Goal: Task Accomplishment & Management: Use online tool/utility

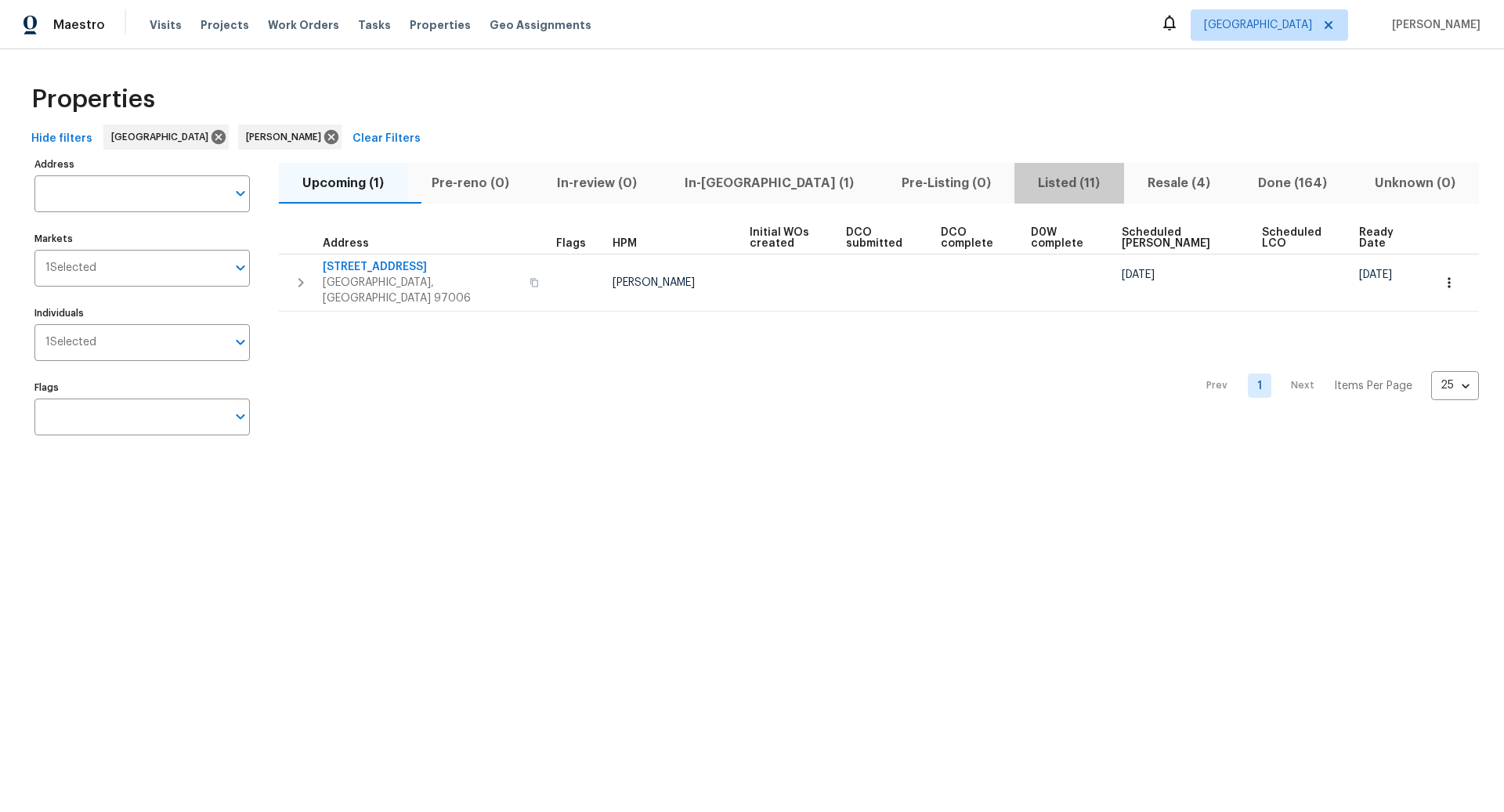
click at [1024, 180] on span "Listed (11)" at bounding box center [1068, 183] width 91 height 22
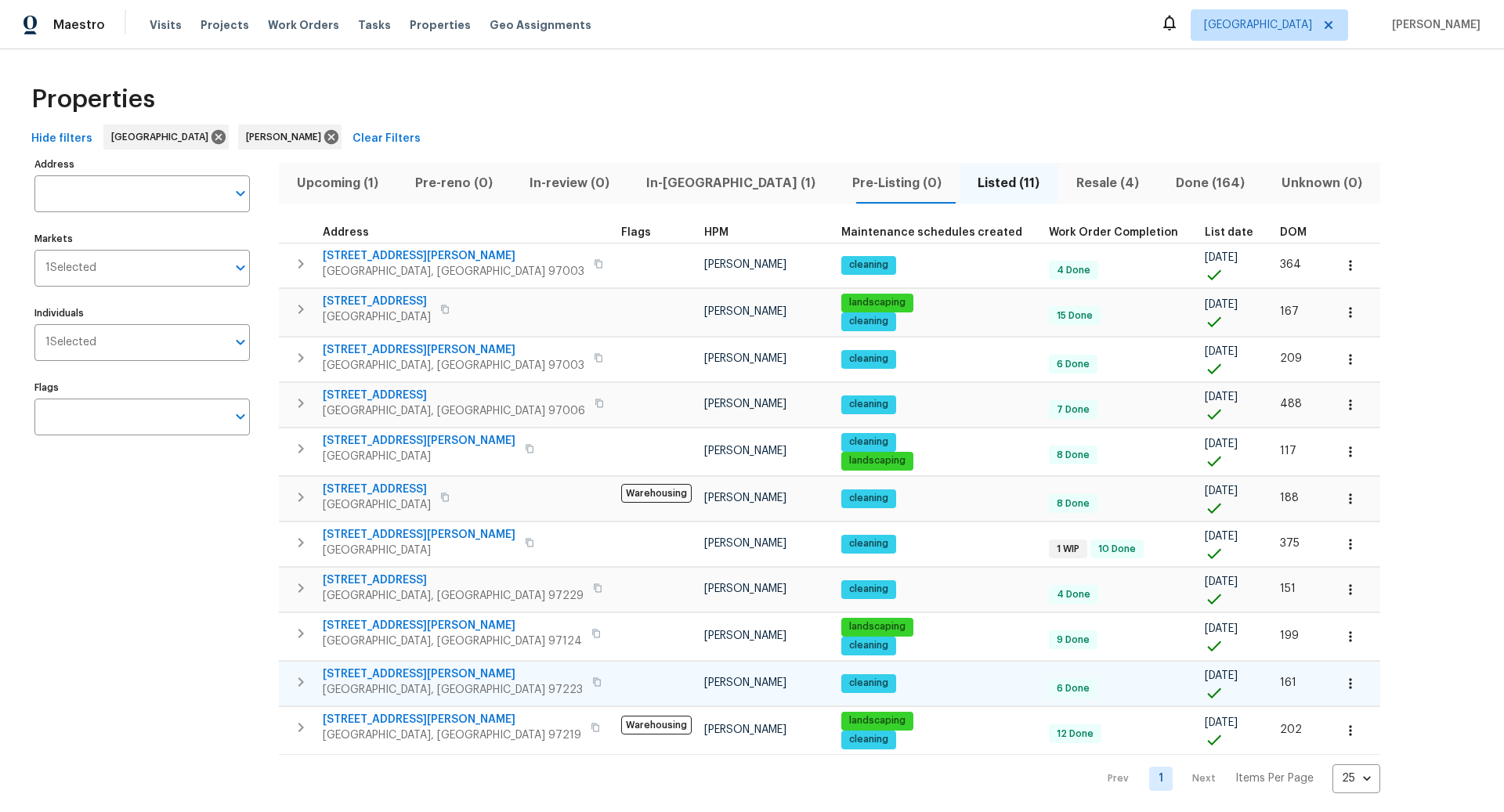
click at [302, 673] on icon "button" at bounding box center [300, 682] width 19 height 19
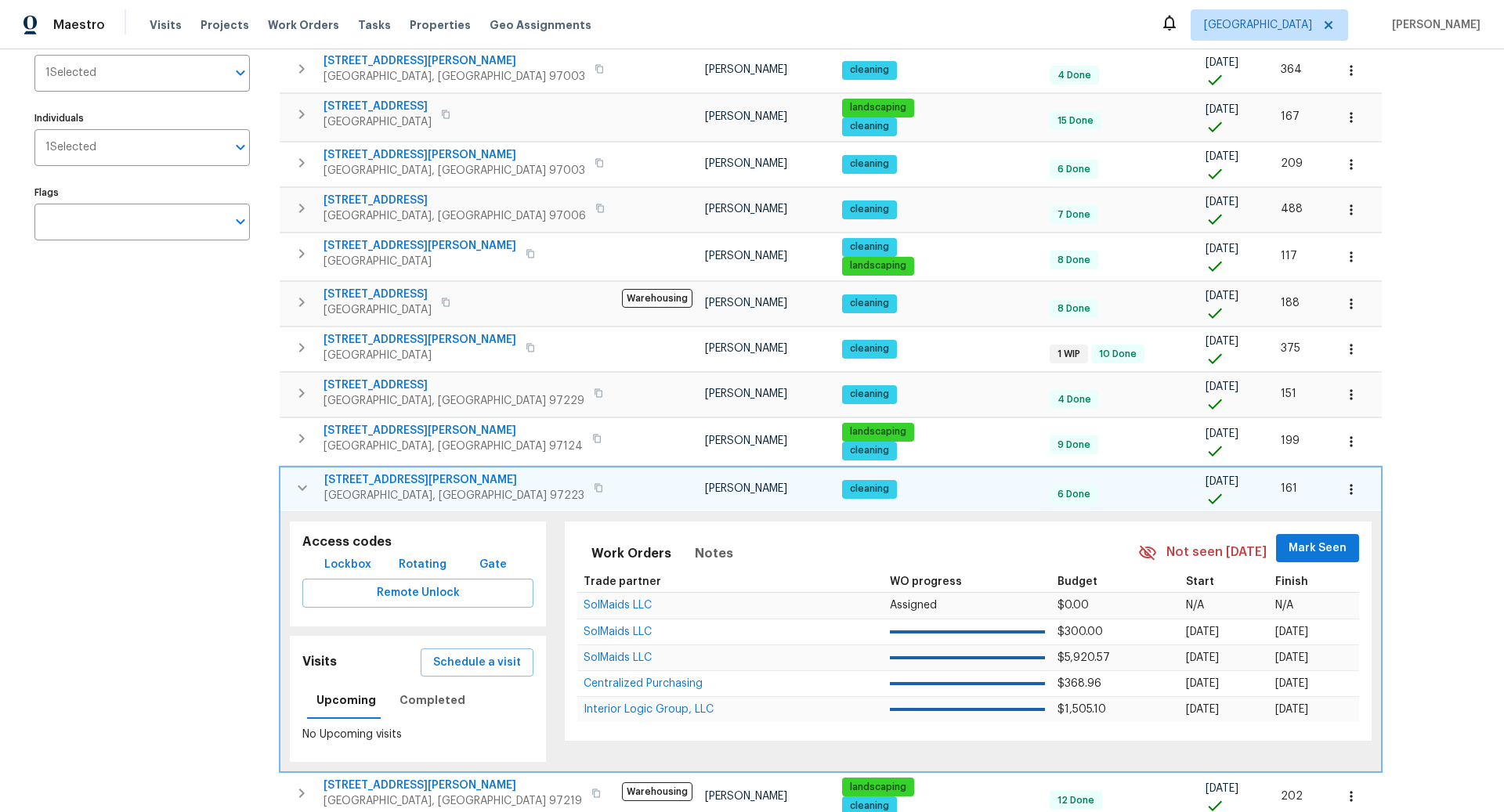
scroll to position [260, 0]
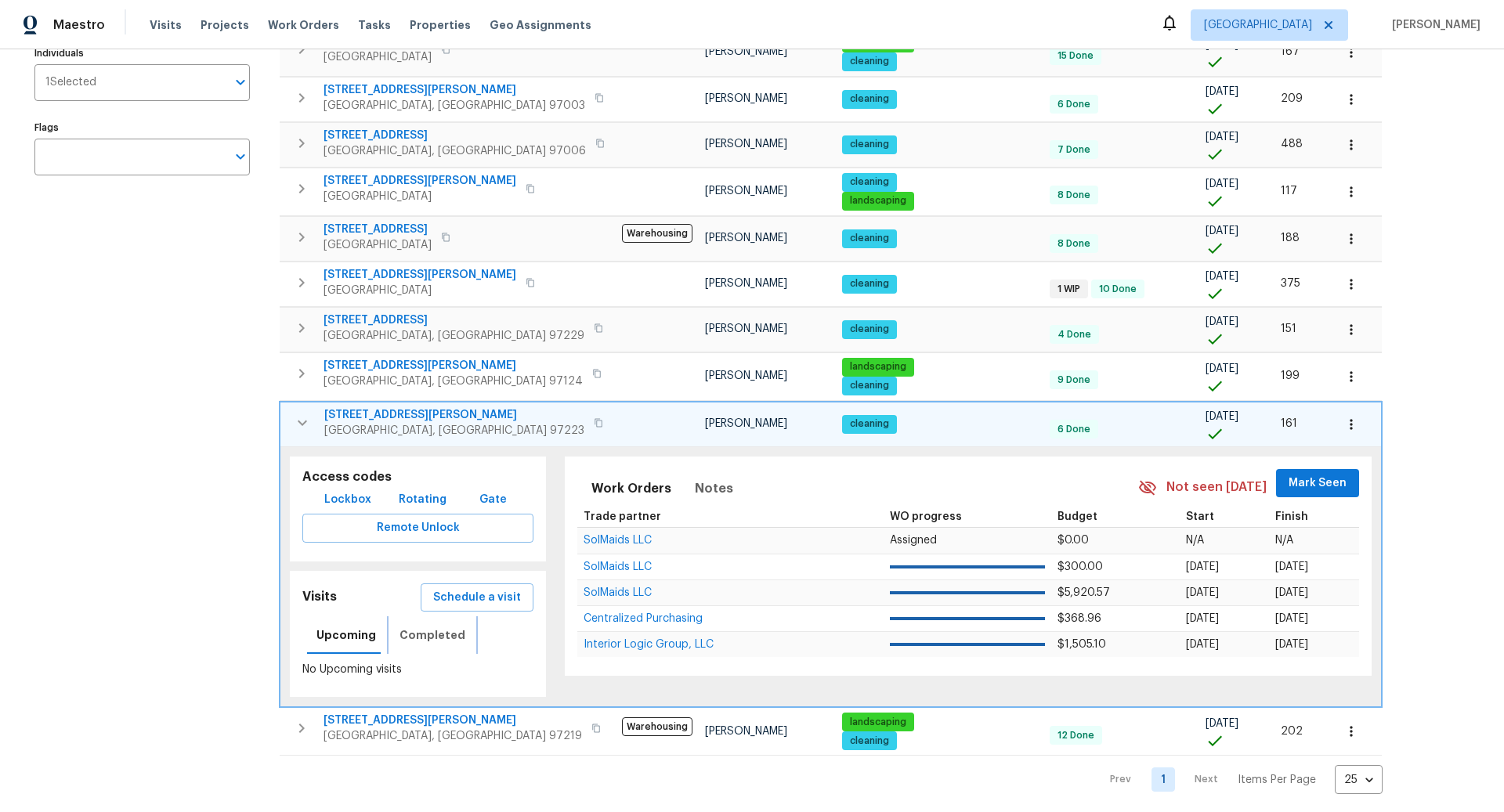
click at [426, 625] on span "Completed" at bounding box center [432, 635] width 66 height 20
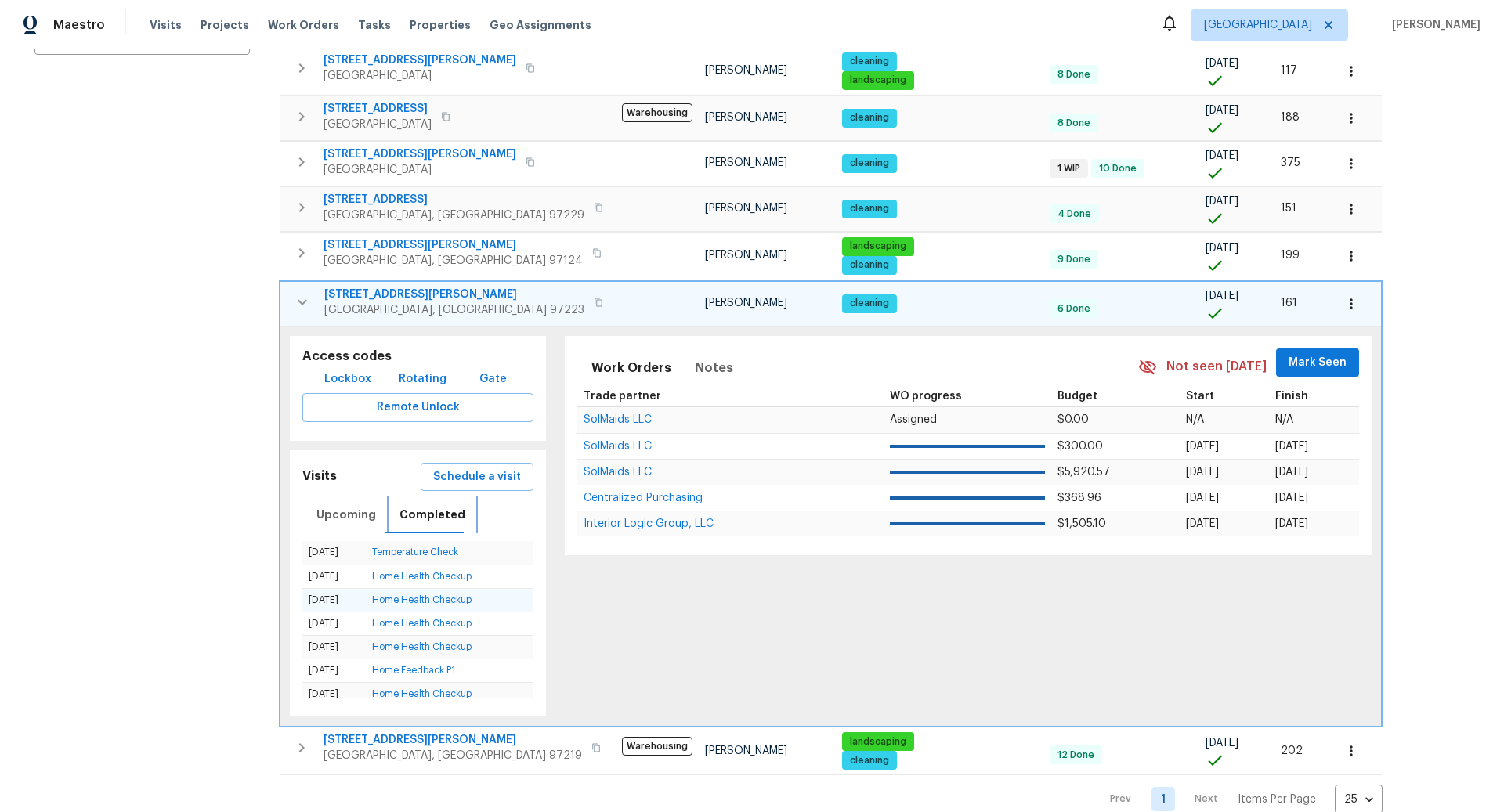
scroll to position [360, 0]
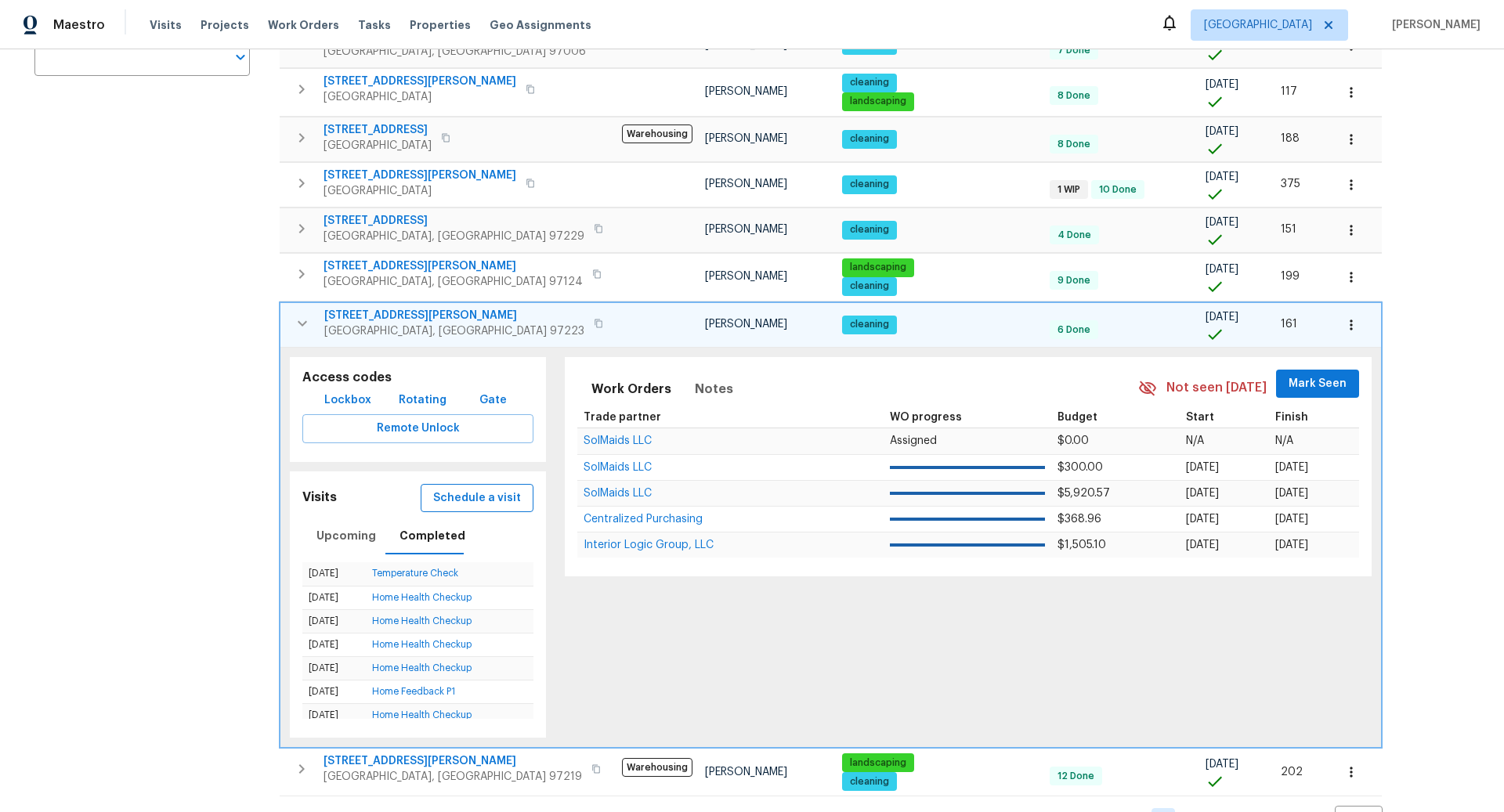
click at [458, 491] on span "Schedule a visit" at bounding box center [477, 498] width 88 height 20
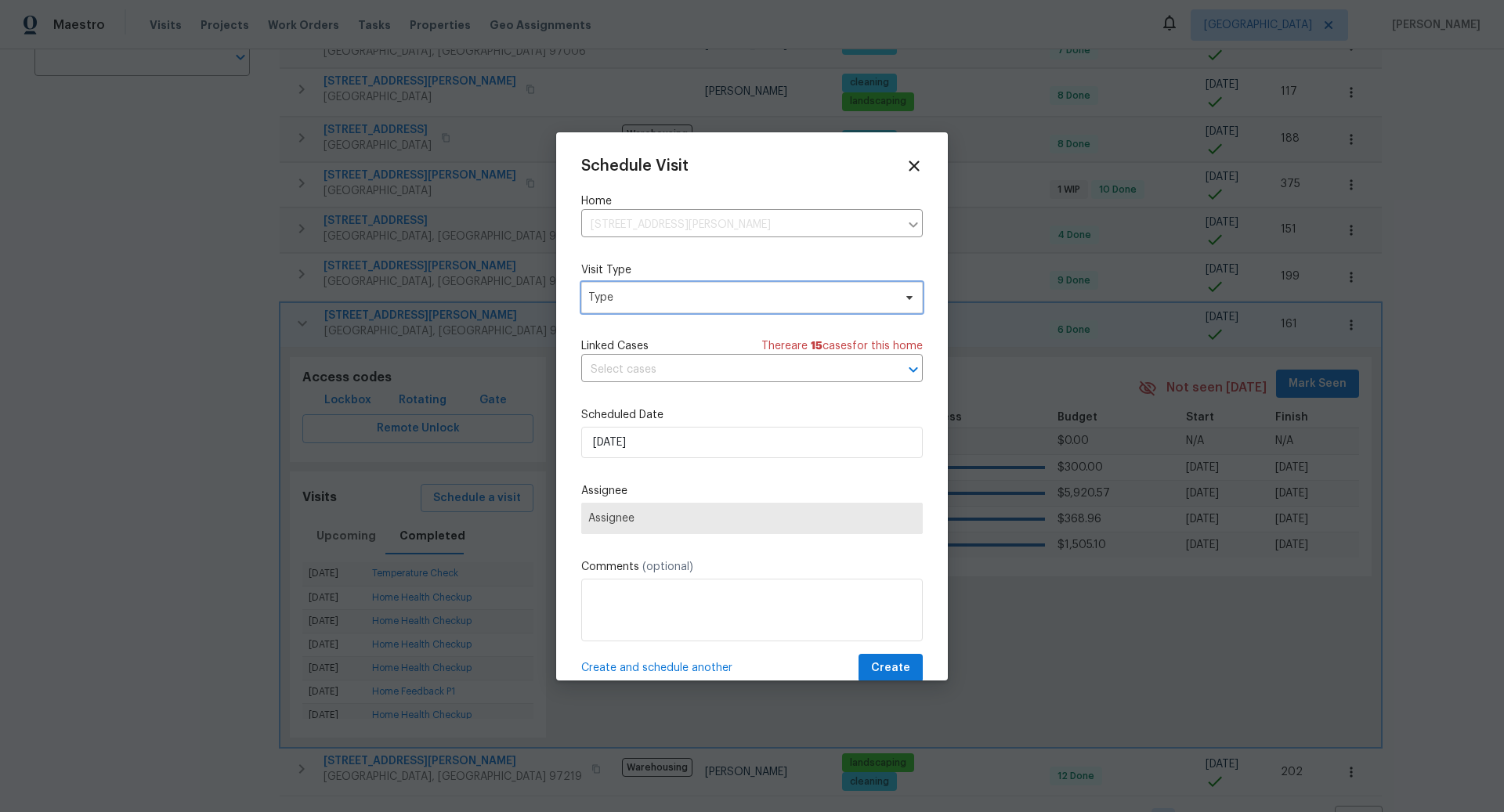
click at [685, 300] on span "Type" at bounding box center [741, 297] width 305 height 15
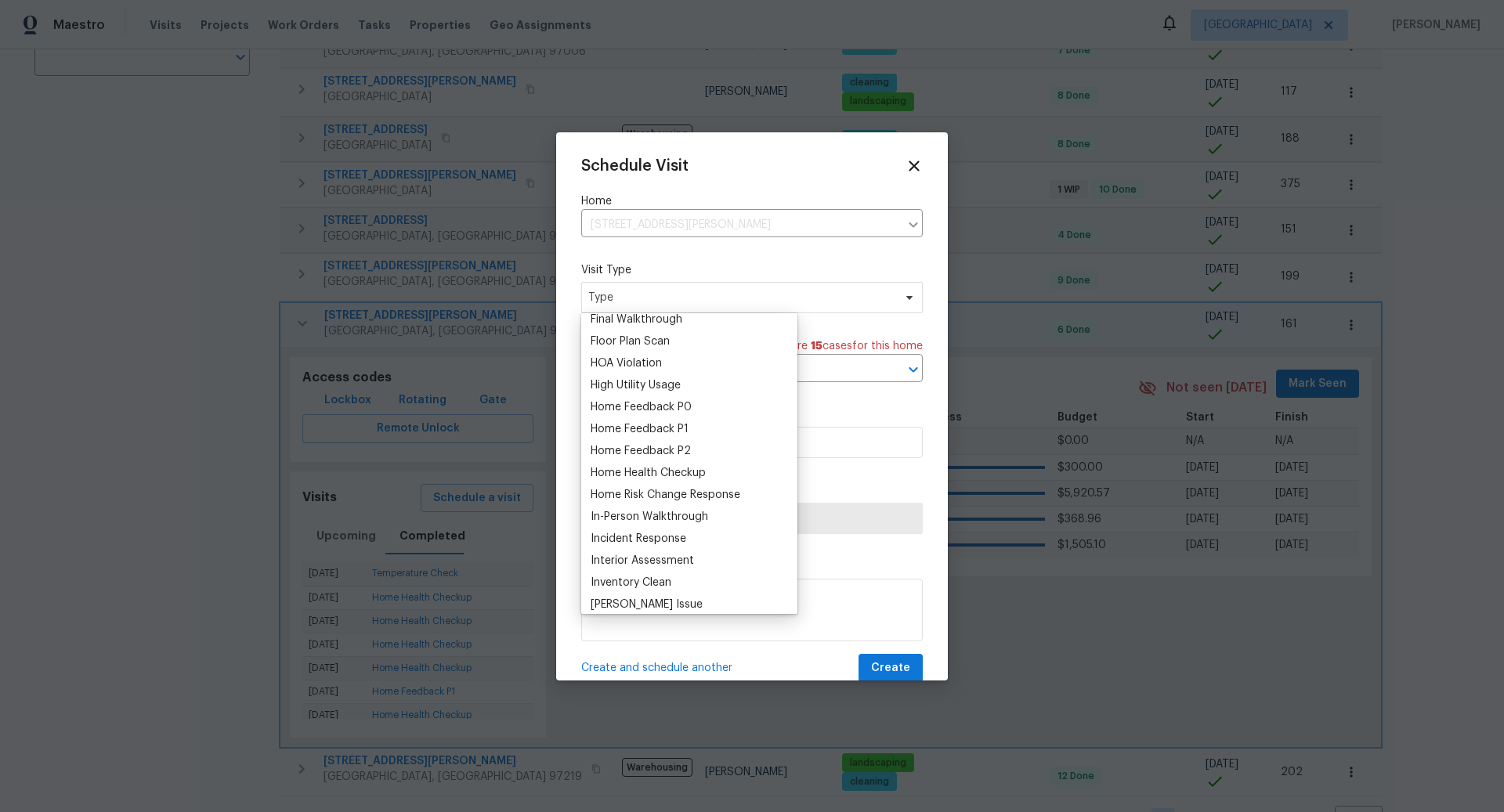
scroll to position [374, 0]
click at [652, 496] on div "Home Health Checkup" at bounding box center [648, 501] width 115 height 15
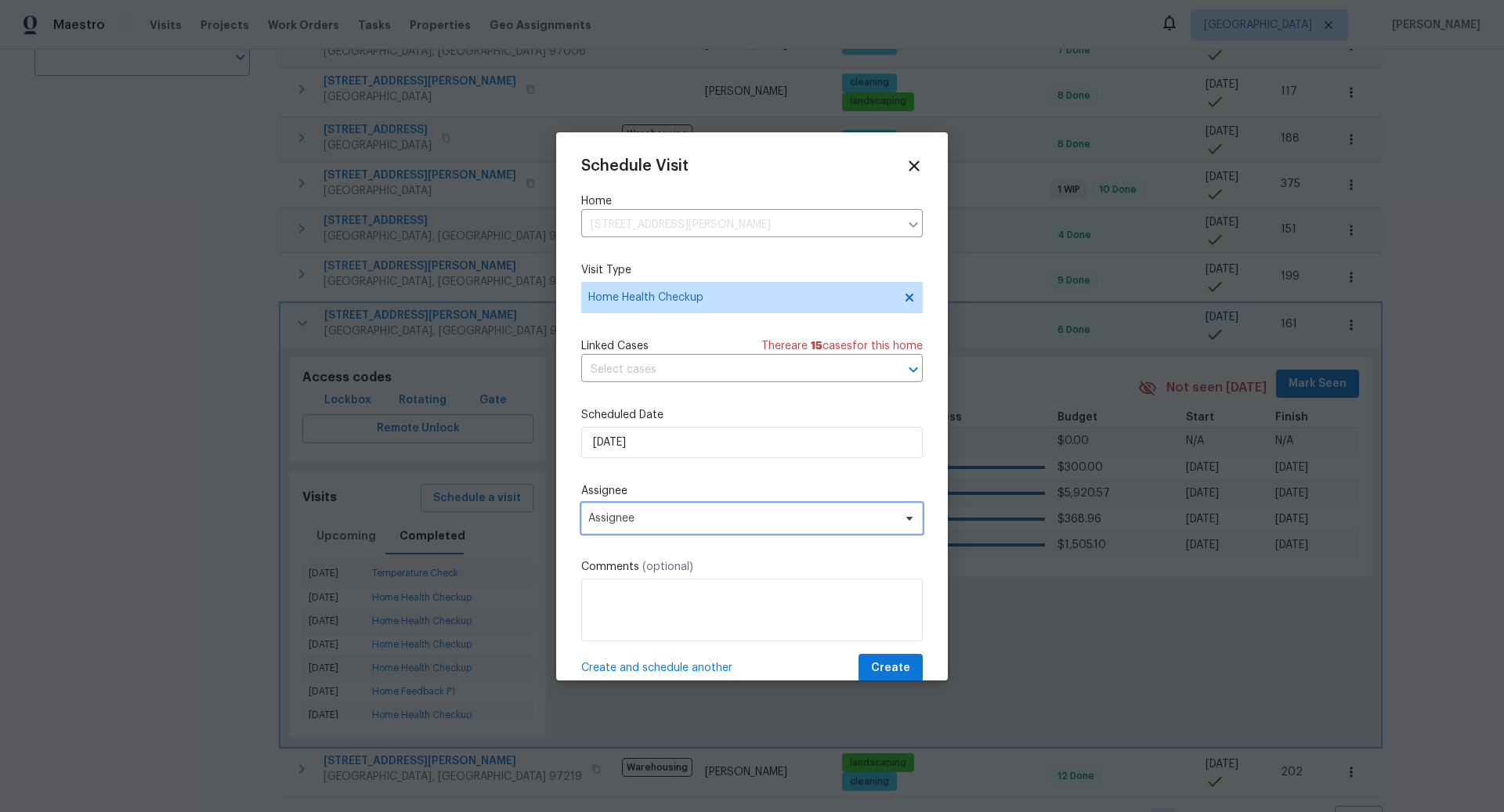
click at [688, 515] on span "Assignee" at bounding box center [741, 518] width 307 height 12
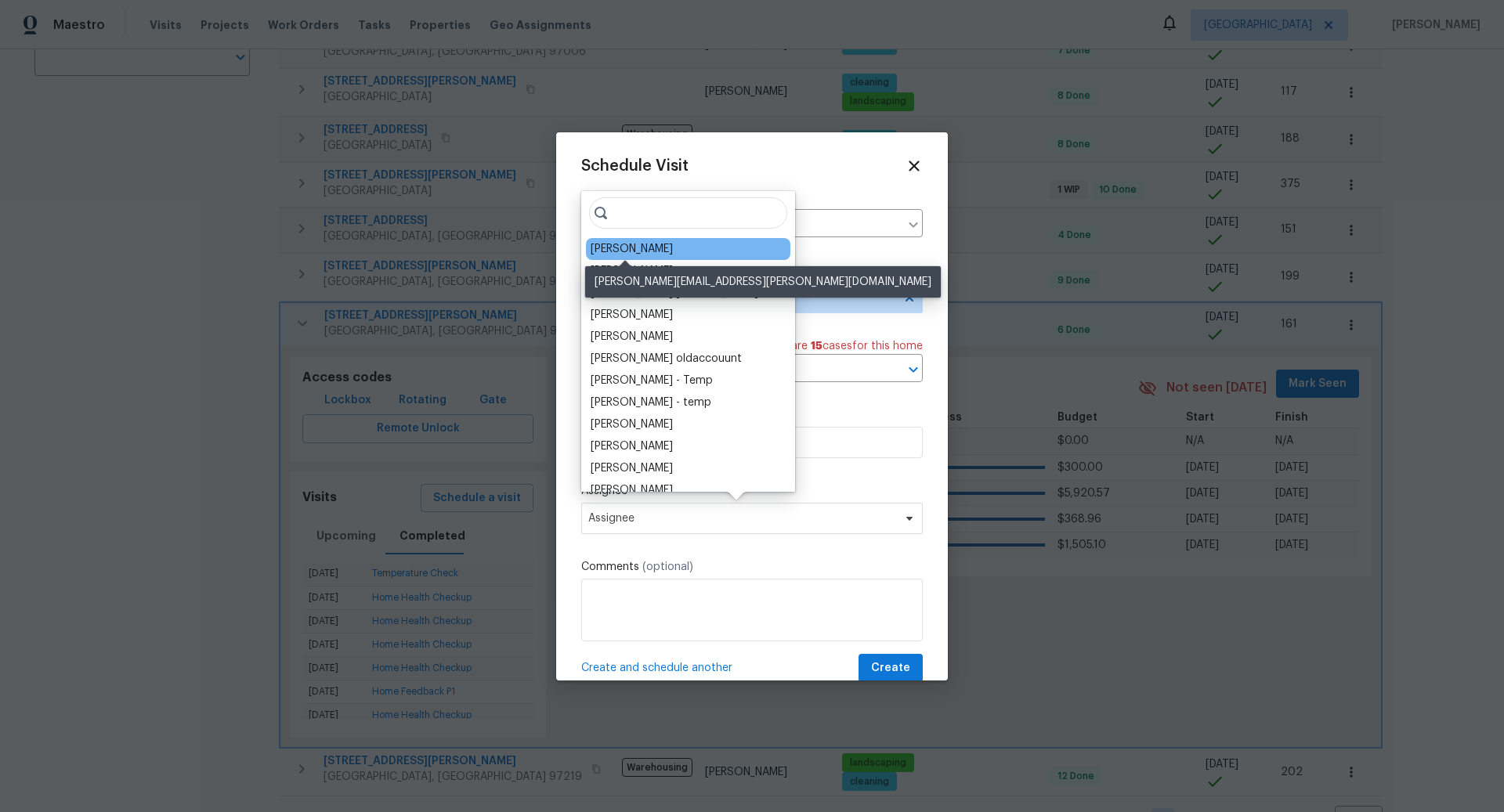
click at [643, 247] on div "[PERSON_NAME]" at bounding box center [631, 249] width 82 height 15
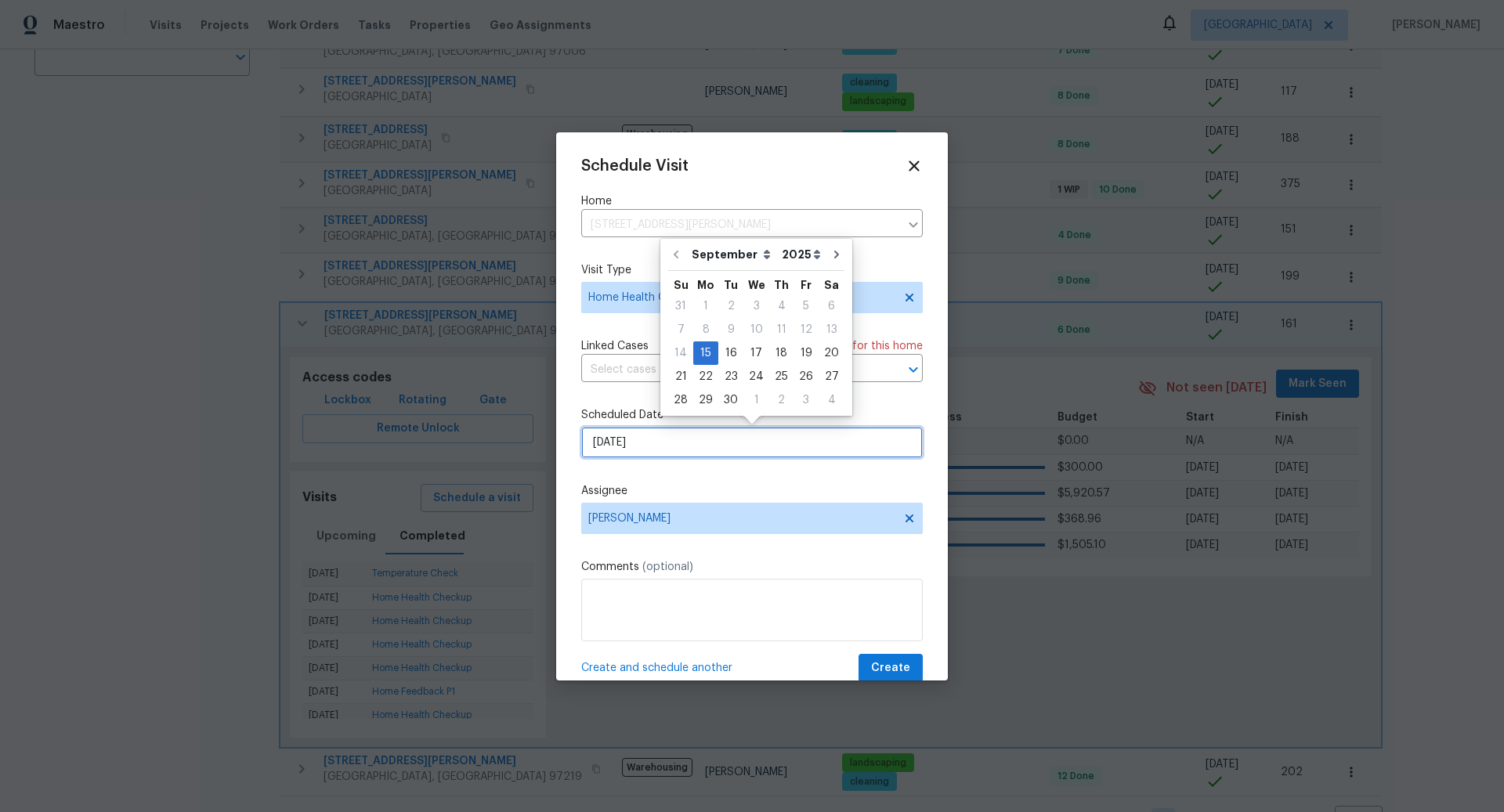
click at [675, 441] on input "[DATE]" at bounding box center [752, 442] width 342 height 31
click at [730, 354] on div "16" at bounding box center [731, 353] width 25 height 22
type input "[DATE]"
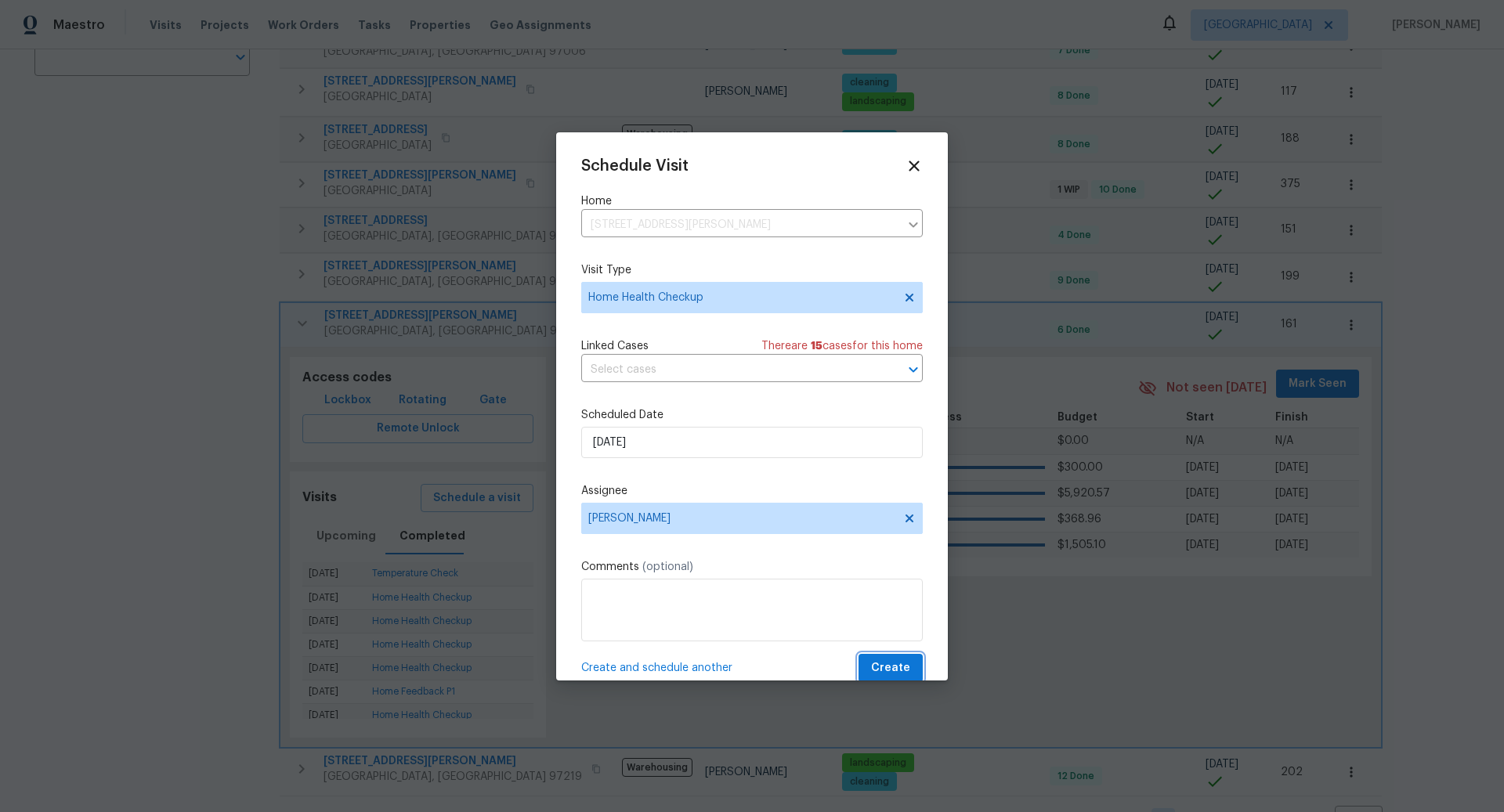
click at [889, 668] on span "Create" at bounding box center [891, 669] width 39 height 20
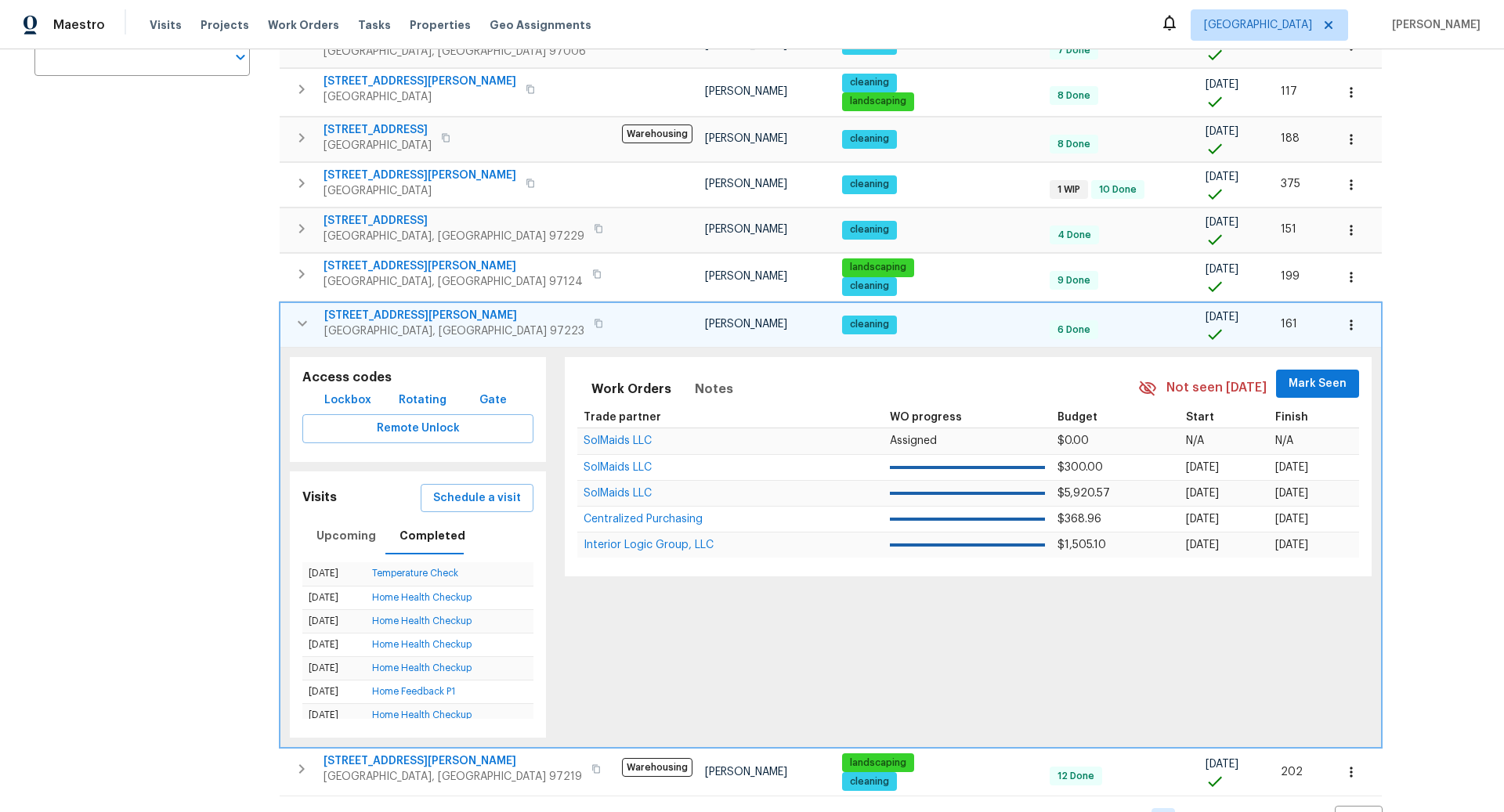
click at [166, 446] on div "Address Address Markets 1 Selected Markets Individuals 1 Selected Individuals F…" at bounding box center [152, 314] width 235 height 1041
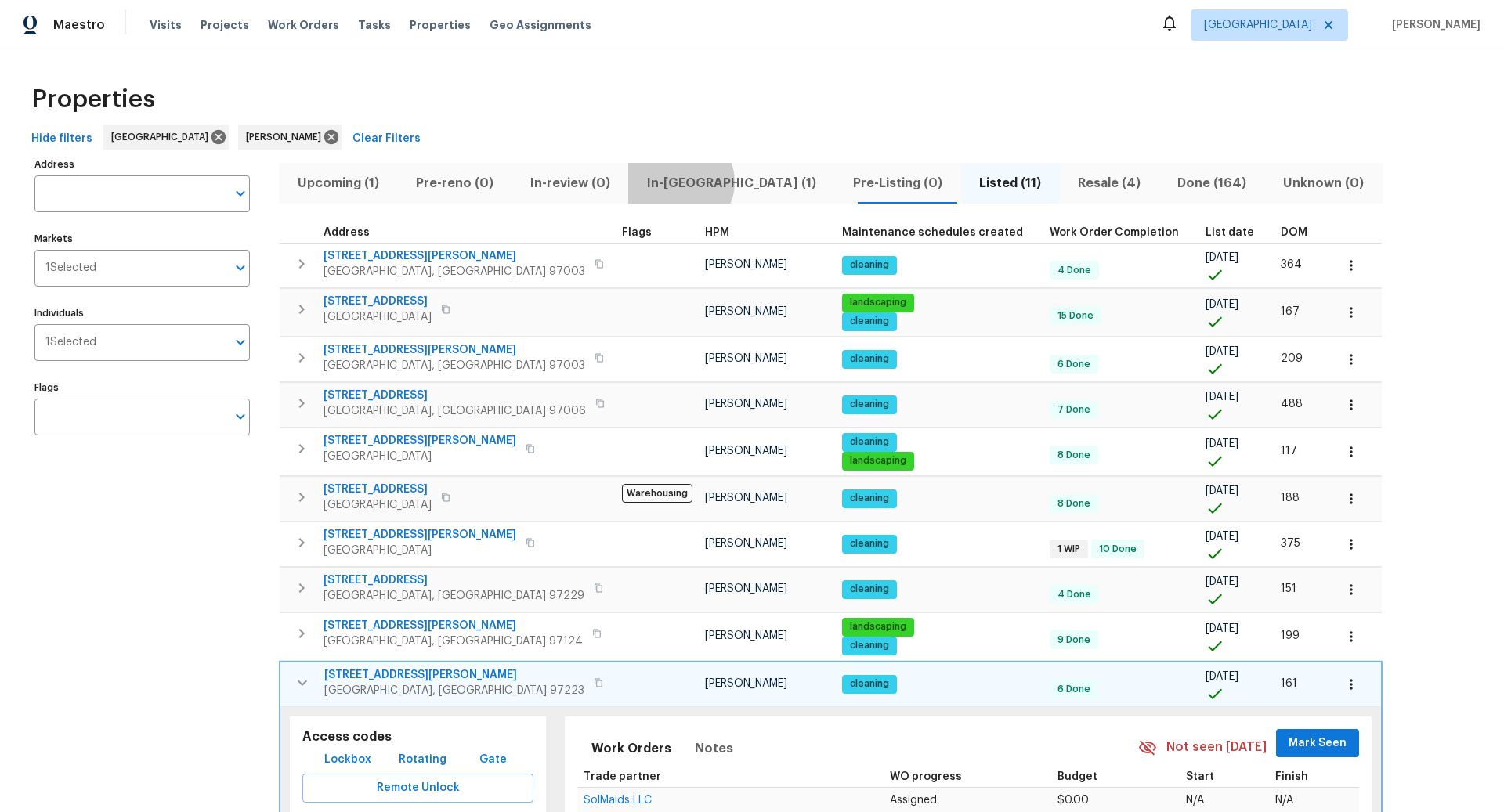
click at [680, 182] on span "In-reno (1)" at bounding box center [732, 183] width 188 height 22
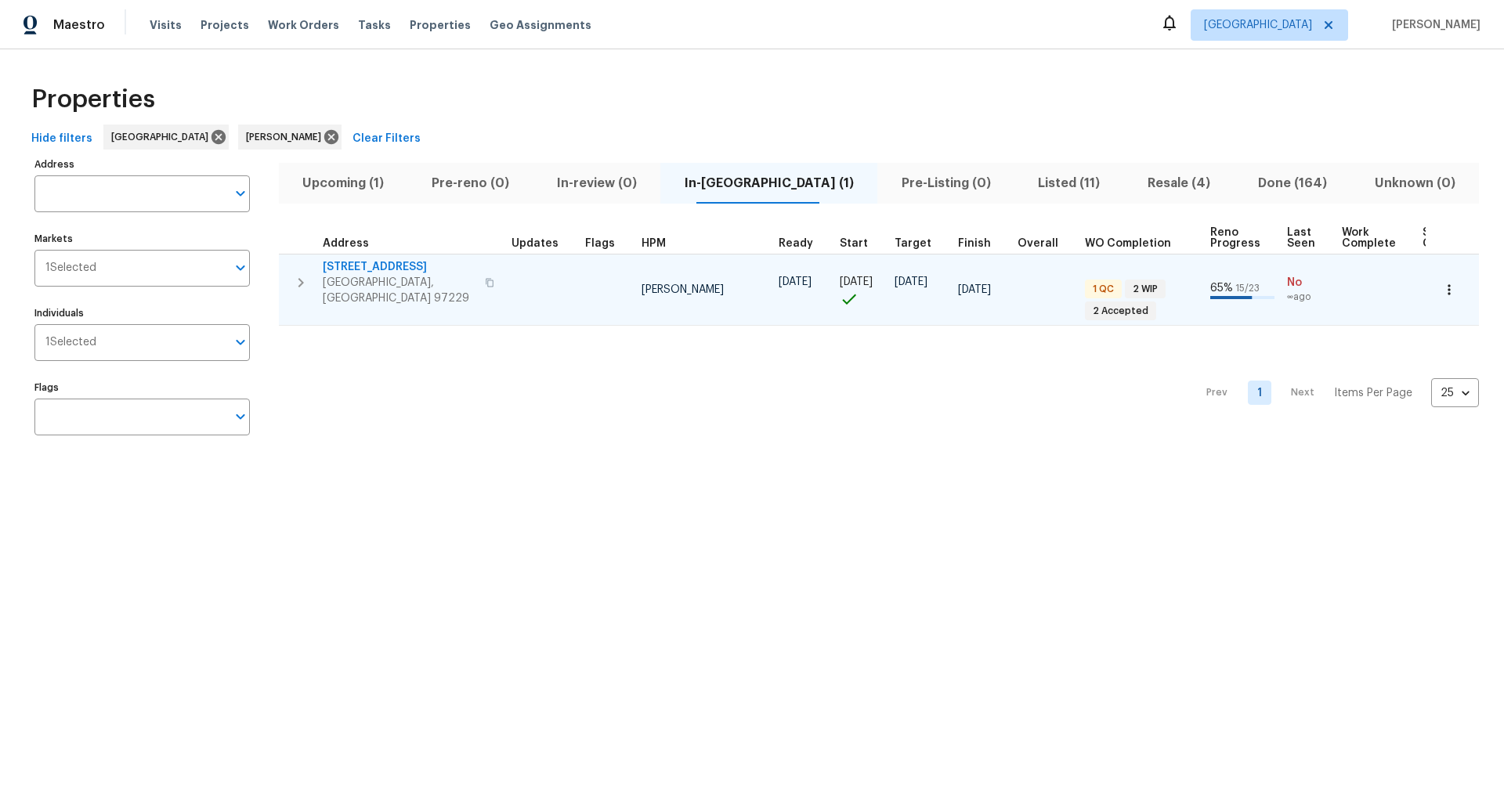
click at [299, 274] on icon "button" at bounding box center [300, 282] width 19 height 19
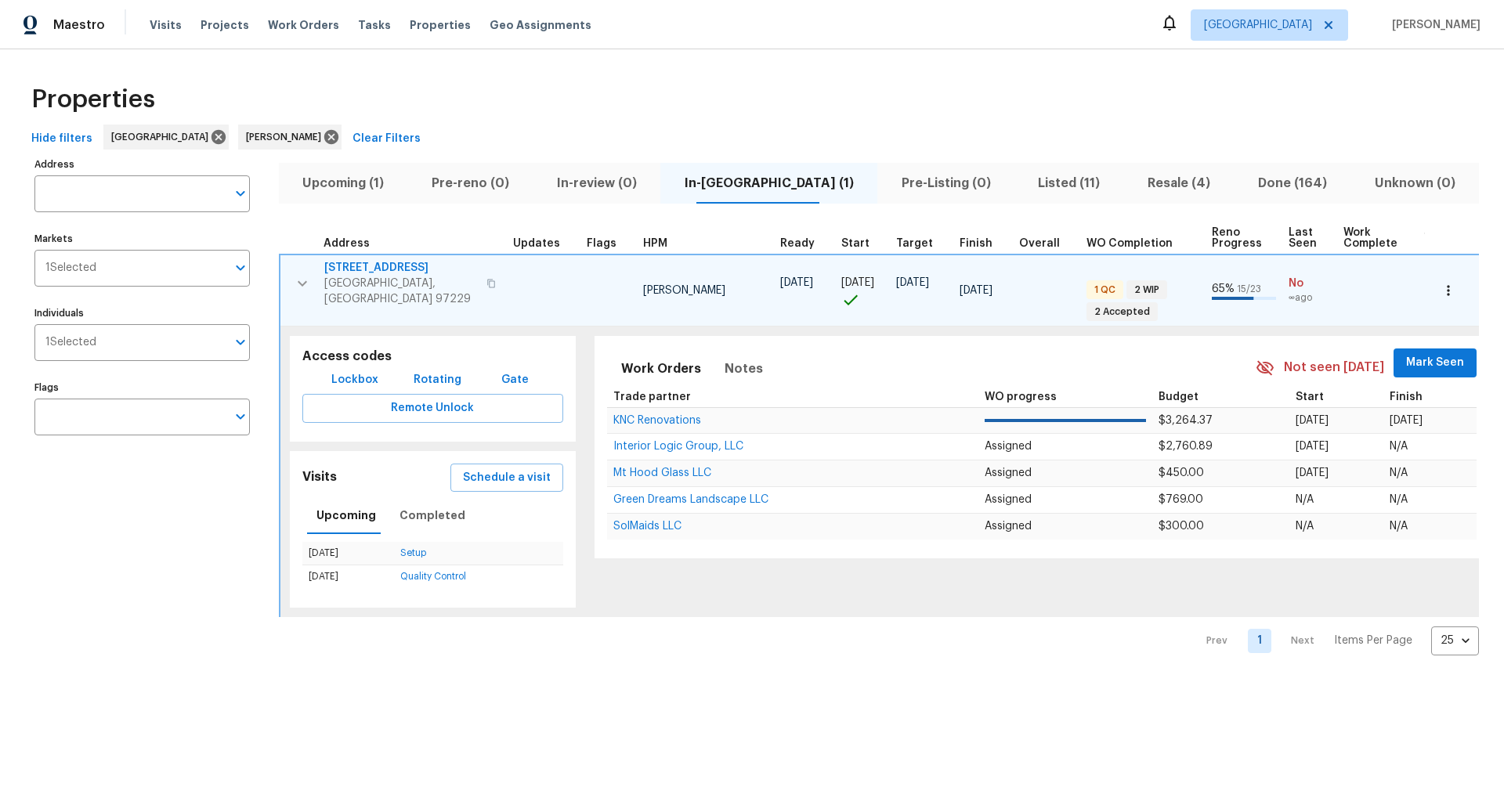
click at [1450, 286] on icon "button" at bounding box center [1448, 290] width 15 height 15
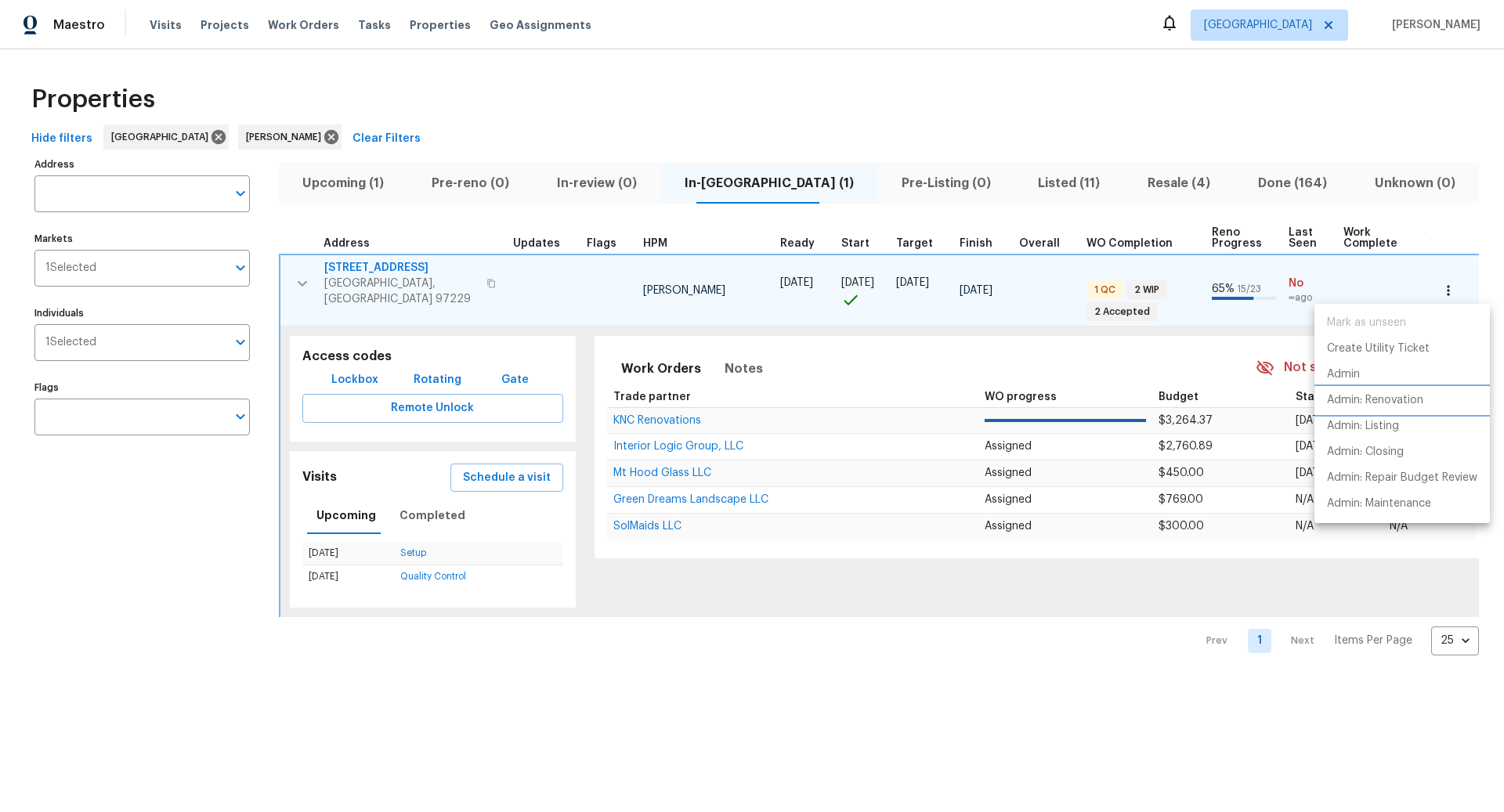
click at [1397, 399] on p "Admin: Renovation" at bounding box center [1375, 400] width 96 height 16
click at [1021, 183] on div at bounding box center [752, 406] width 1504 height 812
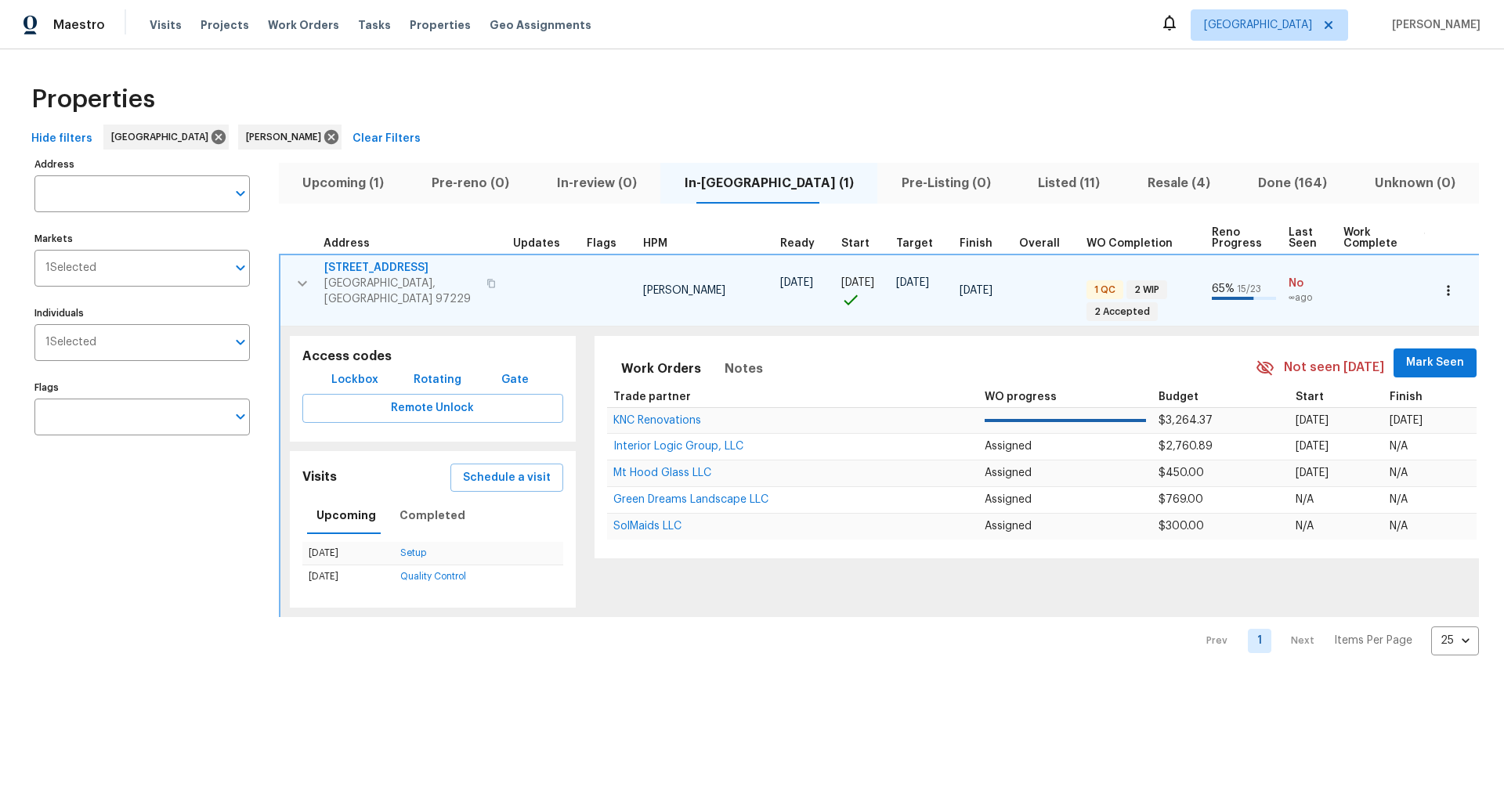
click at [1024, 183] on span "Listed (11)" at bounding box center [1068, 183] width 91 height 22
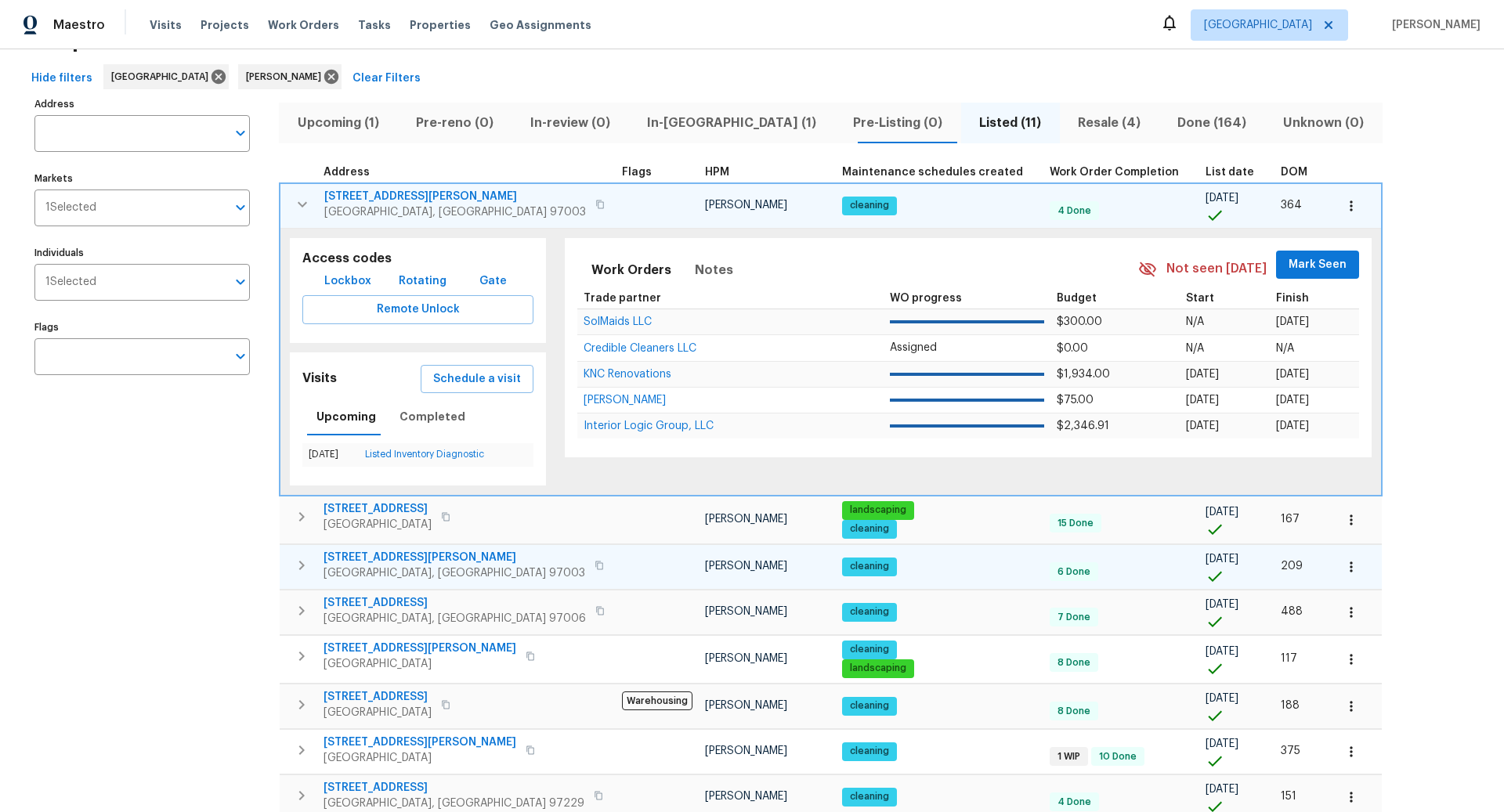
scroll to position [63, 0]
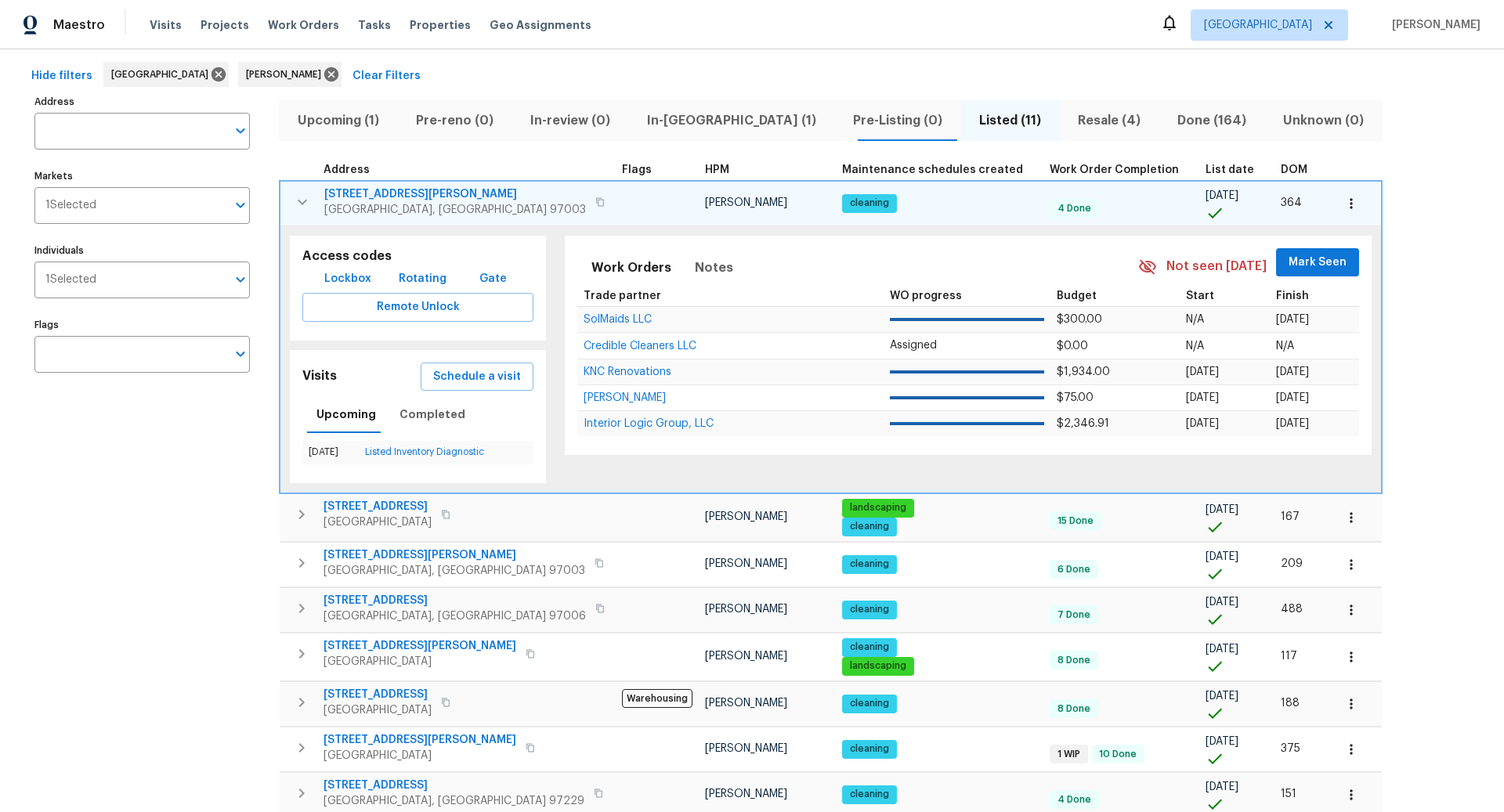
click at [1343, 204] on icon "button" at bounding box center [1351, 203] width 15 height 15
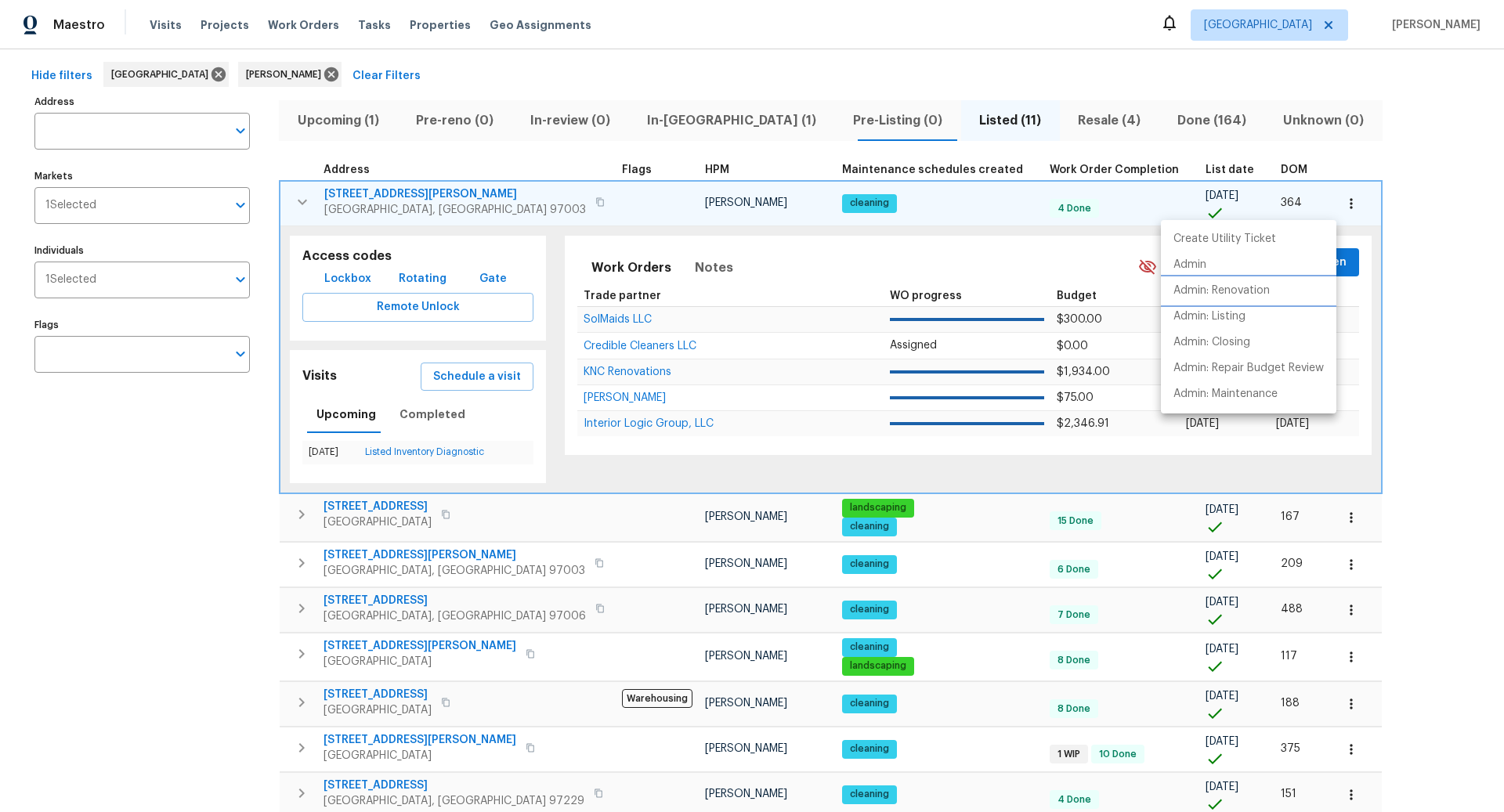
click at [1228, 289] on p "Admin: Renovation" at bounding box center [1222, 291] width 96 height 16
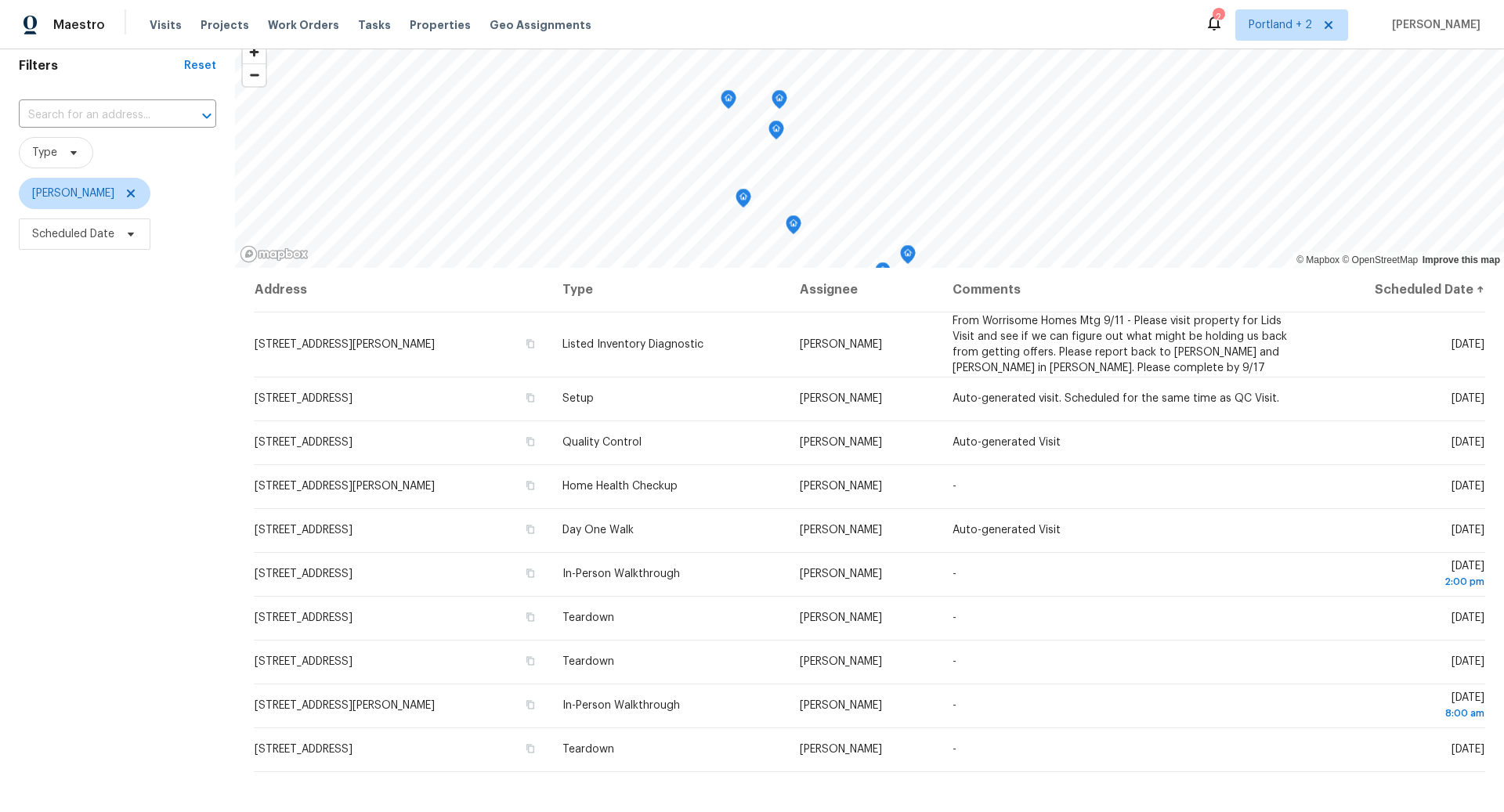
scroll to position [69, 0]
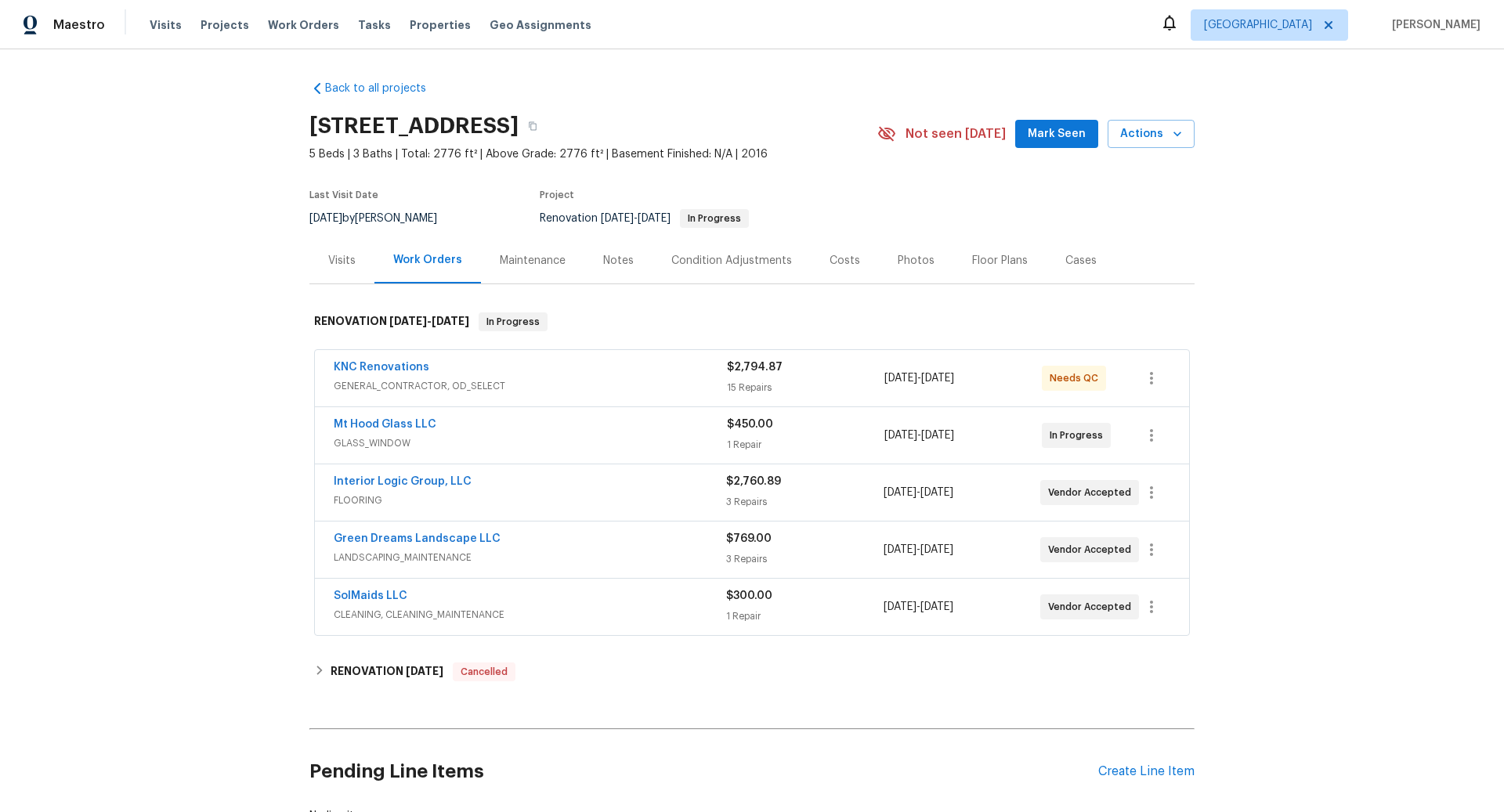
click at [660, 381] on span "GENERAL_CONTRACTOR, OD_SELECT" at bounding box center [530, 386] width 393 height 15
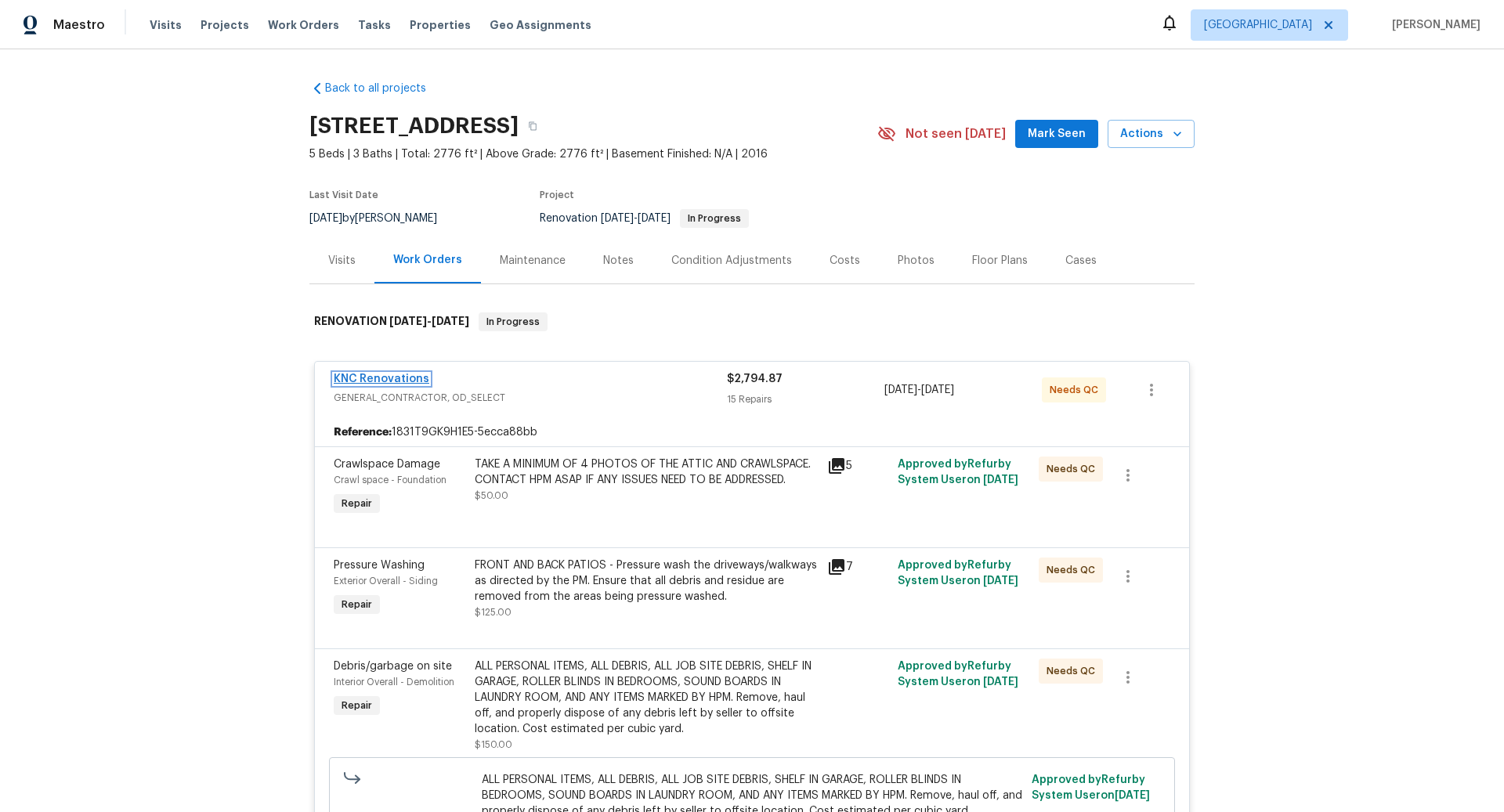
click at [384, 377] on link "KNC Renovations" at bounding box center [381, 378] width 95 height 11
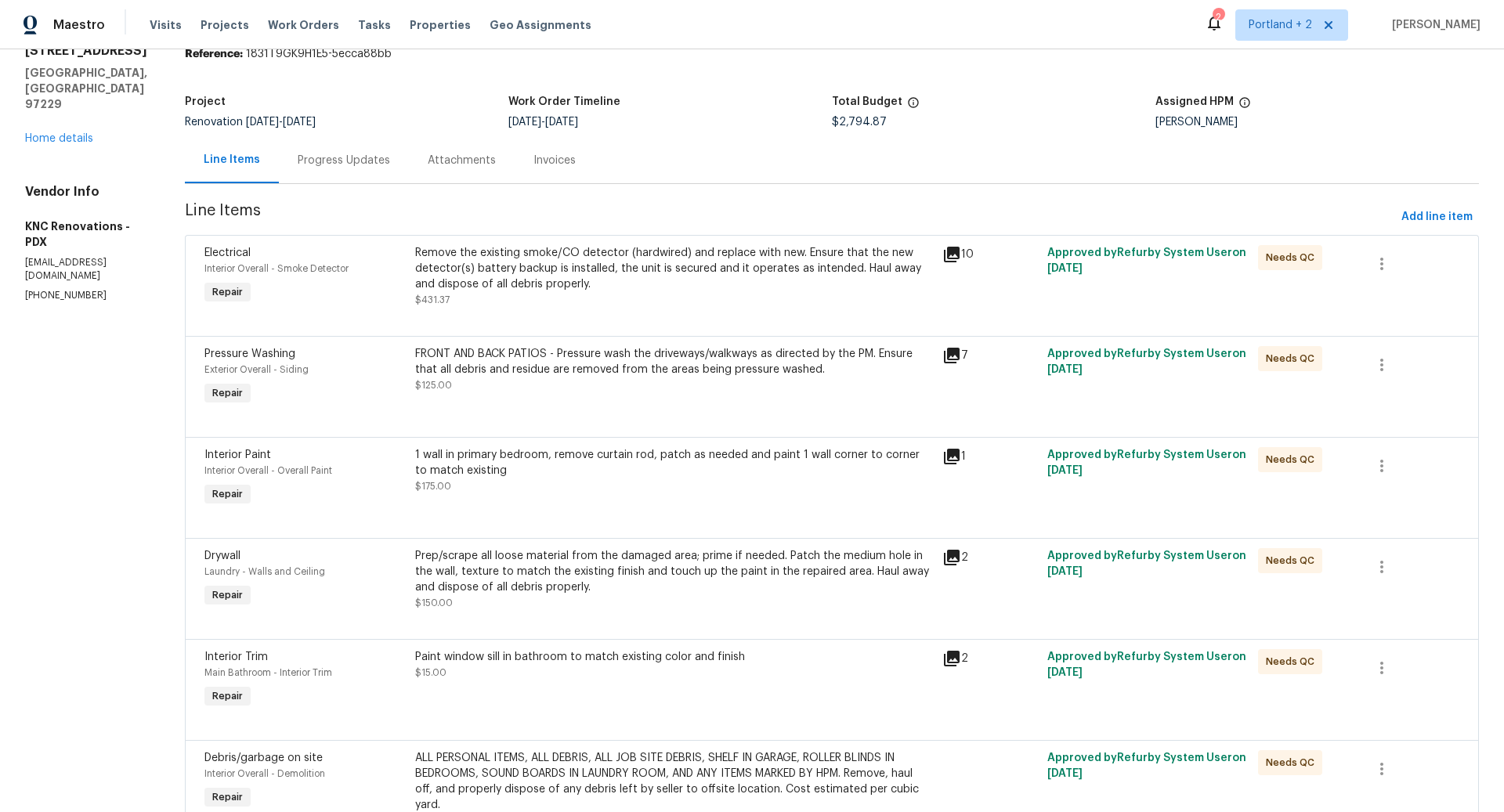
scroll to position [90, 0]
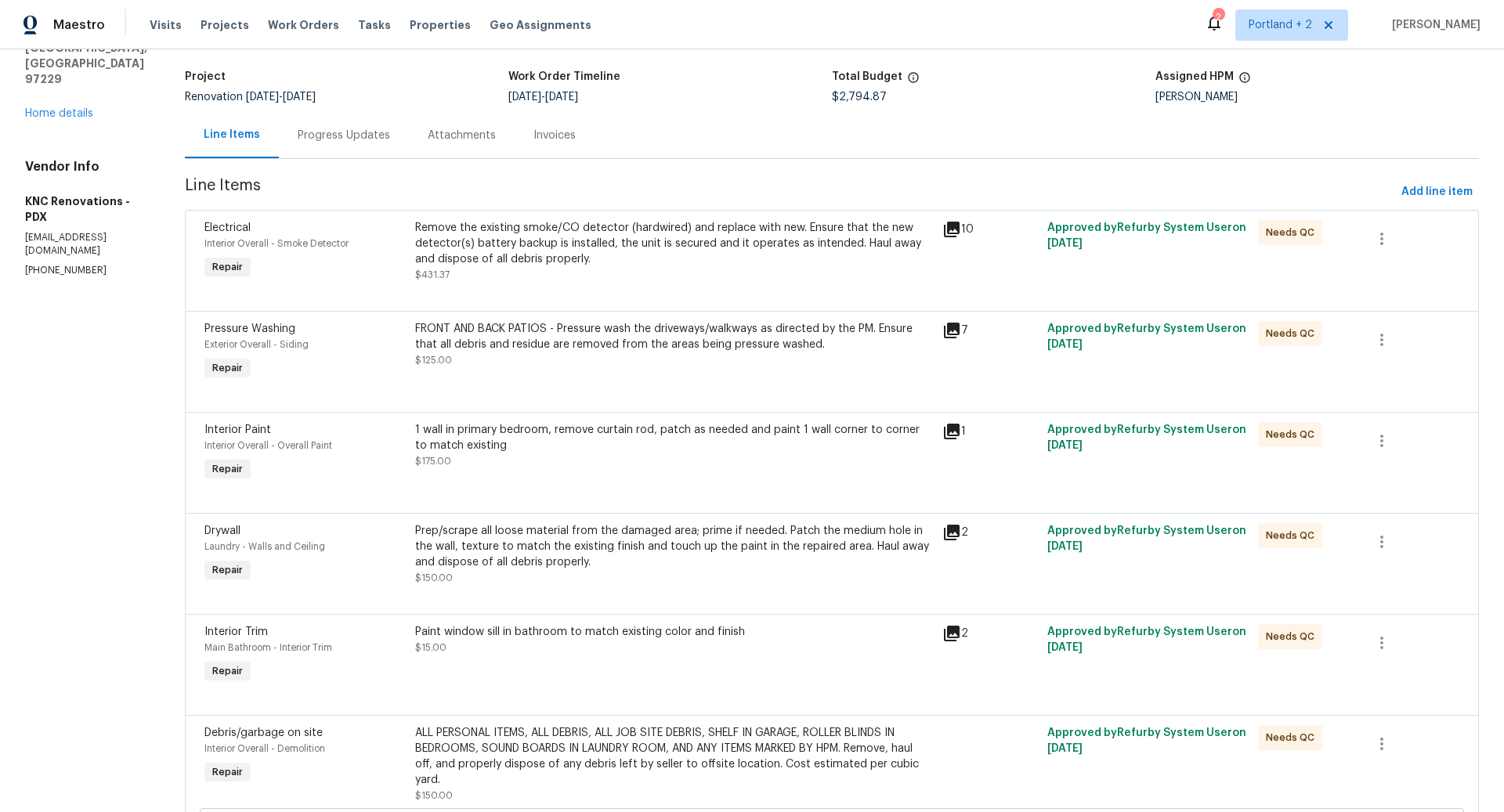
click at [560, 356] on div "FRONT AND BACK PATIOS - Pressure wash the driveways/walkways as directed by the…" at bounding box center [674, 345] width 518 height 47
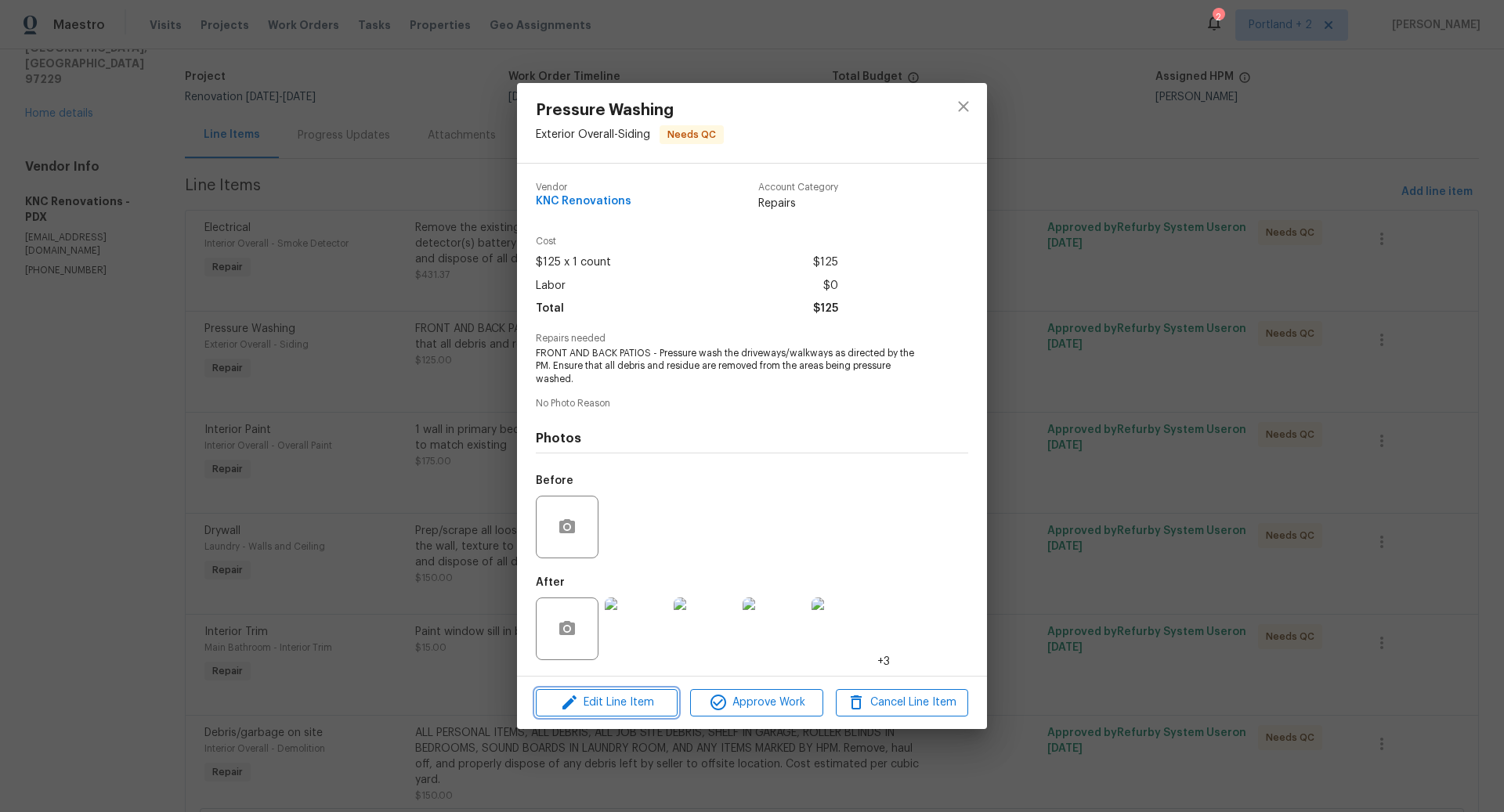
click at [610, 702] on span "Edit Line Item" at bounding box center [607, 703] width 132 height 20
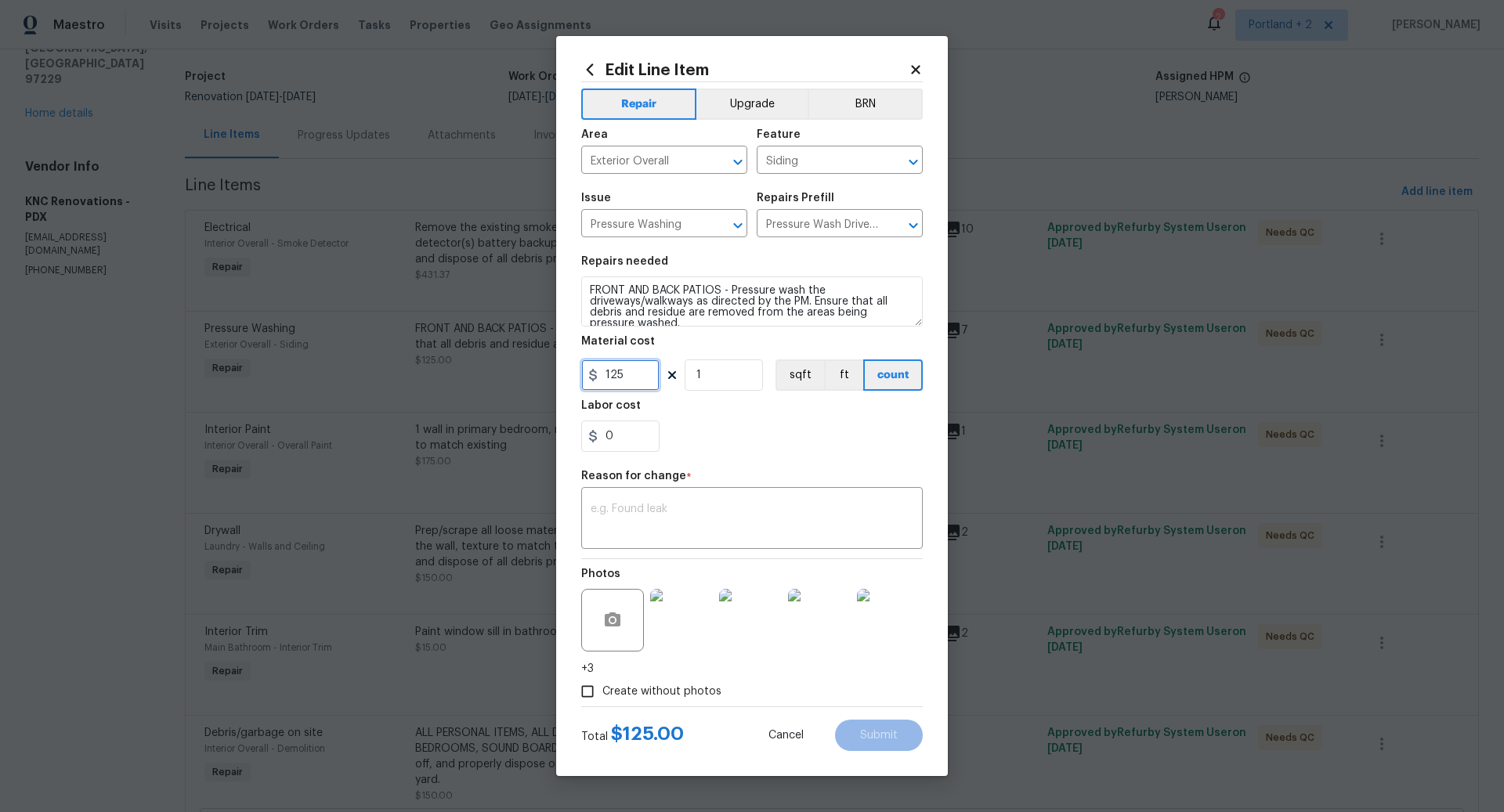
click at [631, 377] on input "125" at bounding box center [621, 375] width 78 height 31
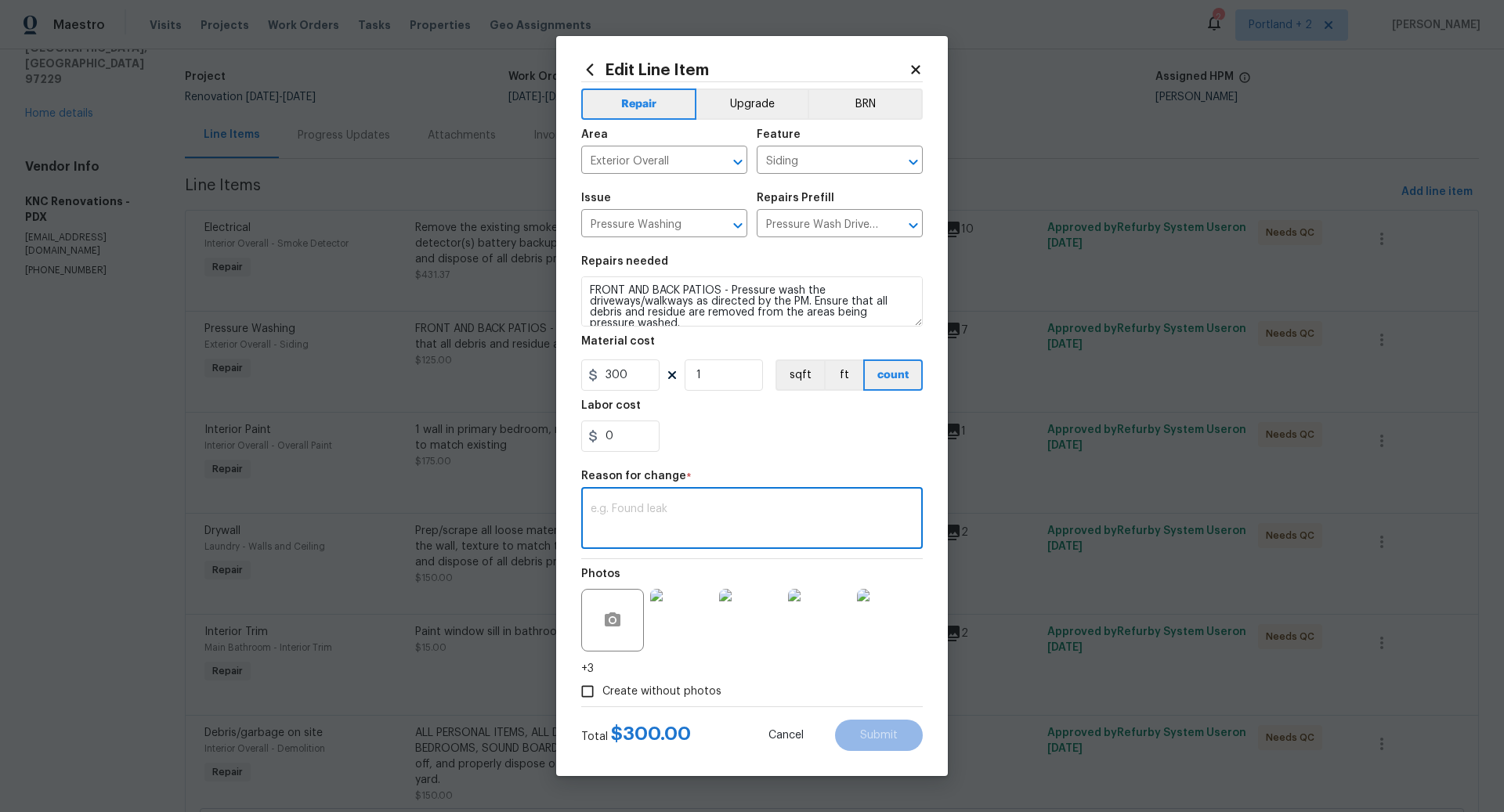
click at [658, 523] on textarea at bounding box center [752, 520] width 323 height 33
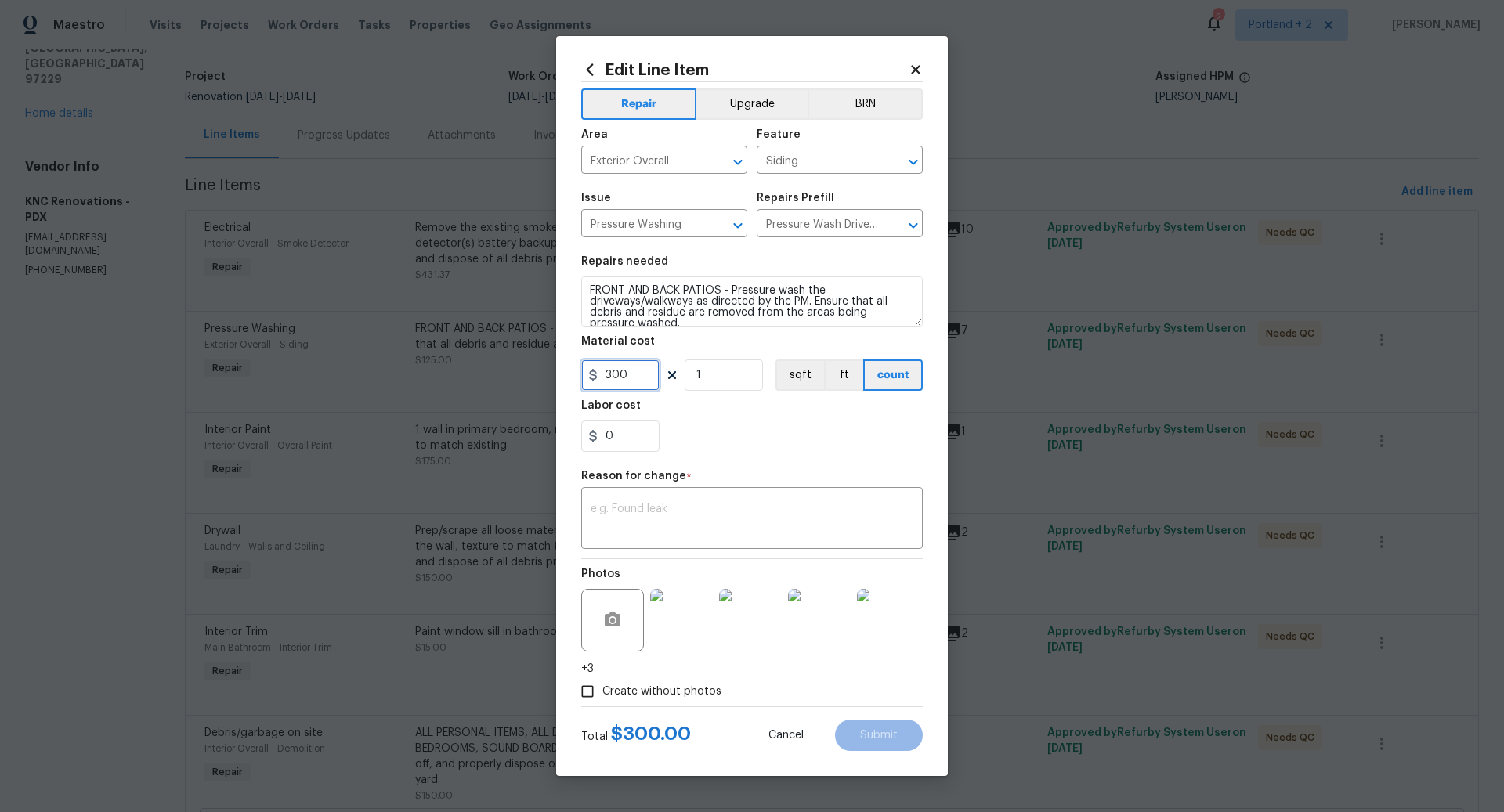
click at [640, 375] on input "300" at bounding box center [621, 375] width 78 height 31
type input "250"
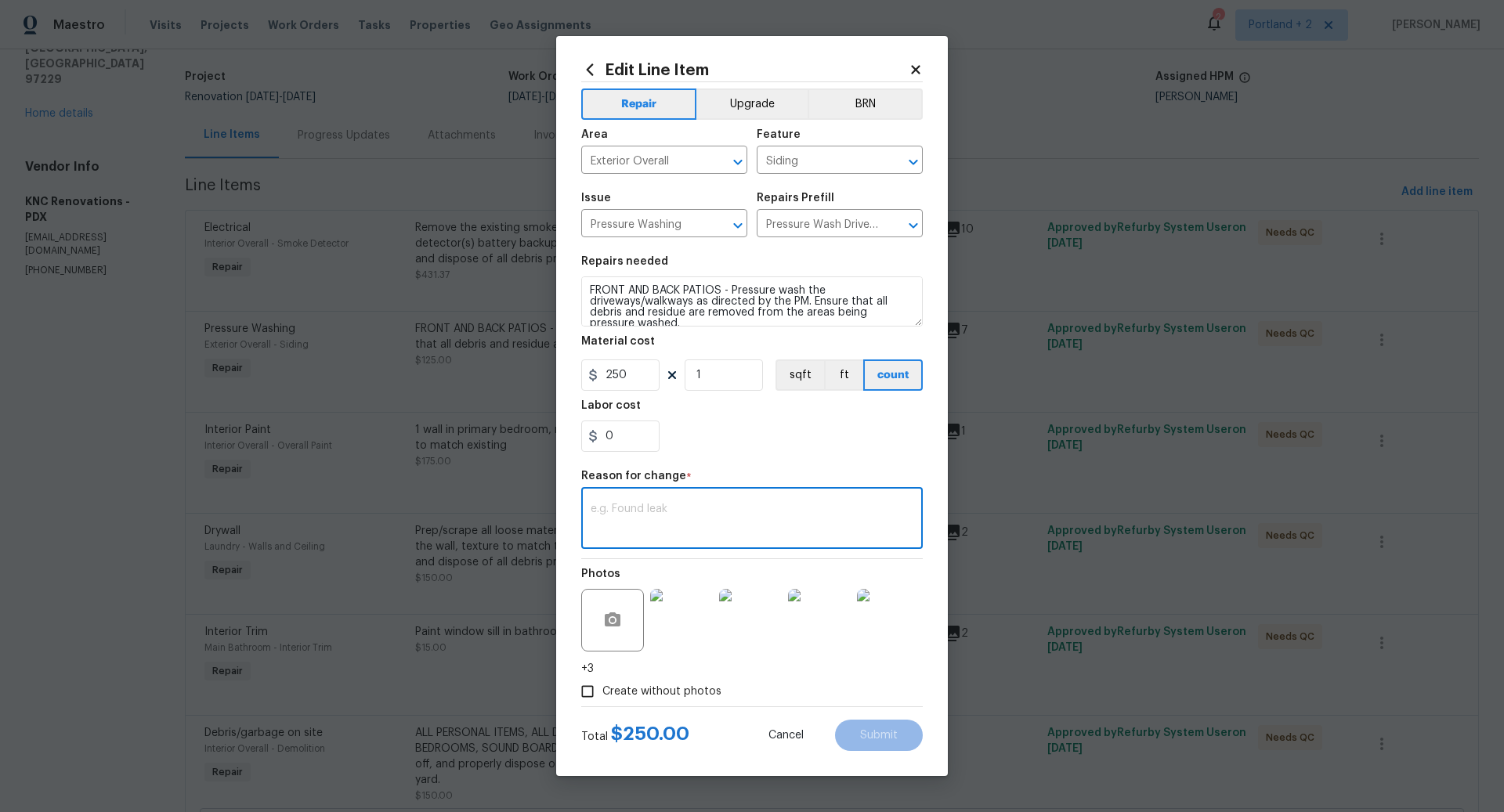
click at [649, 511] on textarea at bounding box center [752, 520] width 323 height 33
type textarea "Submit for adding in entire house."
click at [619, 375] on input "250" at bounding box center [621, 375] width 78 height 31
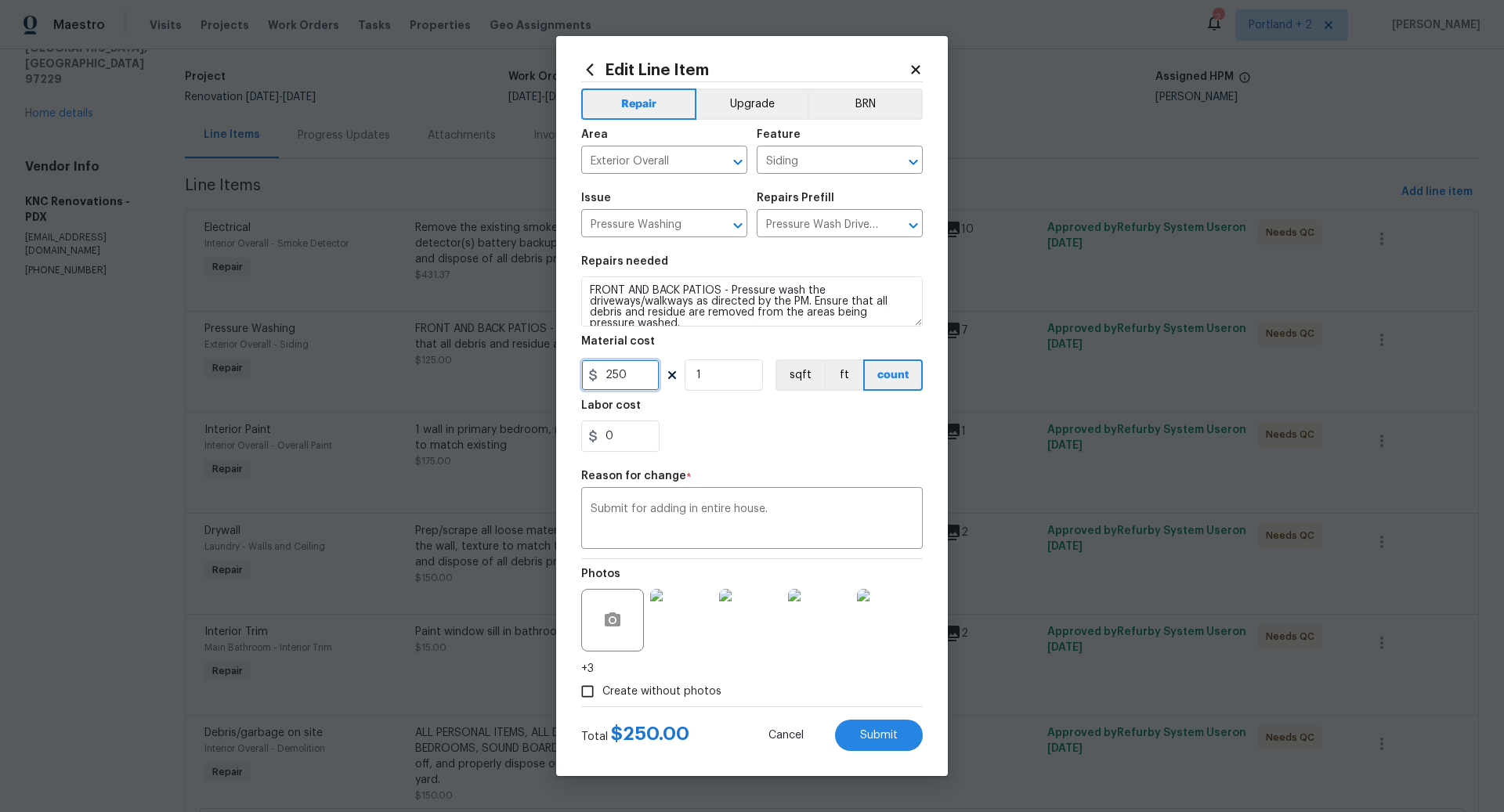
click at [630, 376] on input "250" at bounding box center [621, 375] width 78 height 31
click at [723, 458] on section "Repairs needed FRONT AND BACK PATIOS - Pressure wash the driveways/walkways as …" at bounding box center [752, 354] width 342 height 214
click at [881, 738] on span "Submit" at bounding box center [879, 735] width 38 height 11
type input "125"
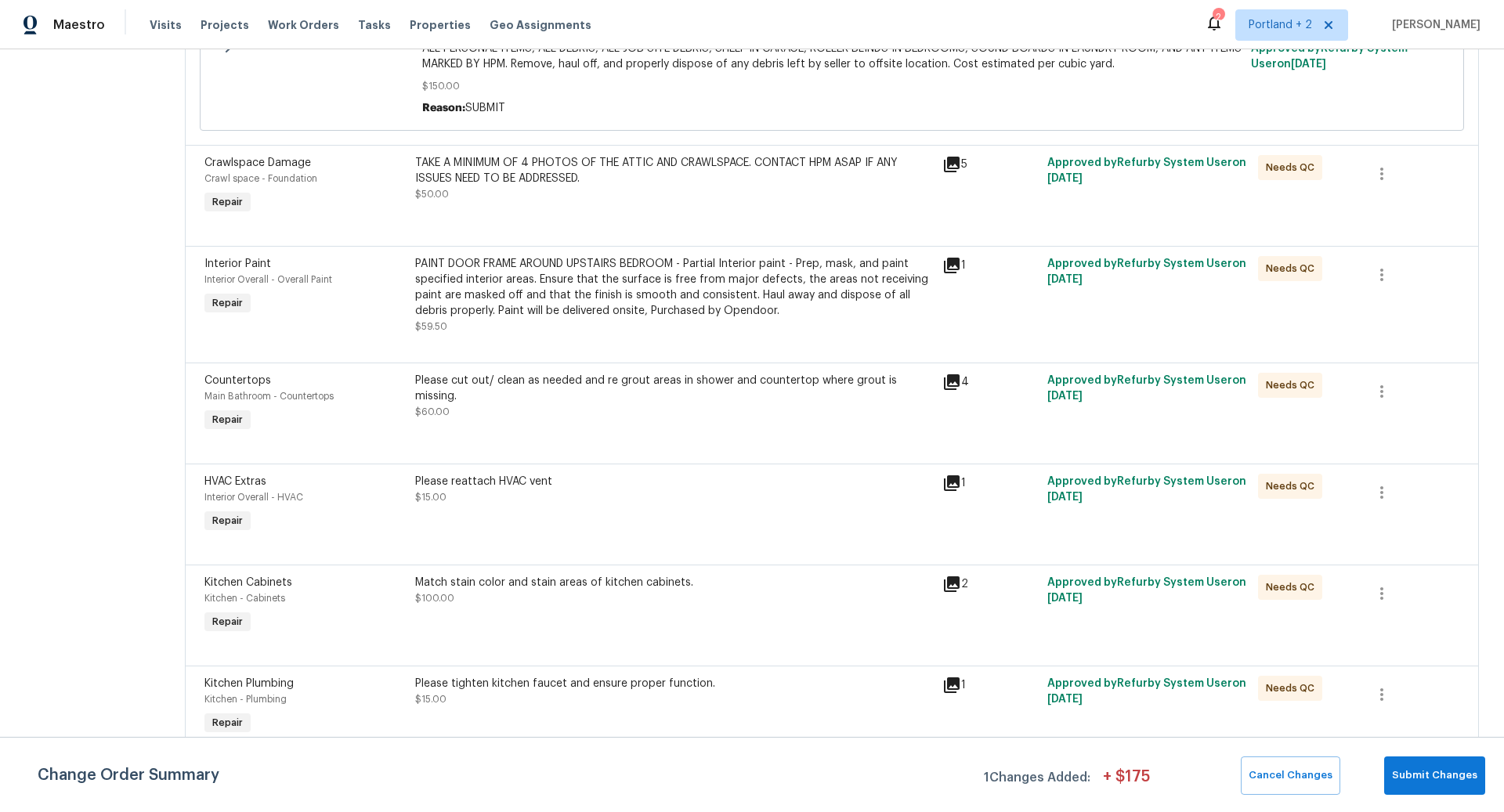
scroll to position [854, 0]
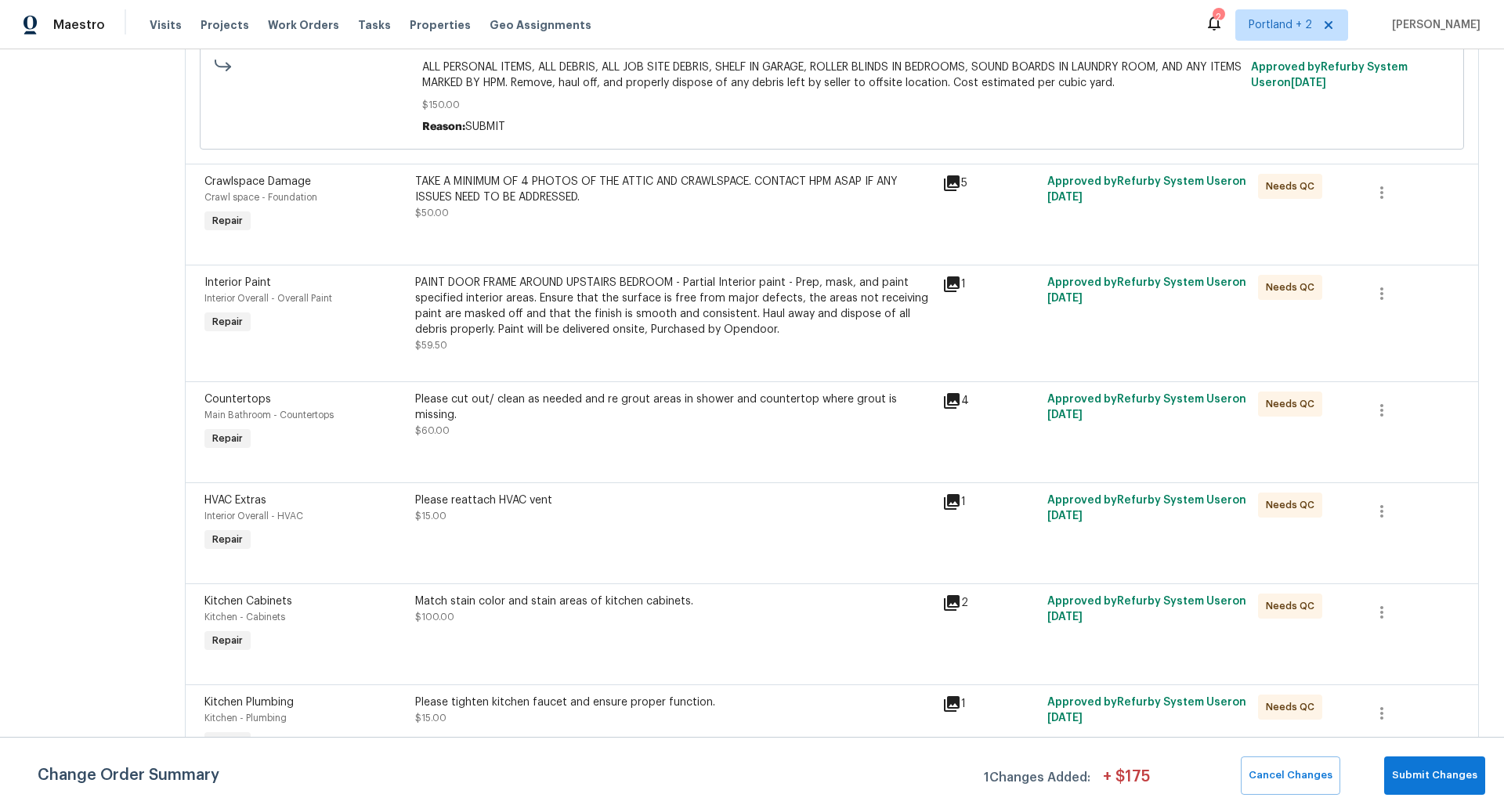
click at [605, 298] on div "PAINT DOOR FRAME AROUND UPSTAIRS BEDROOM - Partial Interior paint - Prep, mask,…" at bounding box center [674, 306] width 518 height 63
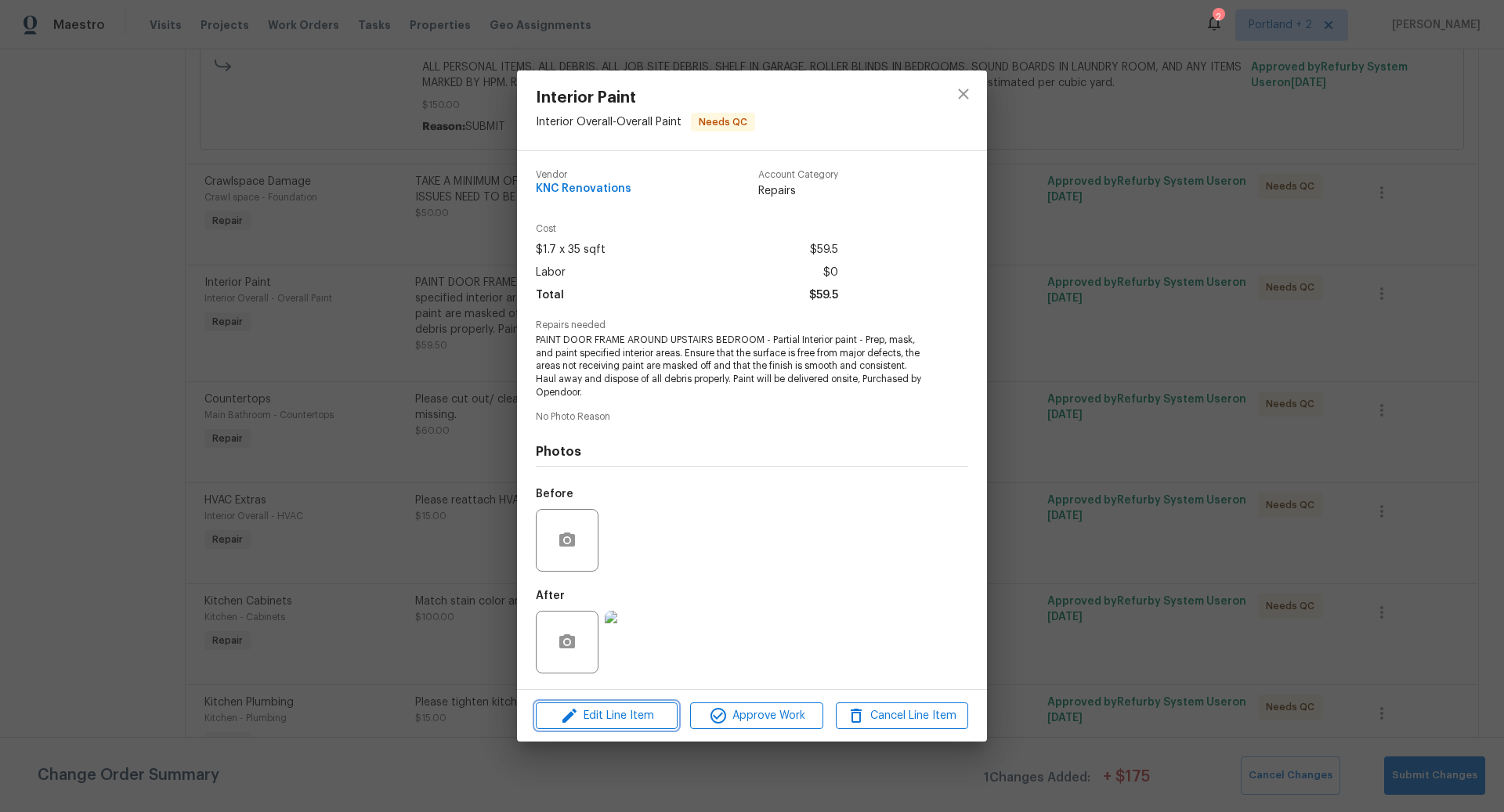
click at [614, 714] on span "Edit Line Item" at bounding box center [607, 716] width 132 height 20
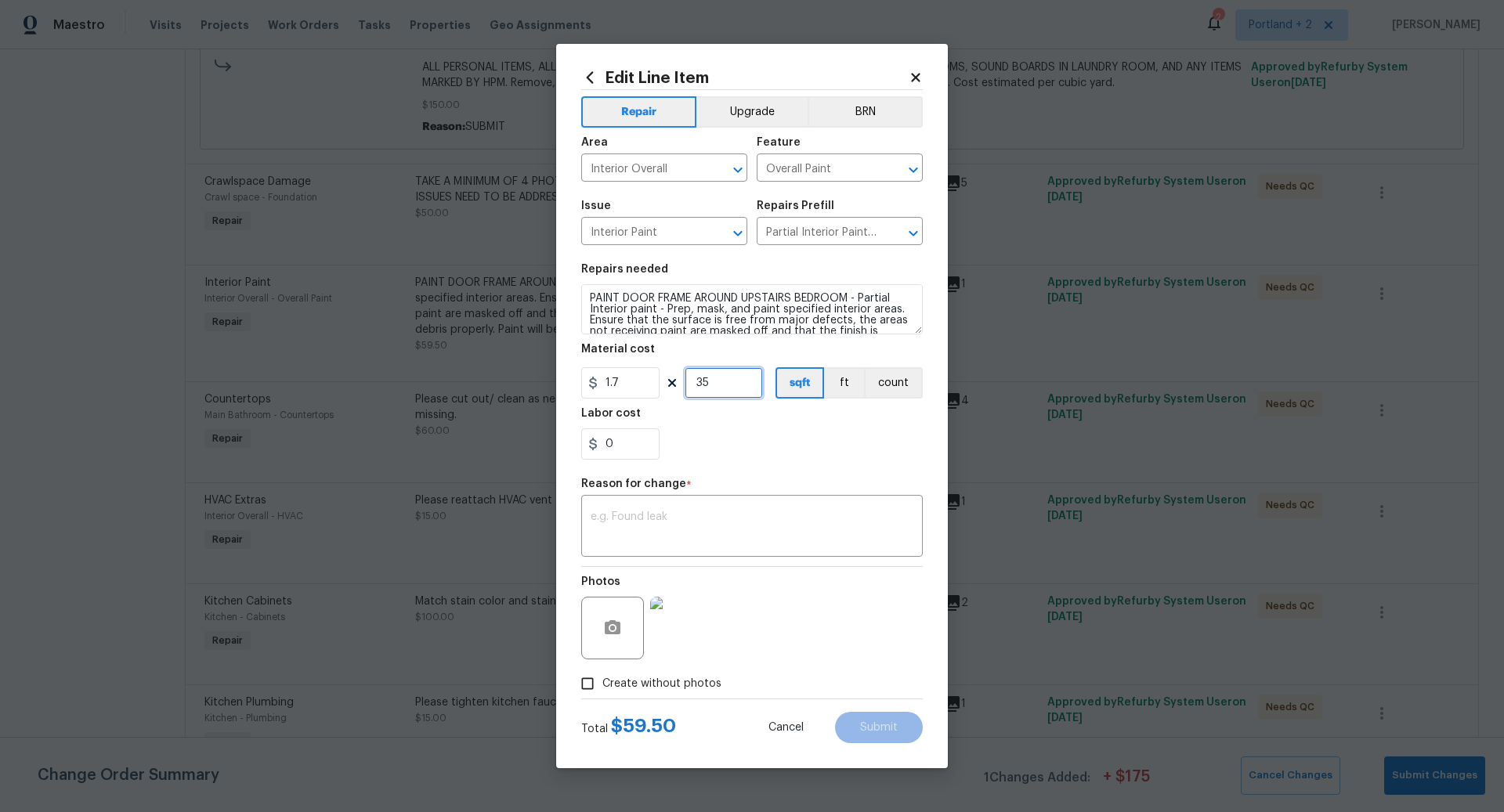
click at [728, 386] on input "35" at bounding box center [723, 382] width 78 height 31
click at [696, 532] on textarea at bounding box center [752, 527] width 323 height 33
click at [726, 378] on input "75" at bounding box center [723, 382] width 78 height 31
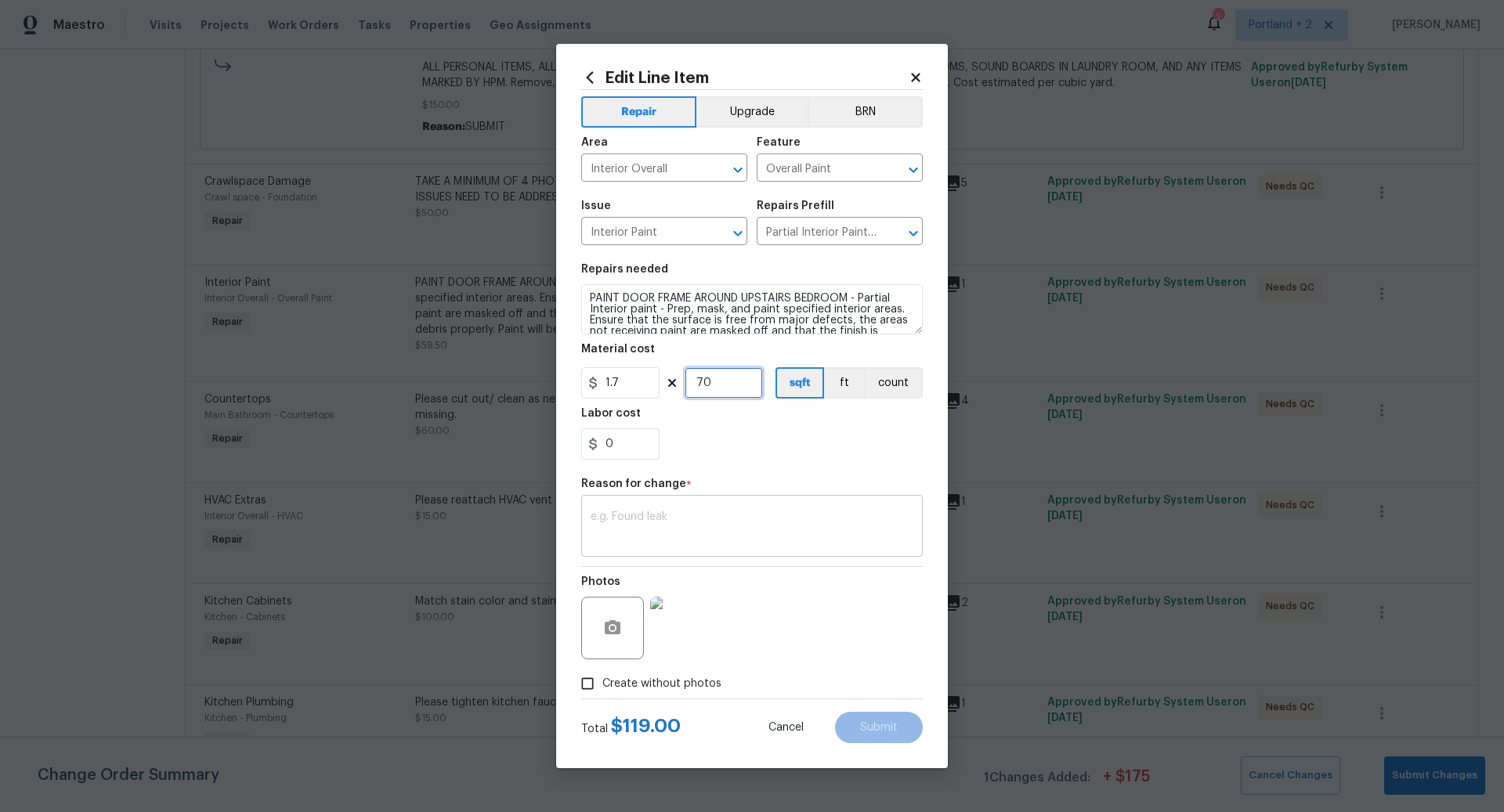
type input "70"
click at [664, 513] on textarea at bounding box center [752, 527] width 323 height 33
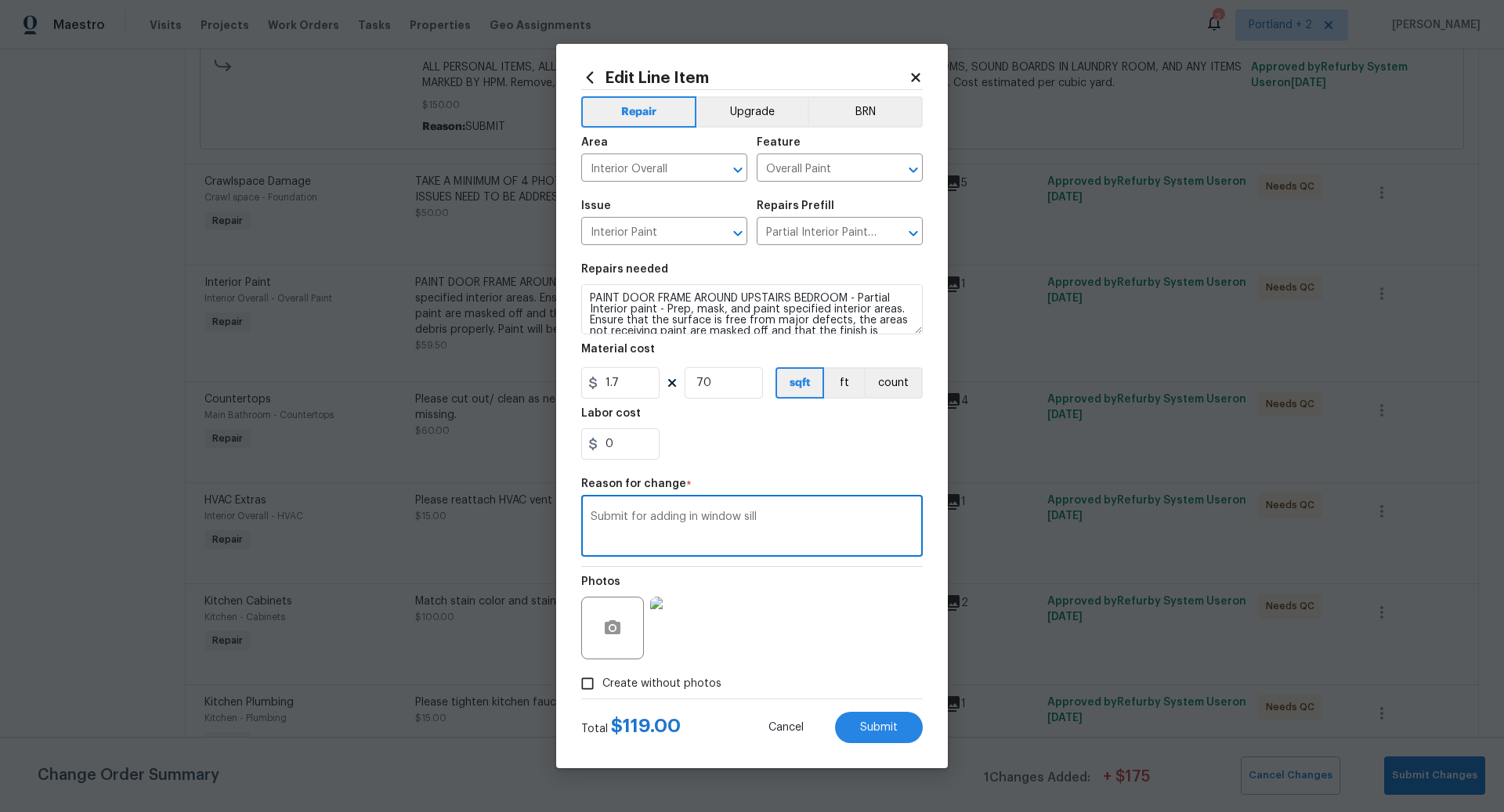
type textarea "Submit for adding in window sill"
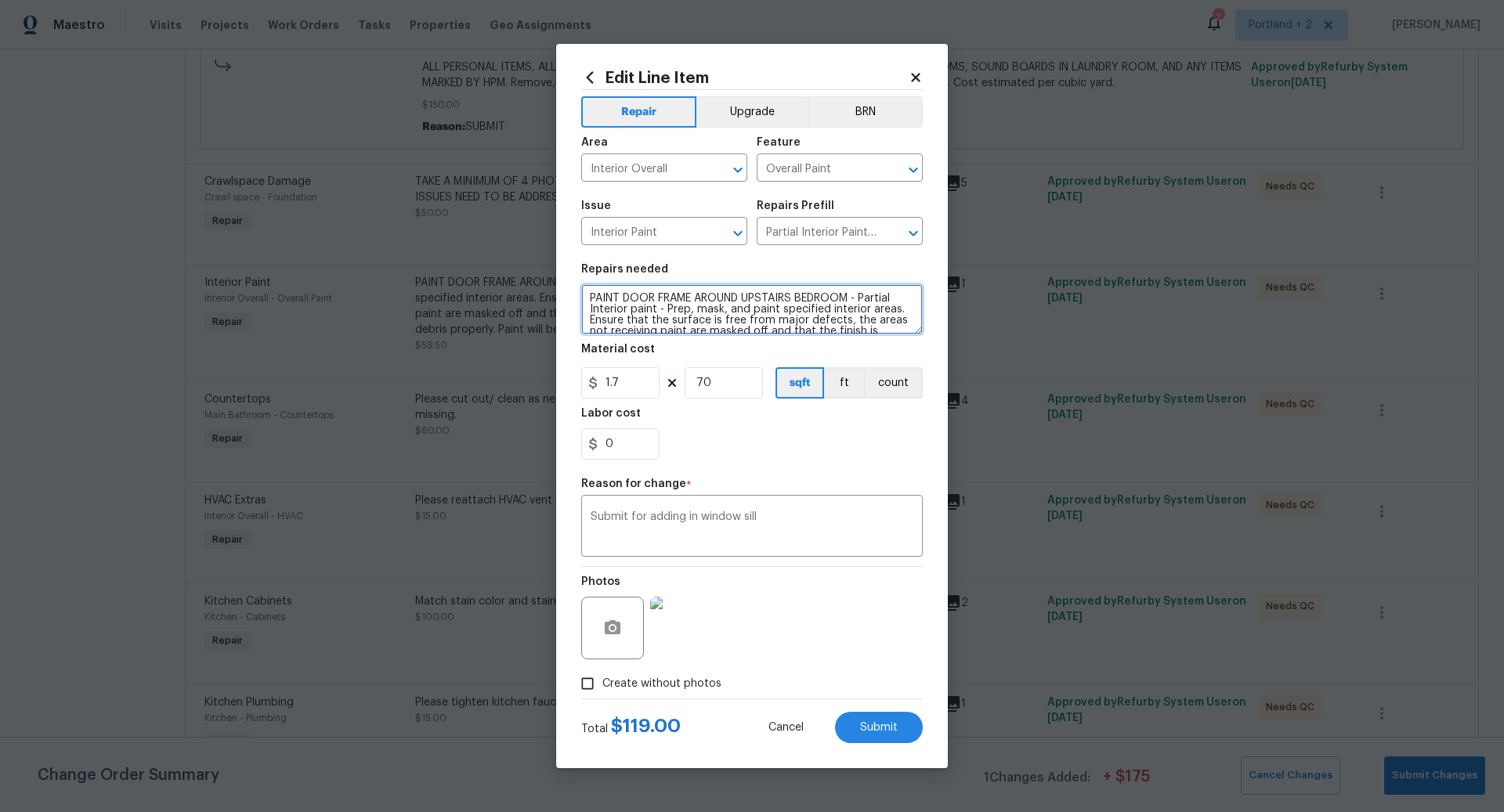
click at [855, 299] on textarea "PAINT DOOR FRAME AROUND UPSTAIRS BEDROOM - Partial Interior paint - Prep, mask,…" at bounding box center [752, 309] width 342 height 50
click at [800, 541] on textarea "Submit for adding in window sill" at bounding box center [752, 527] width 323 height 33
click at [883, 726] on span "Submit" at bounding box center [879, 728] width 38 height 11
type textarea "PAINT DOOR FRAME AROUND UPSTAIRS BEDROOM - Partial Interior paint - Prep, mask,…"
type input "35"
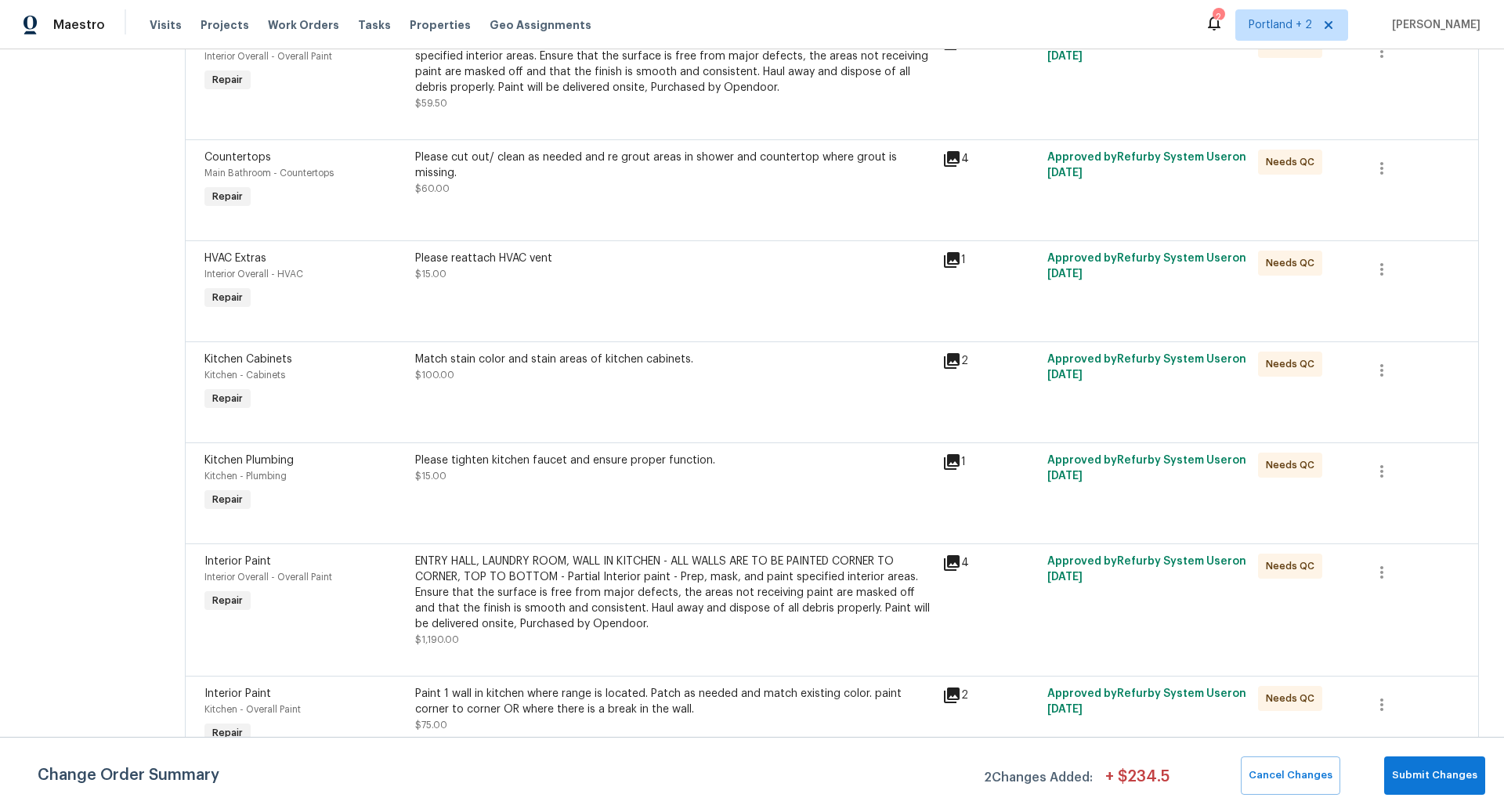
scroll to position [1090, 0]
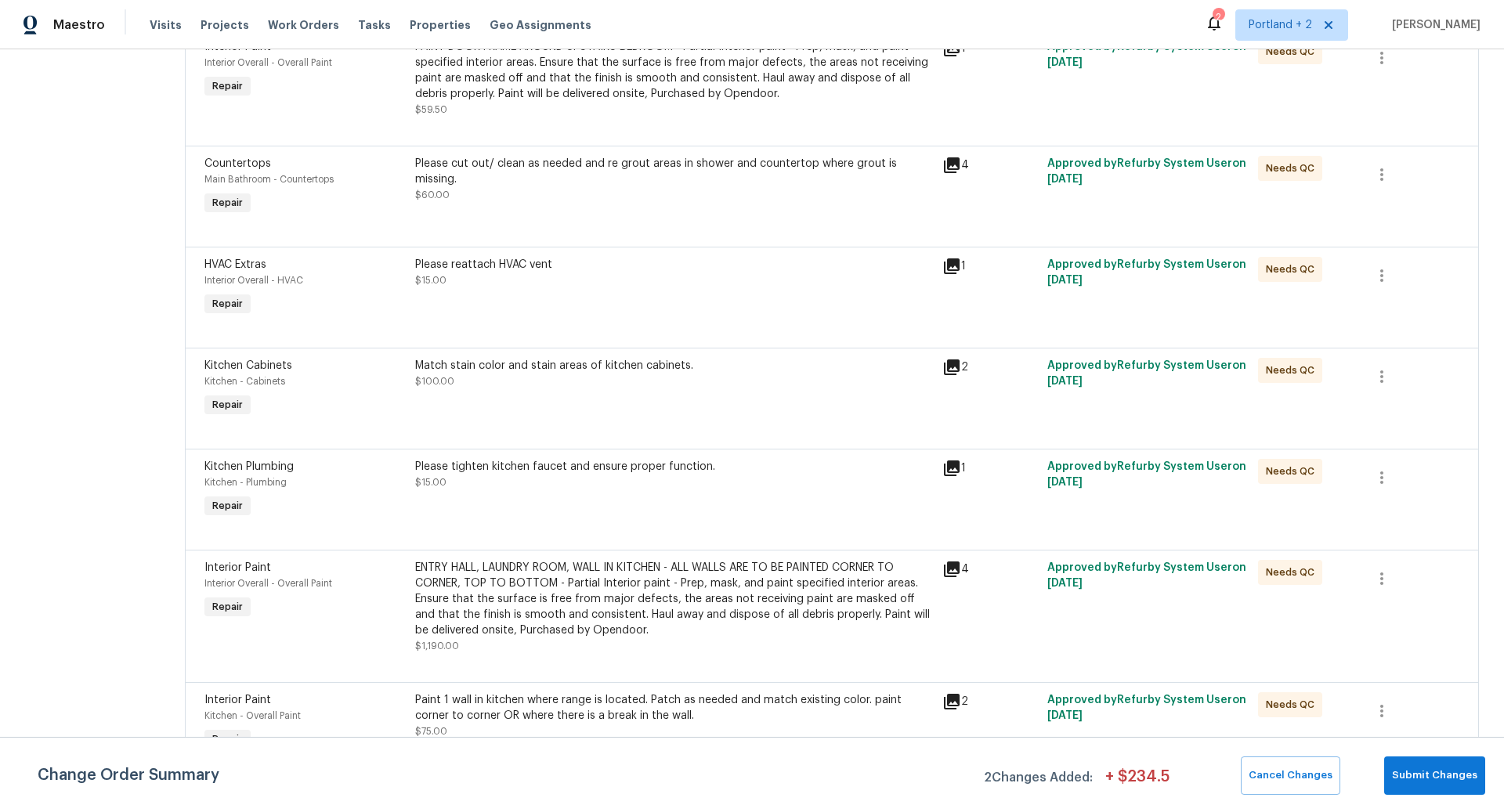
click at [546, 373] on div "Match stain color and stain areas of kitchen cabinets. $100.00" at bounding box center [674, 373] width 518 height 31
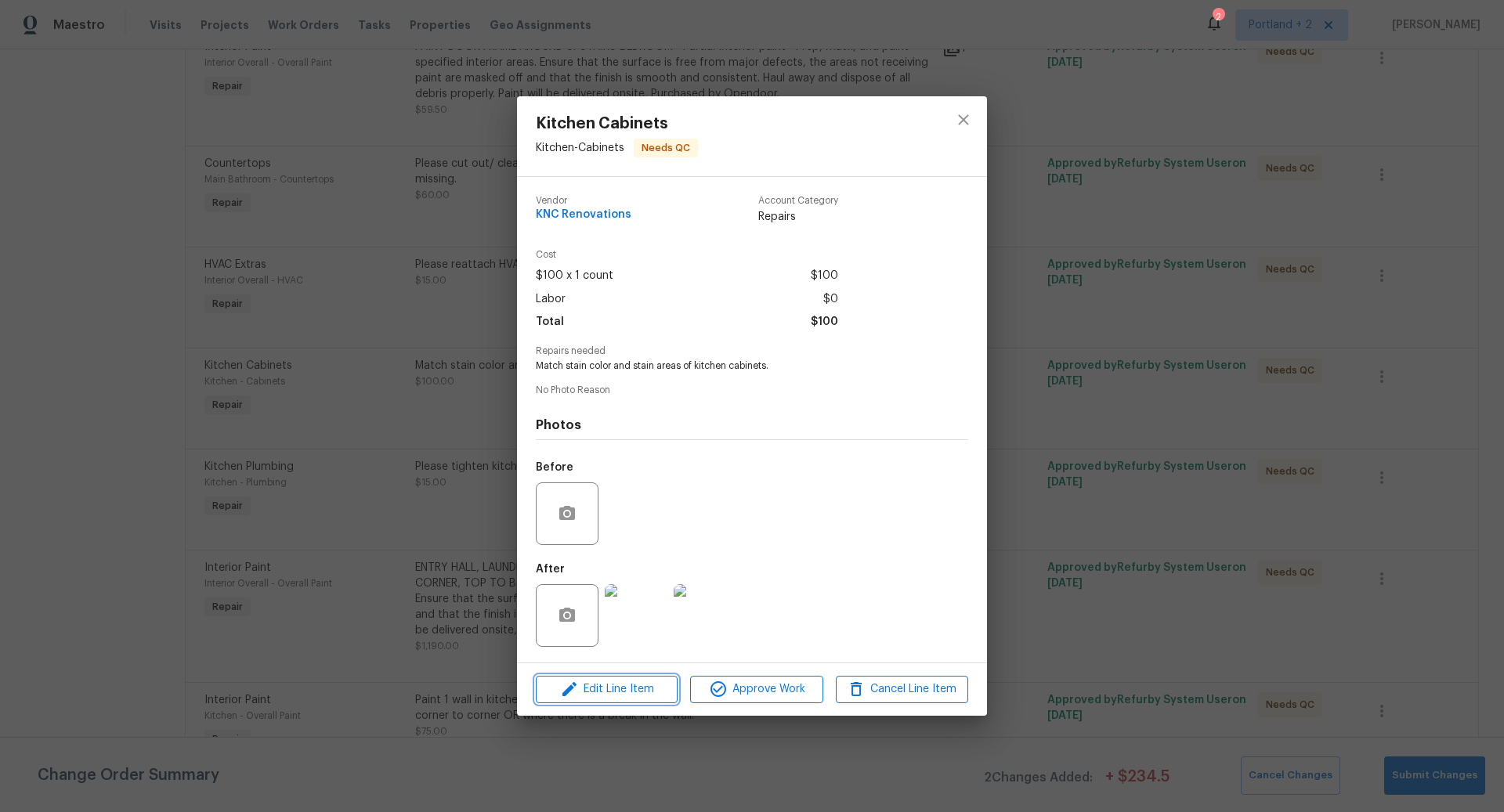
click at [631, 694] on span "Edit Line Item" at bounding box center [607, 690] width 132 height 20
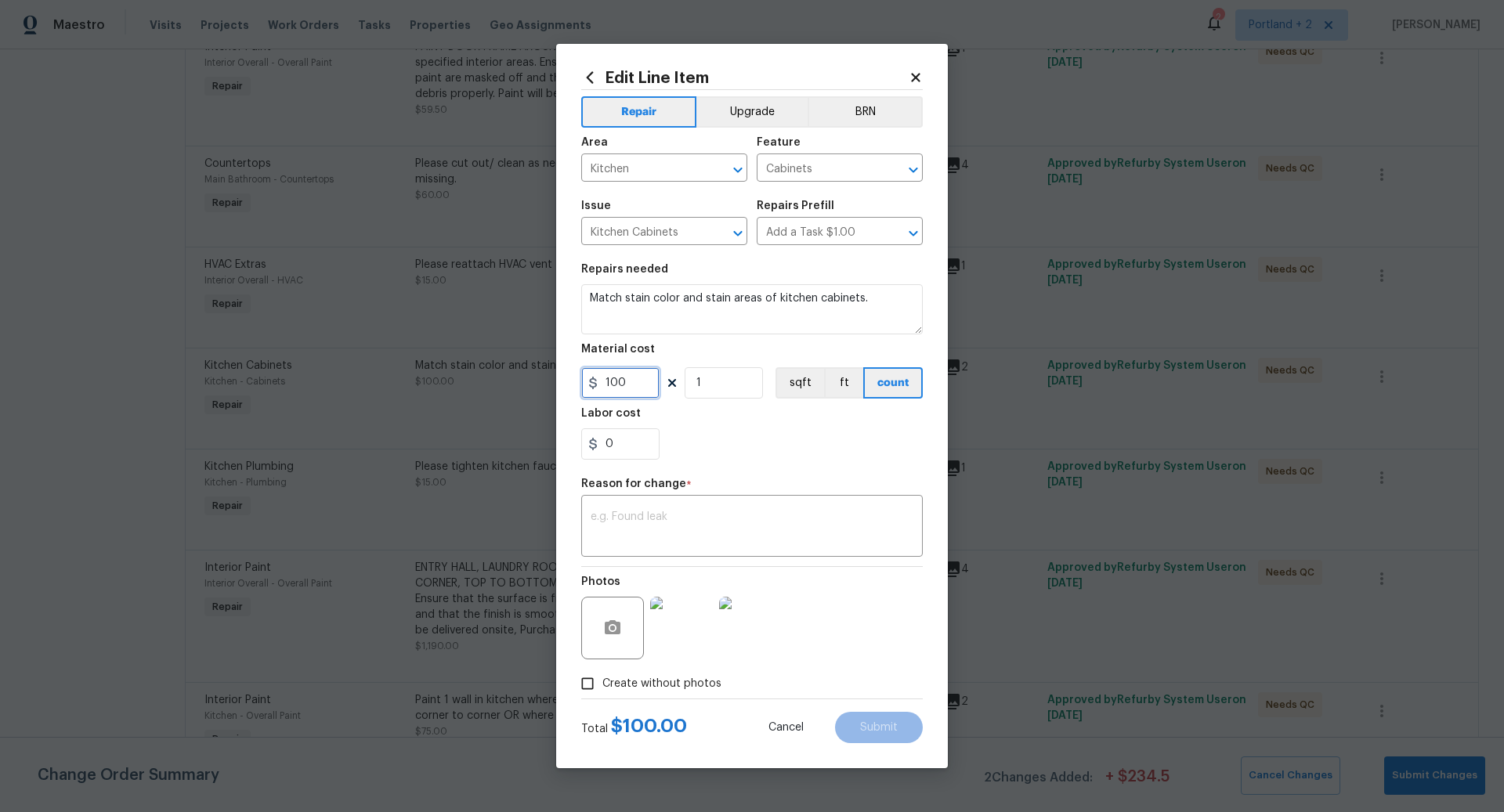
click at [636, 386] on input "100" at bounding box center [621, 382] width 78 height 31
type input "250"
click at [657, 527] on textarea at bounding box center [752, 527] width 323 height 33
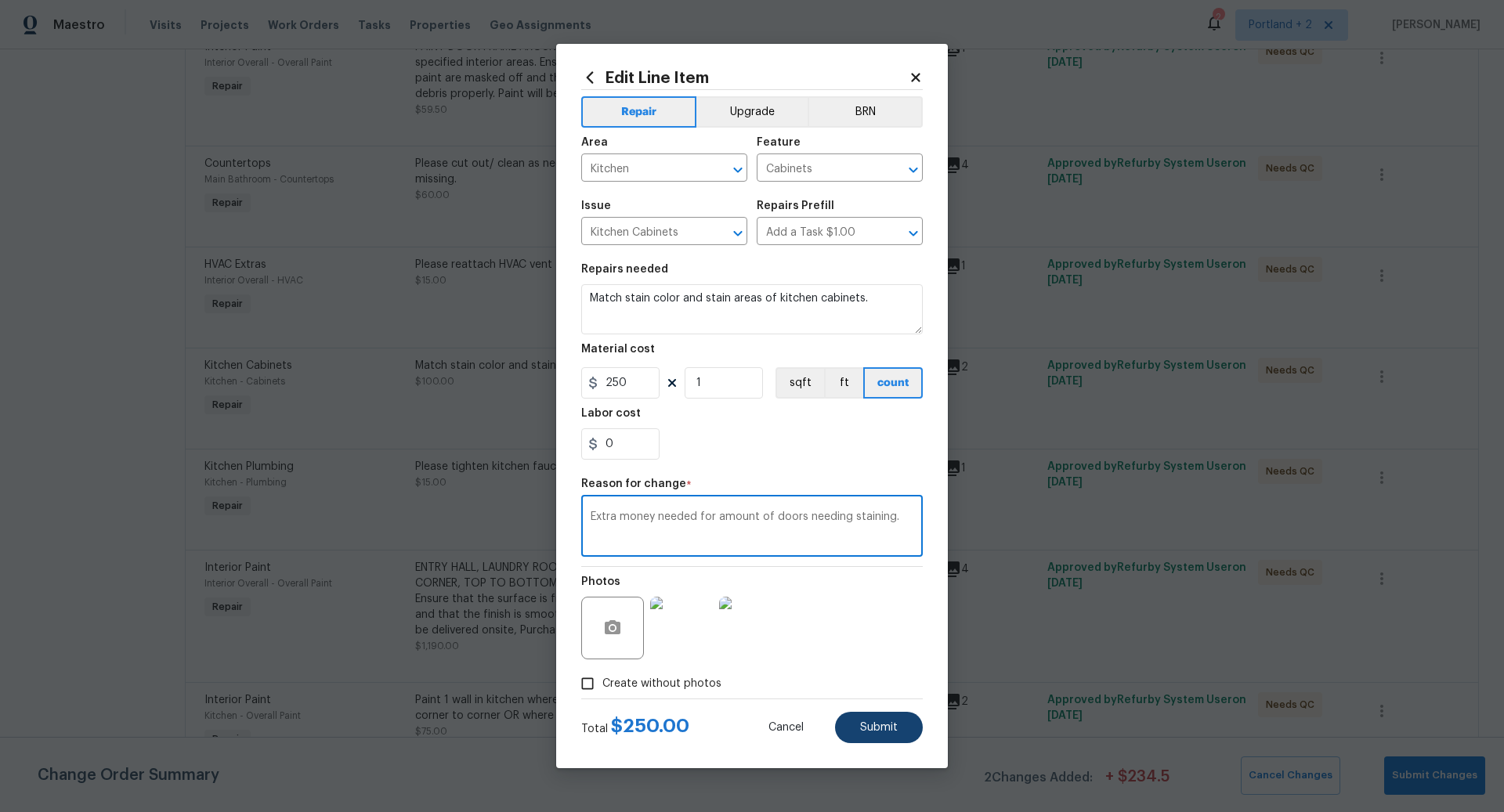
type textarea "Extra money needed for amount of doors needing staining."
click at [892, 723] on span "Submit" at bounding box center [879, 728] width 38 height 11
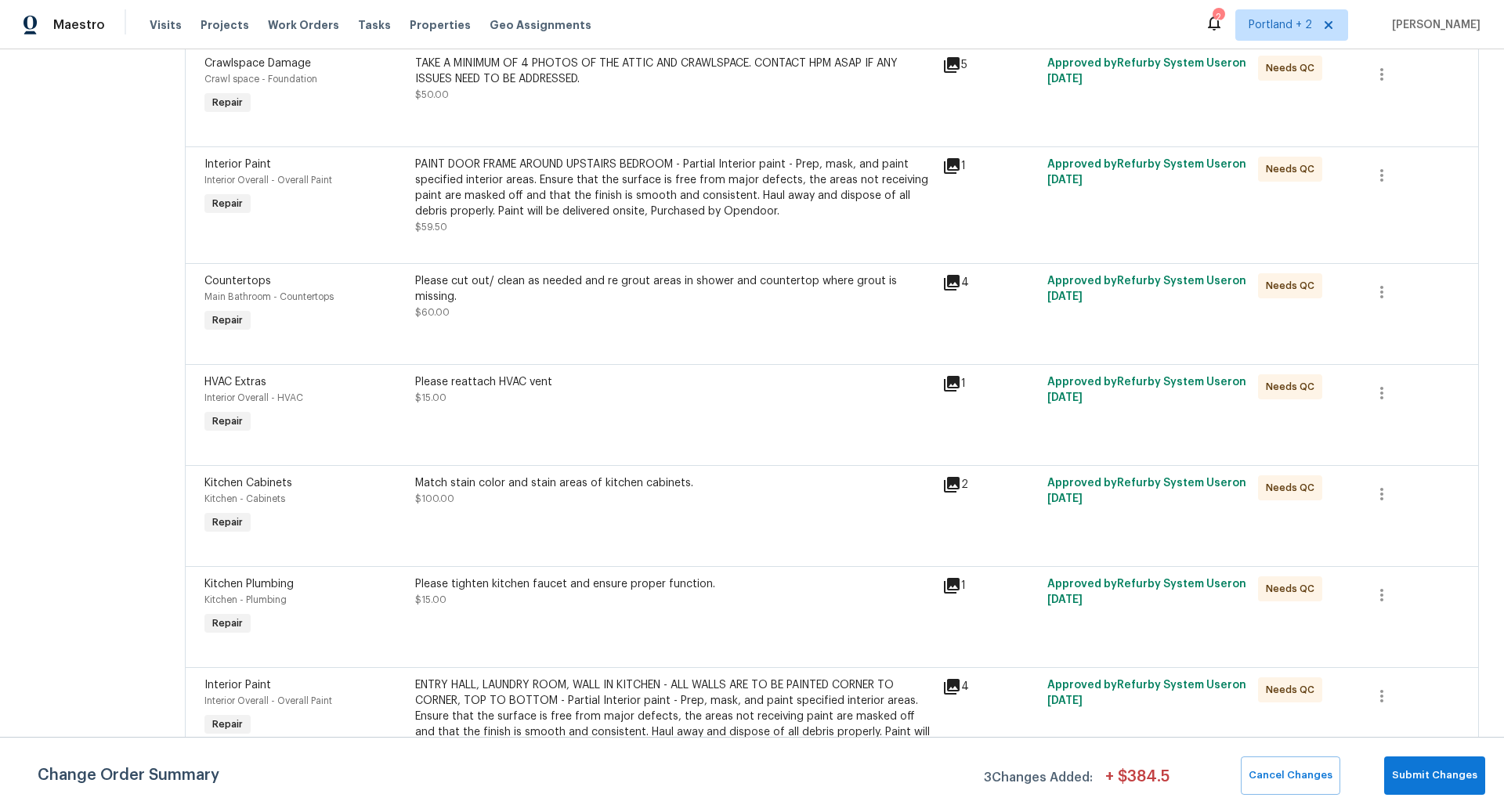
scroll to position [976, 0]
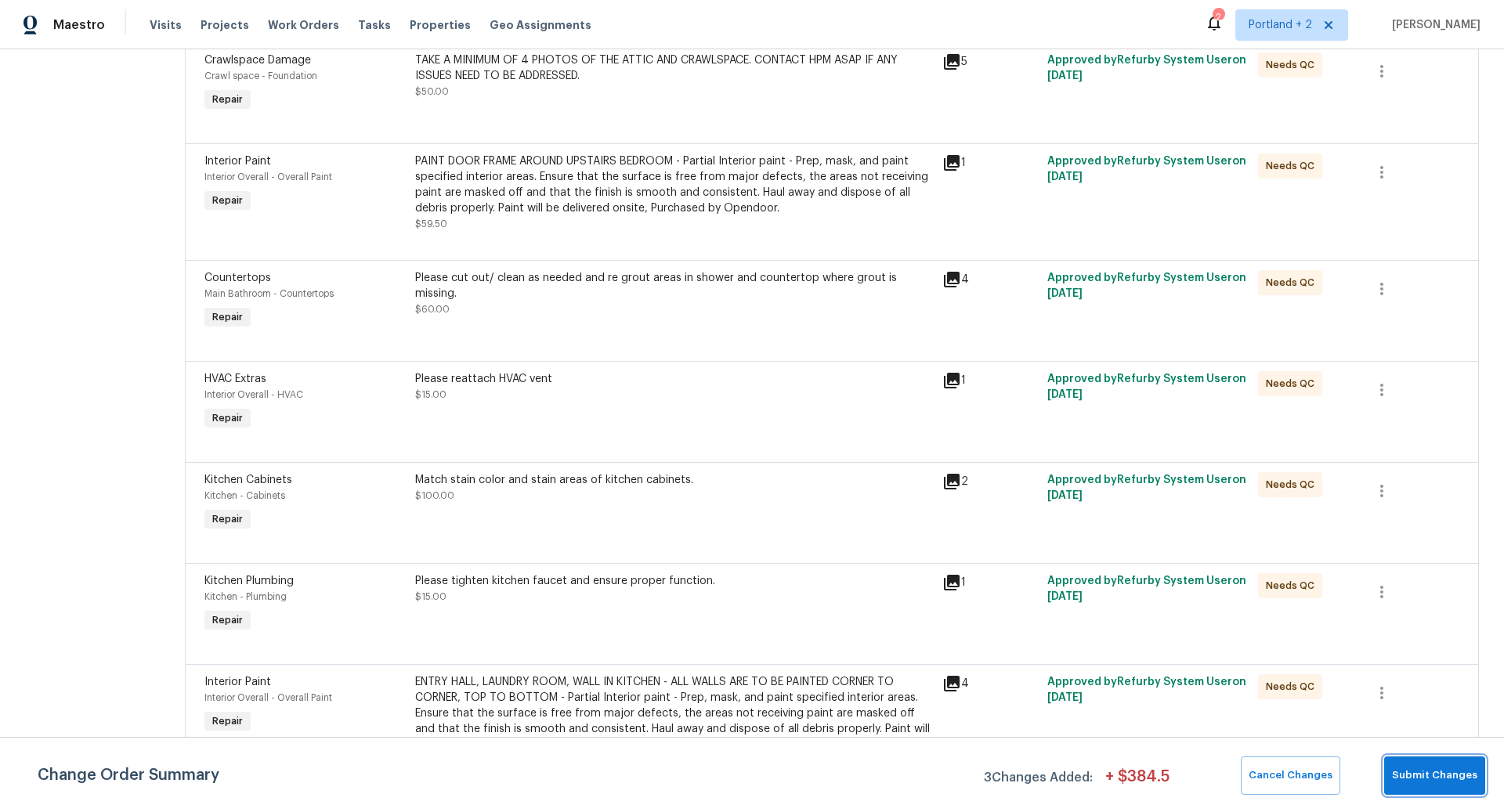
click at [1431, 770] on span "Submit Changes" at bounding box center [1435, 775] width 86 height 18
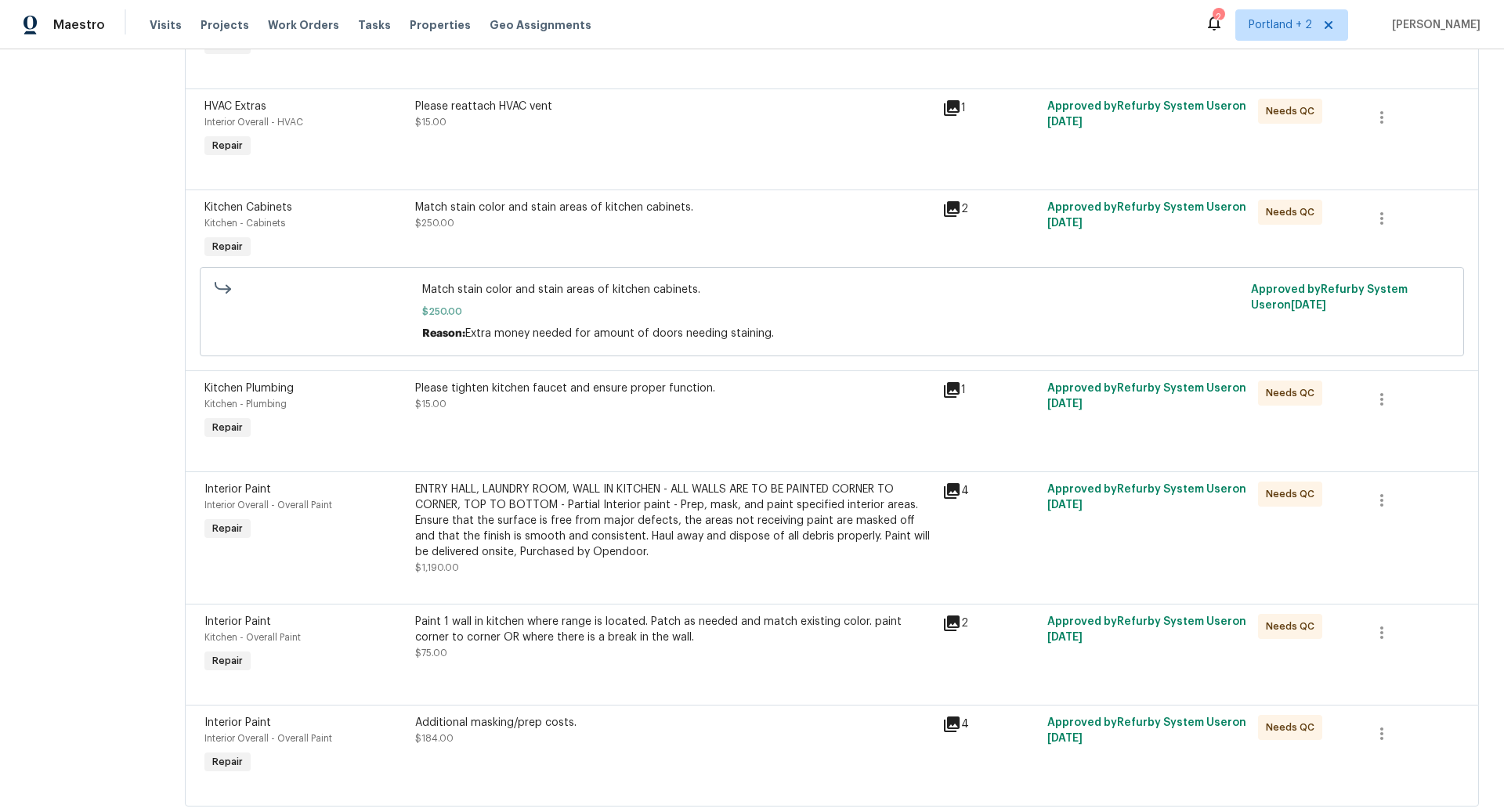
scroll to position [1479, 0]
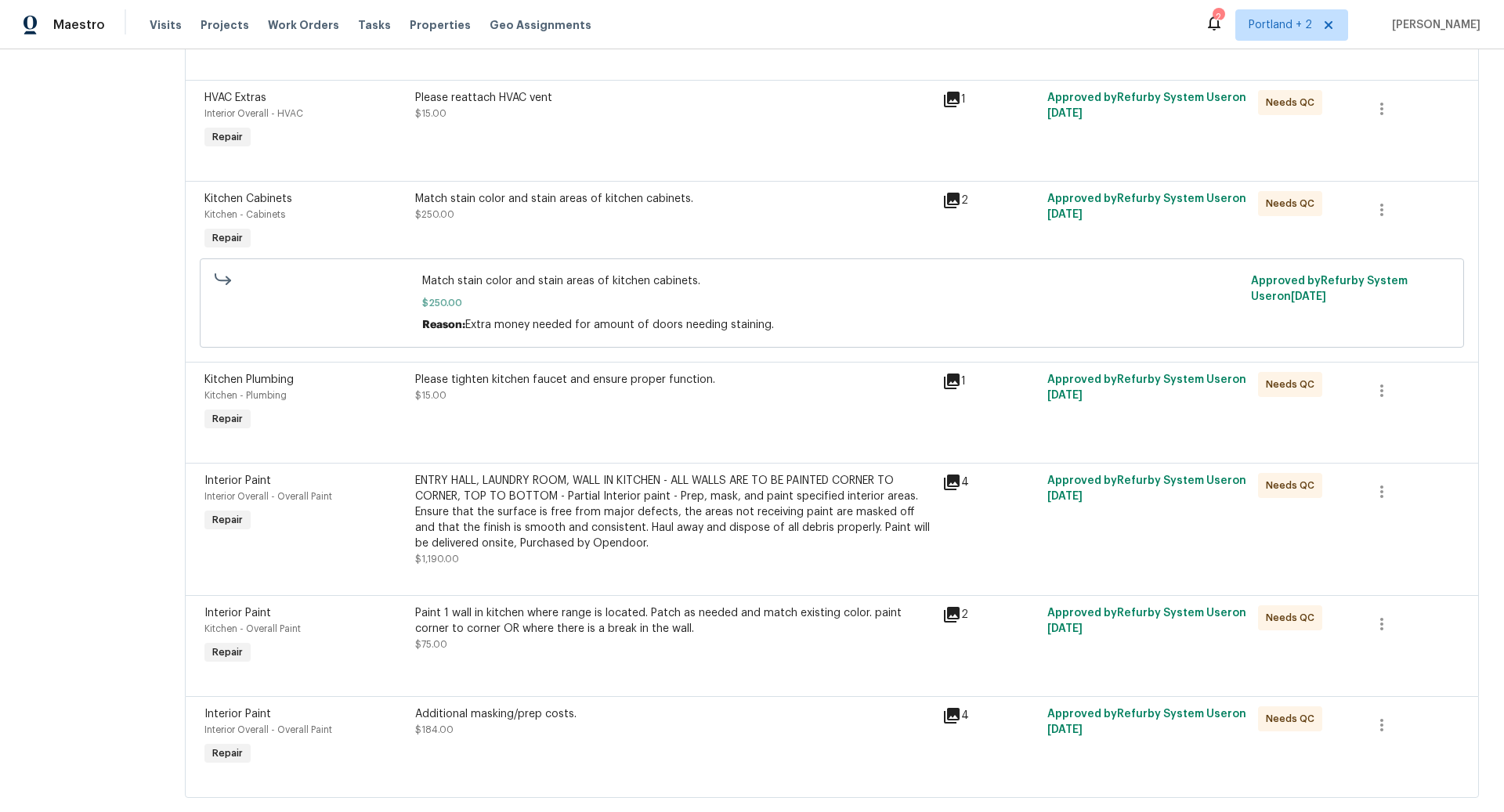
click at [588, 505] on div "ENTRY HALL, LAUNDRY ROOM, WALL IN KITCHEN - ALL WALLS ARE TO BE PAINTED CORNER …" at bounding box center [674, 512] width 518 height 78
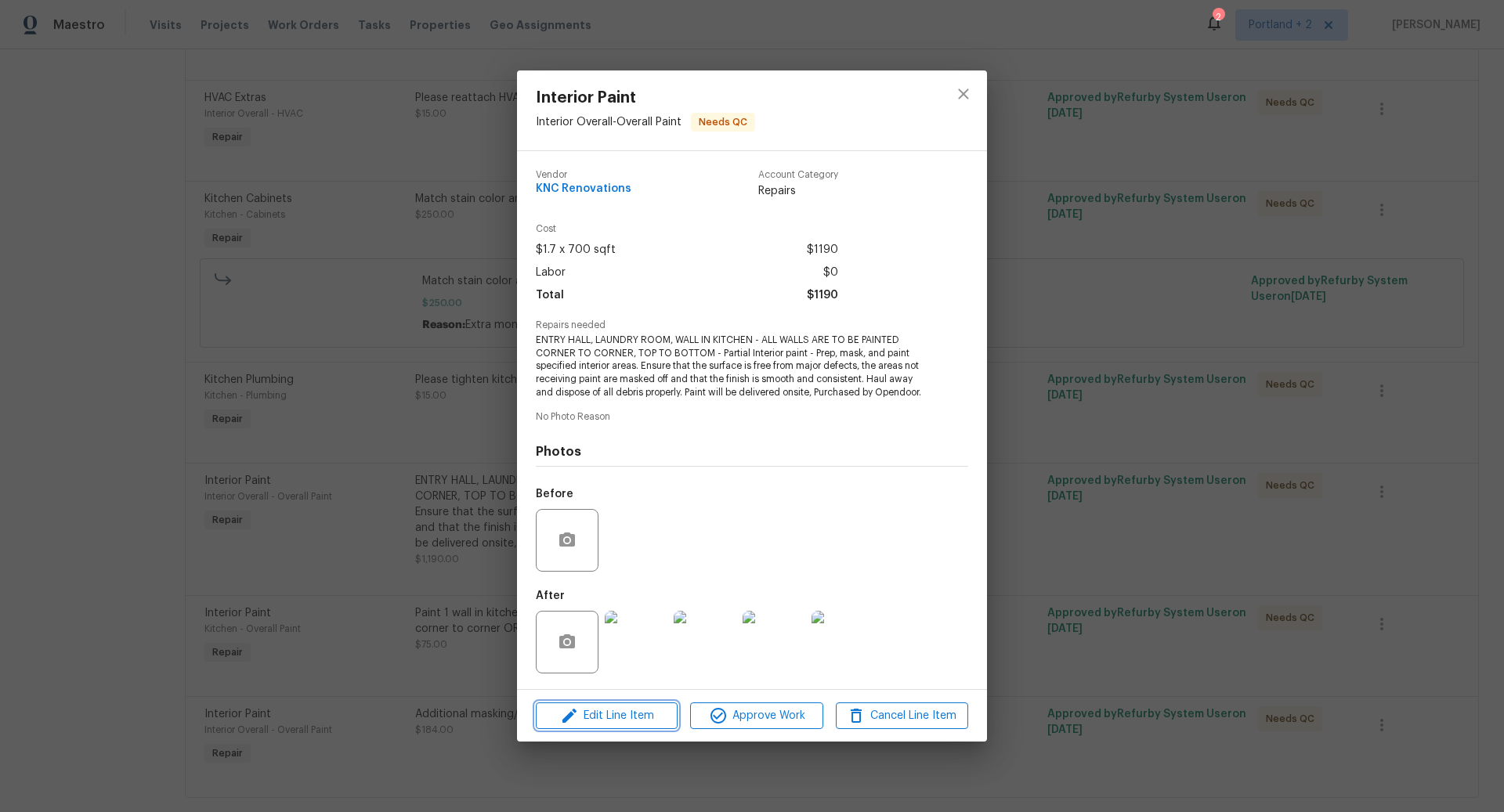
click at [617, 725] on span "Edit Line Item" at bounding box center [607, 716] width 132 height 20
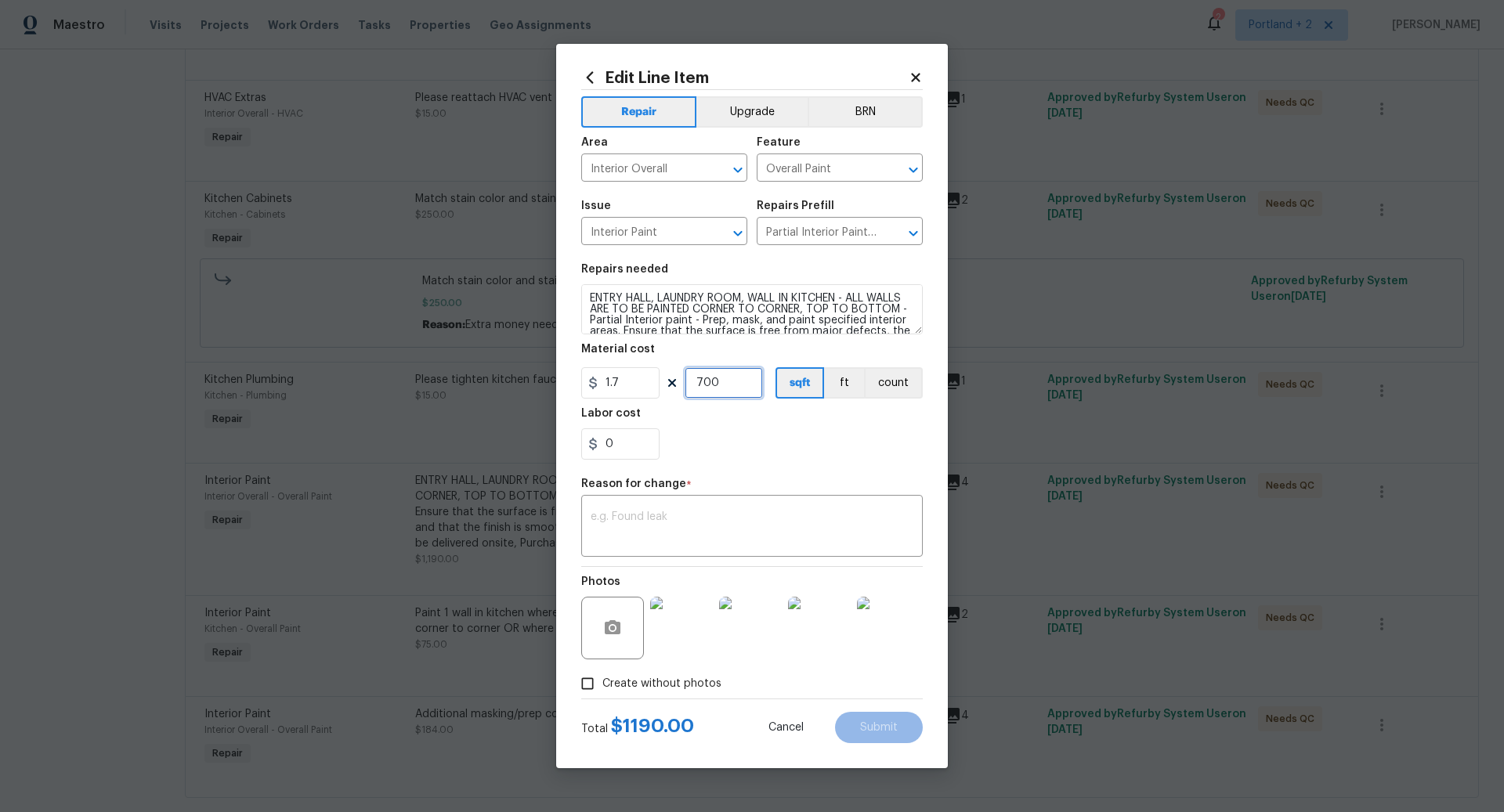
click at [730, 384] on input "700" at bounding box center [723, 382] width 78 height 31
type input "750"
click at [679, 538] on textarea at bounding box center [752, 527] width 323 height 33
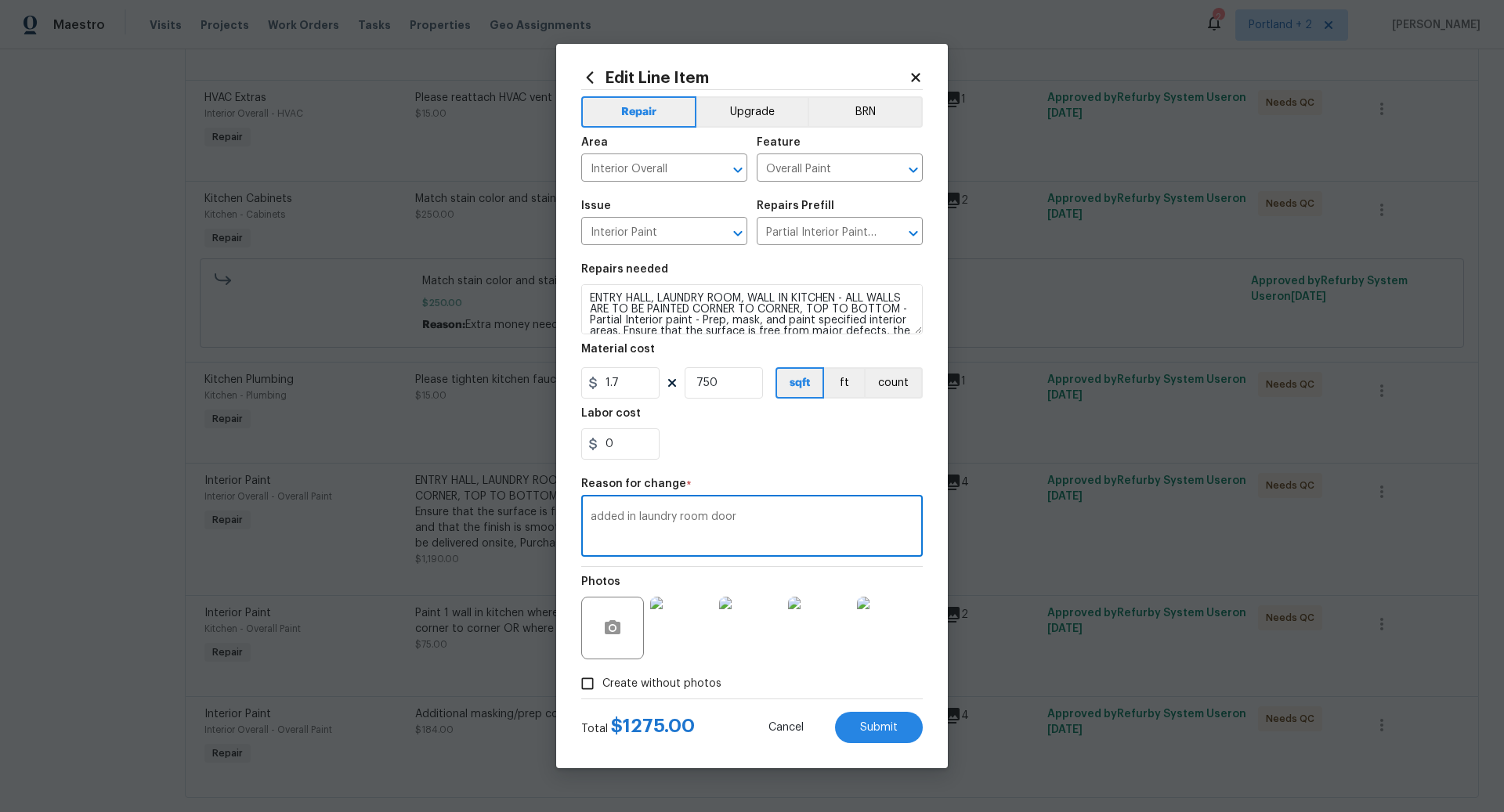
type textarea "added in laundry room door"
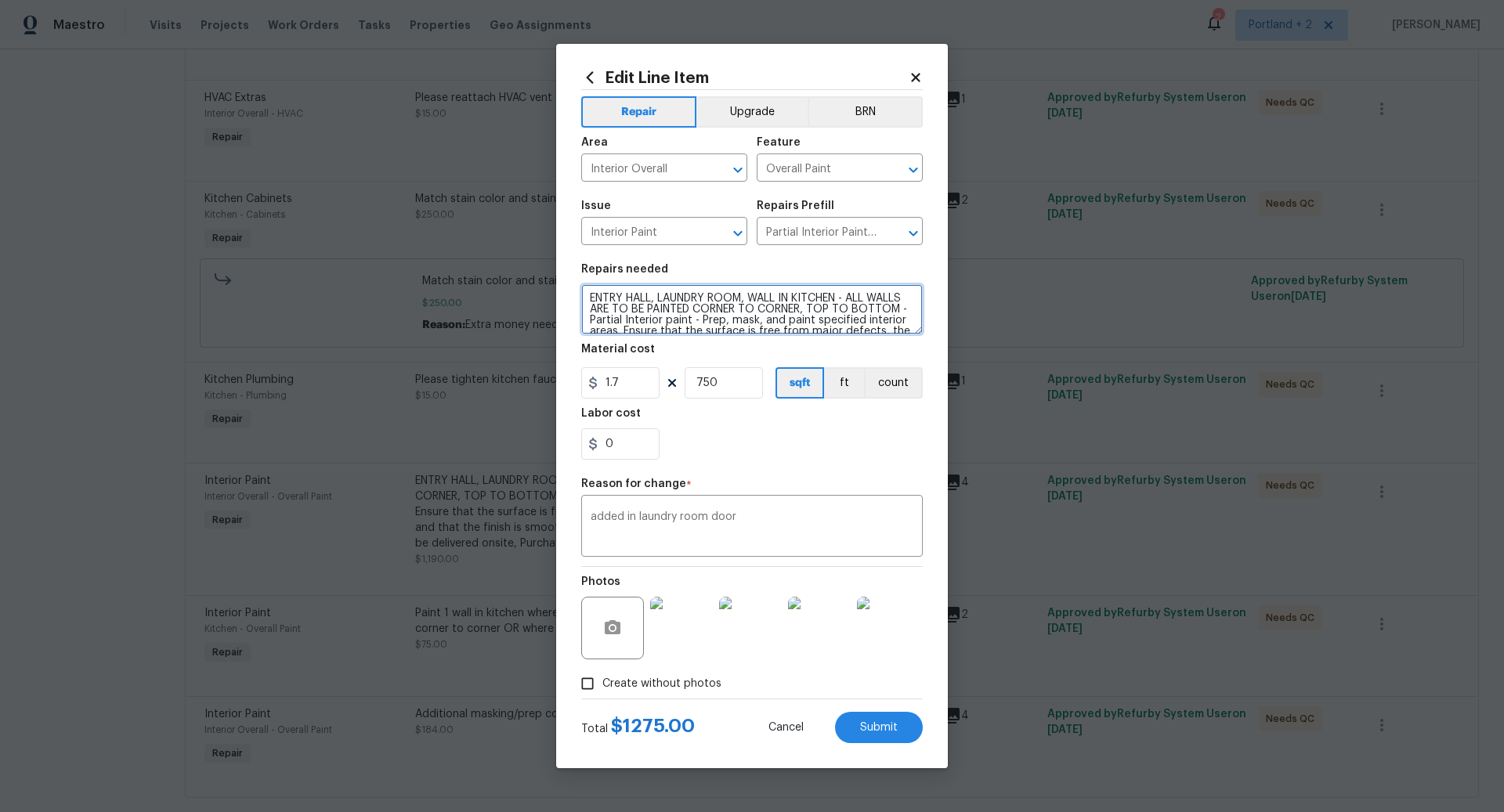
click at [752, 299] on textarea "ENTRY HALL, LAUNDRY ROOM, WALL IN KITCHEN - ALL WALLS ARE TO BE PAINTED CORNER …" at bounding box center [752, 309] width 342 height 50
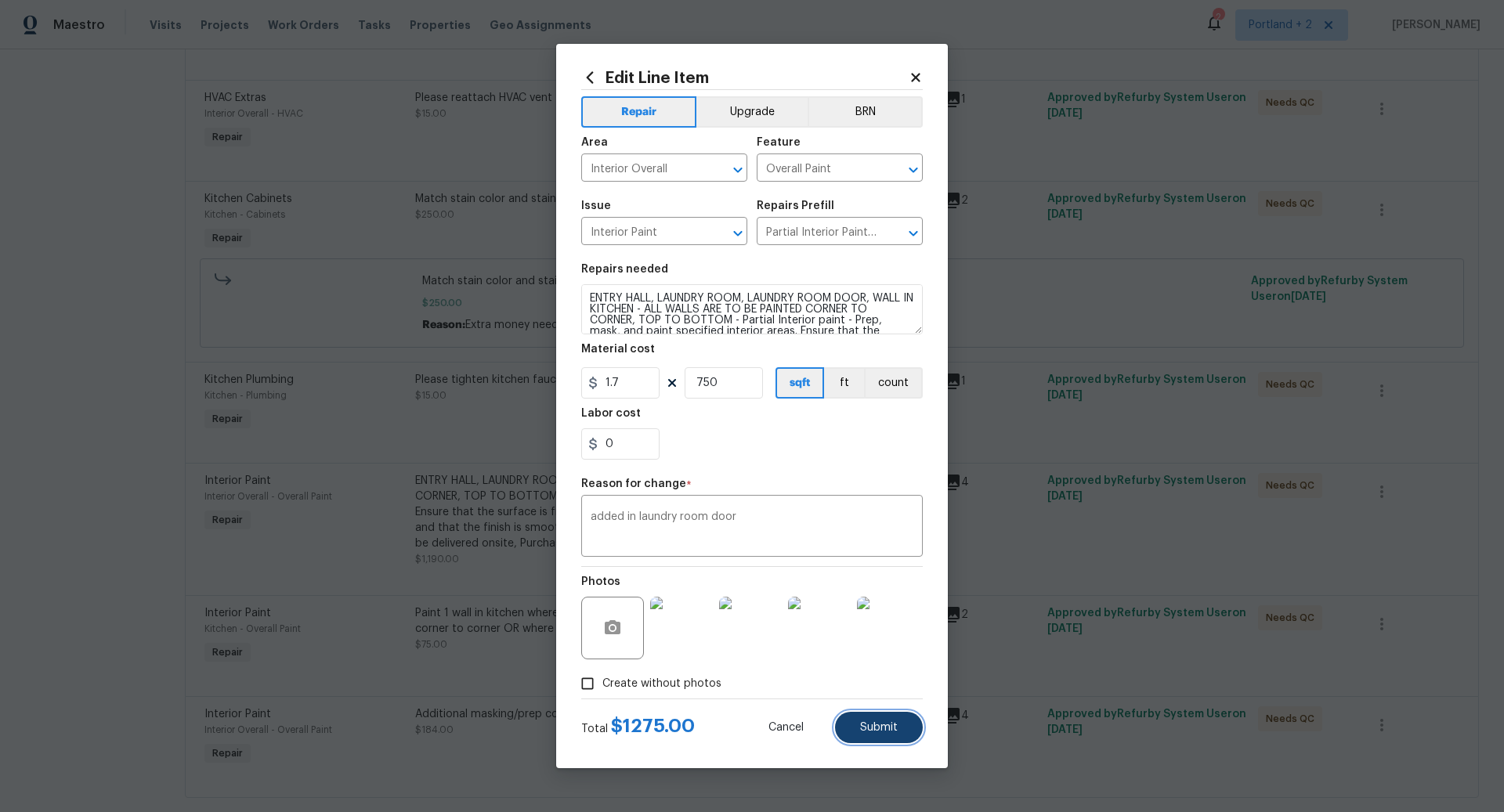
click at [882, 731] on span "Submit" at bounding box center [879, 728] width 38 height 11
type textarea "ENTRY HALL, LAUNDRY ROOM, WALL IN KITCHEN - ALL WALLS ARE TO BE PAINTED CORNER …"
type input "700"
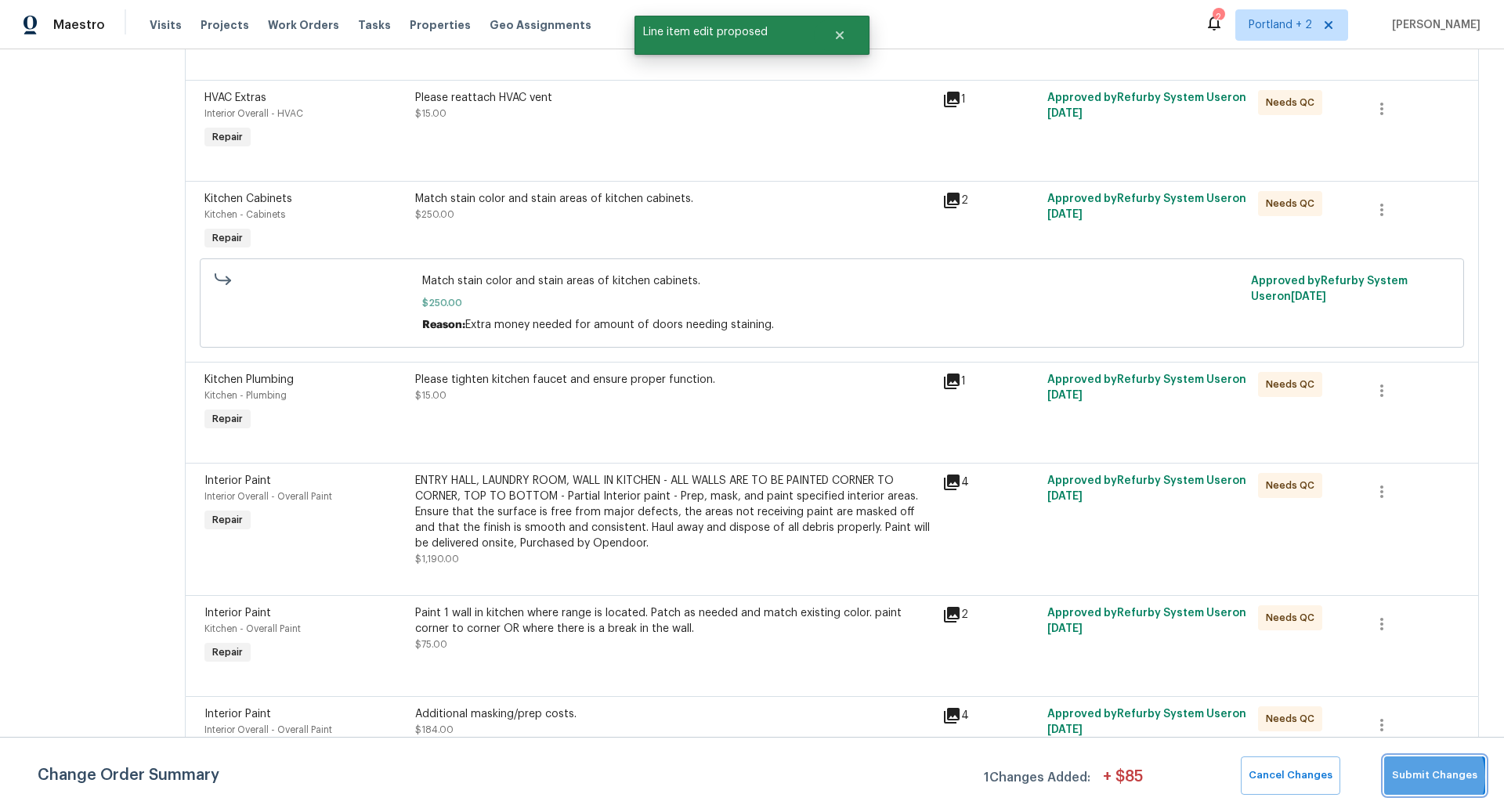
click at [1426, 777] on span "Submit Changes" at bounding box center [1435, 775] width 86 height 18
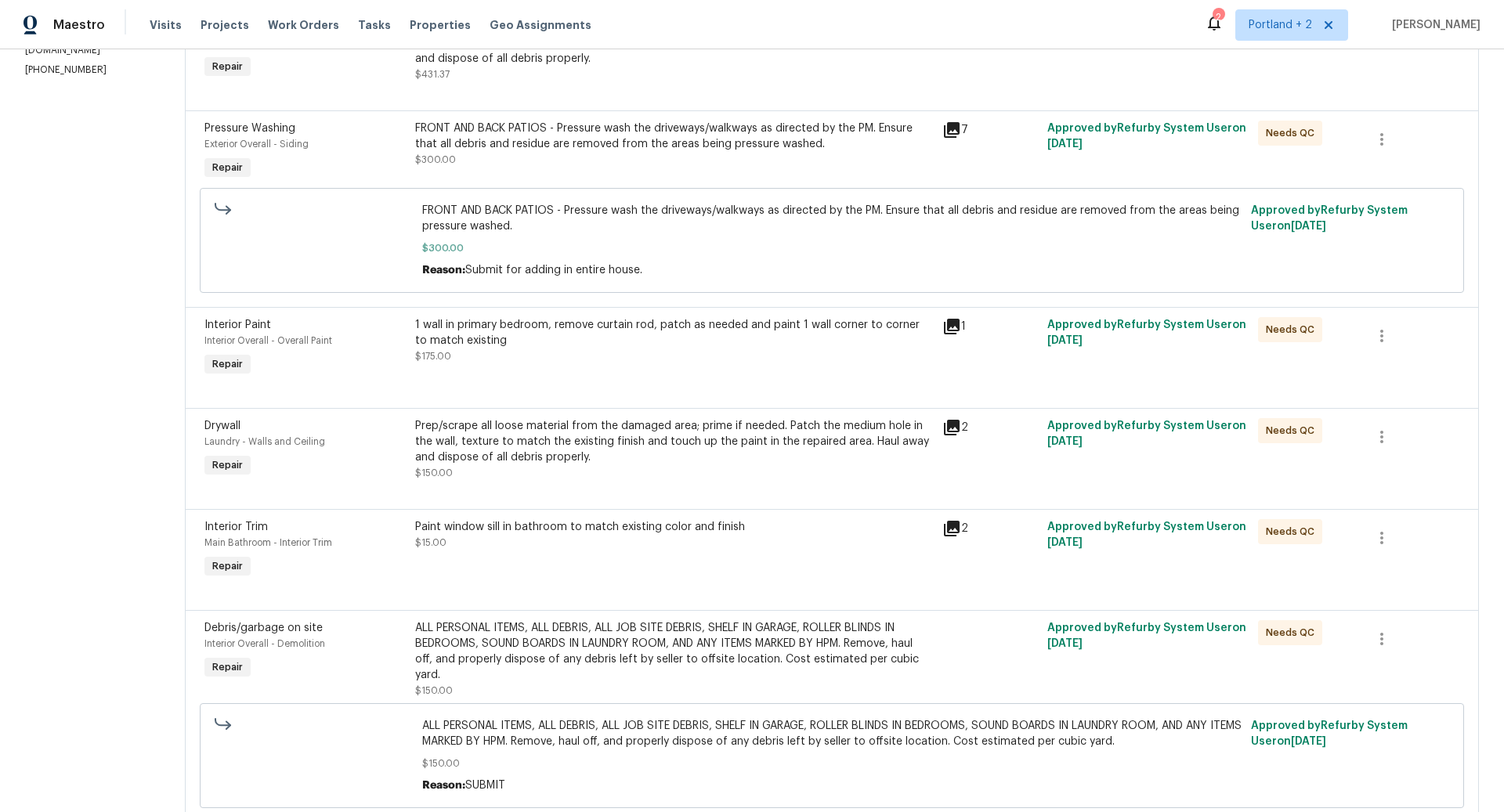
scroll to position [0, 0]
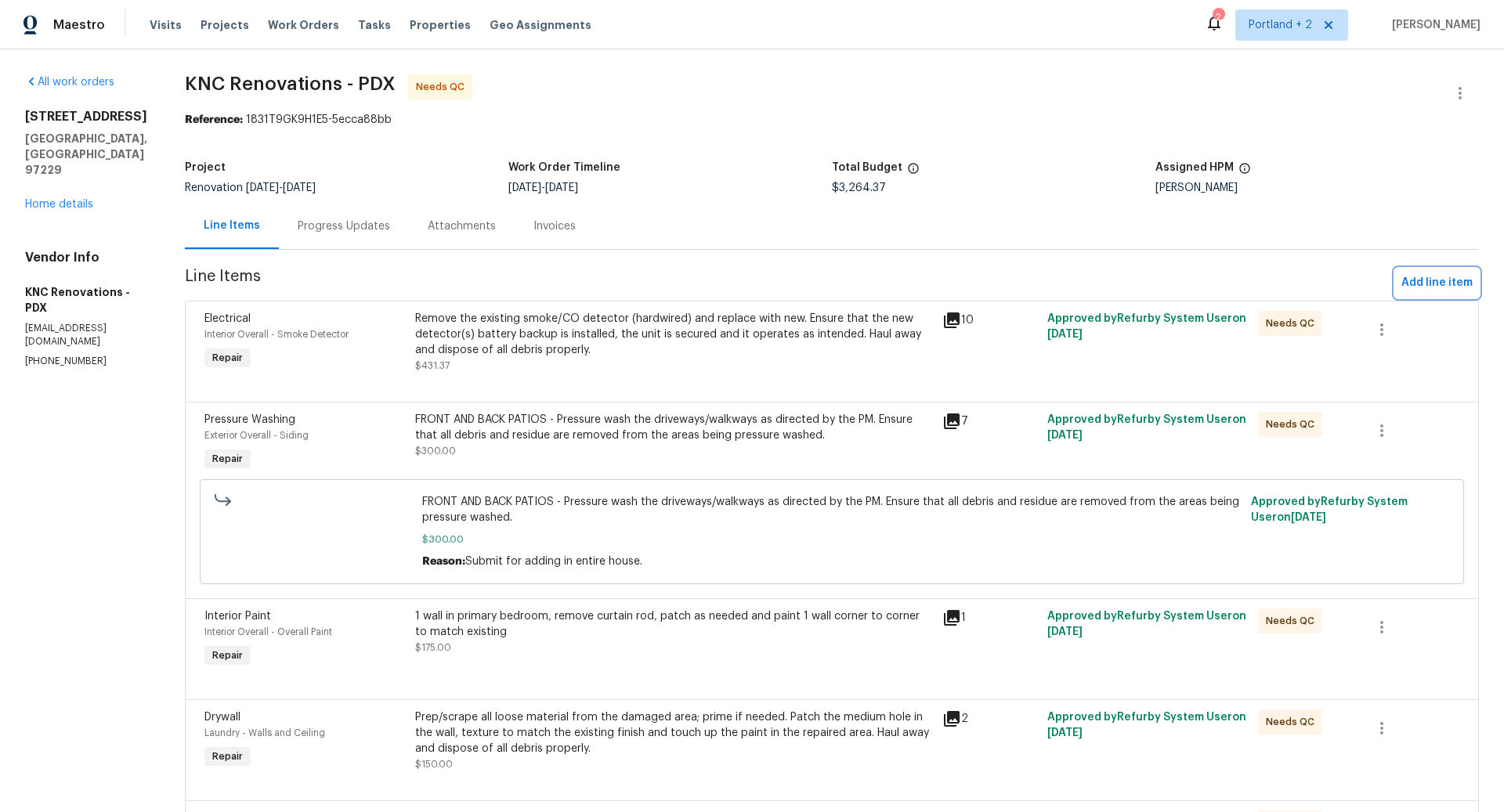
click at [1435, 282] on span "Add line item" at bounding box center [1436, 283] width 71 height 20
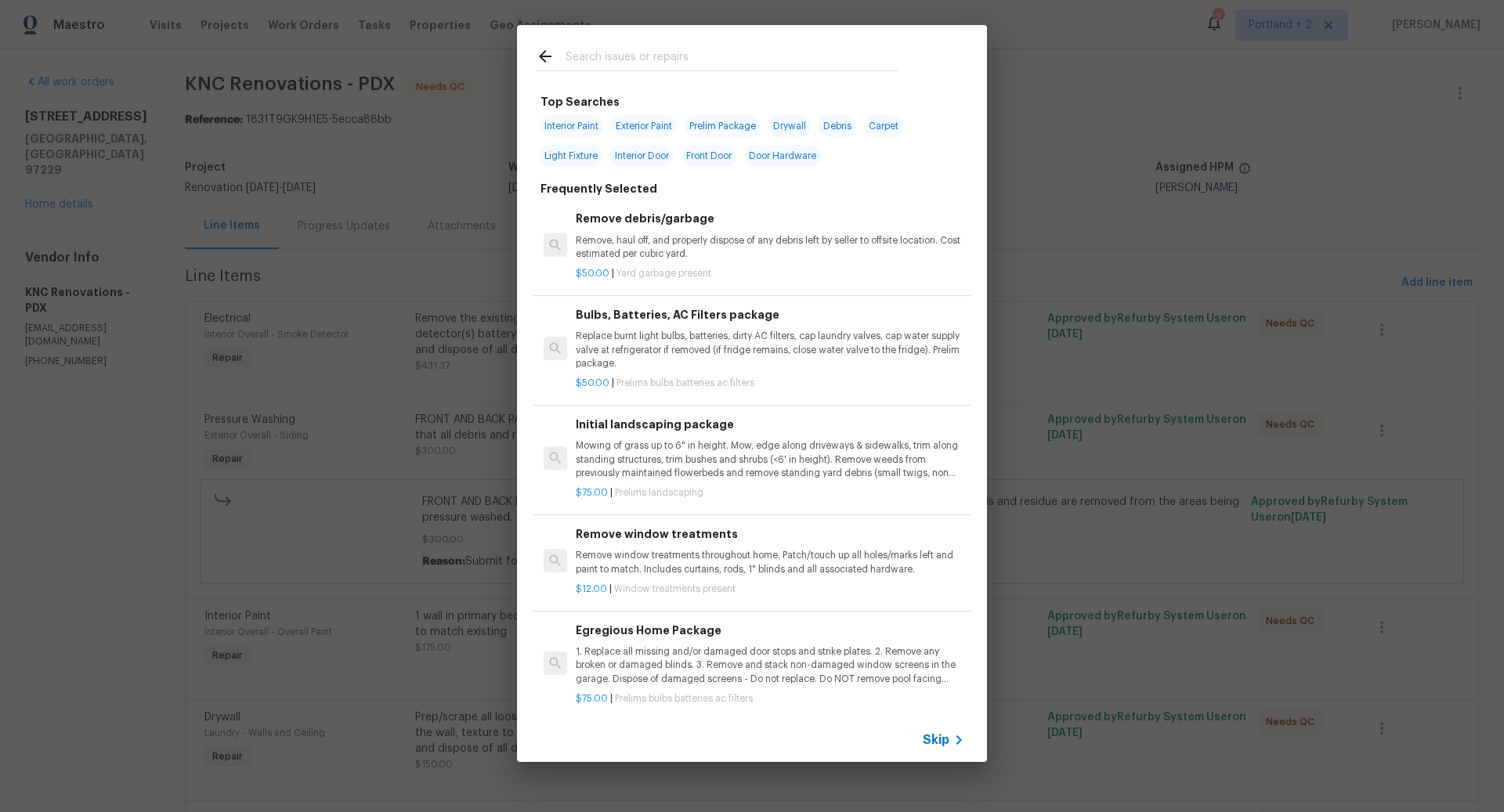
click at [936, 739] on span "Skip" at bounding box center [936, 739] width 27 height 15
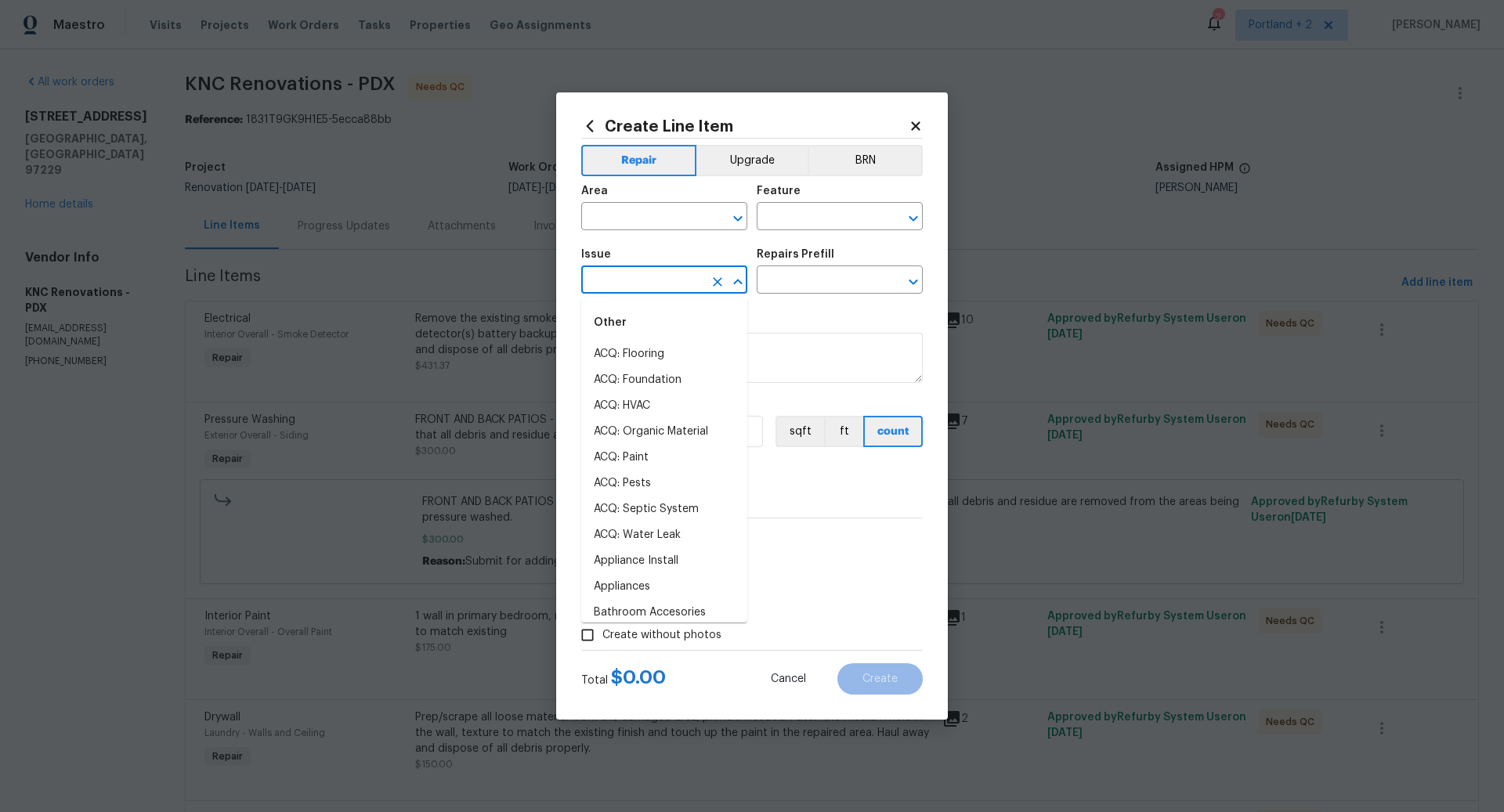
click at [613, 280] on input "text" at bounding box center [643, 281] width 122 height 24
type input "V"
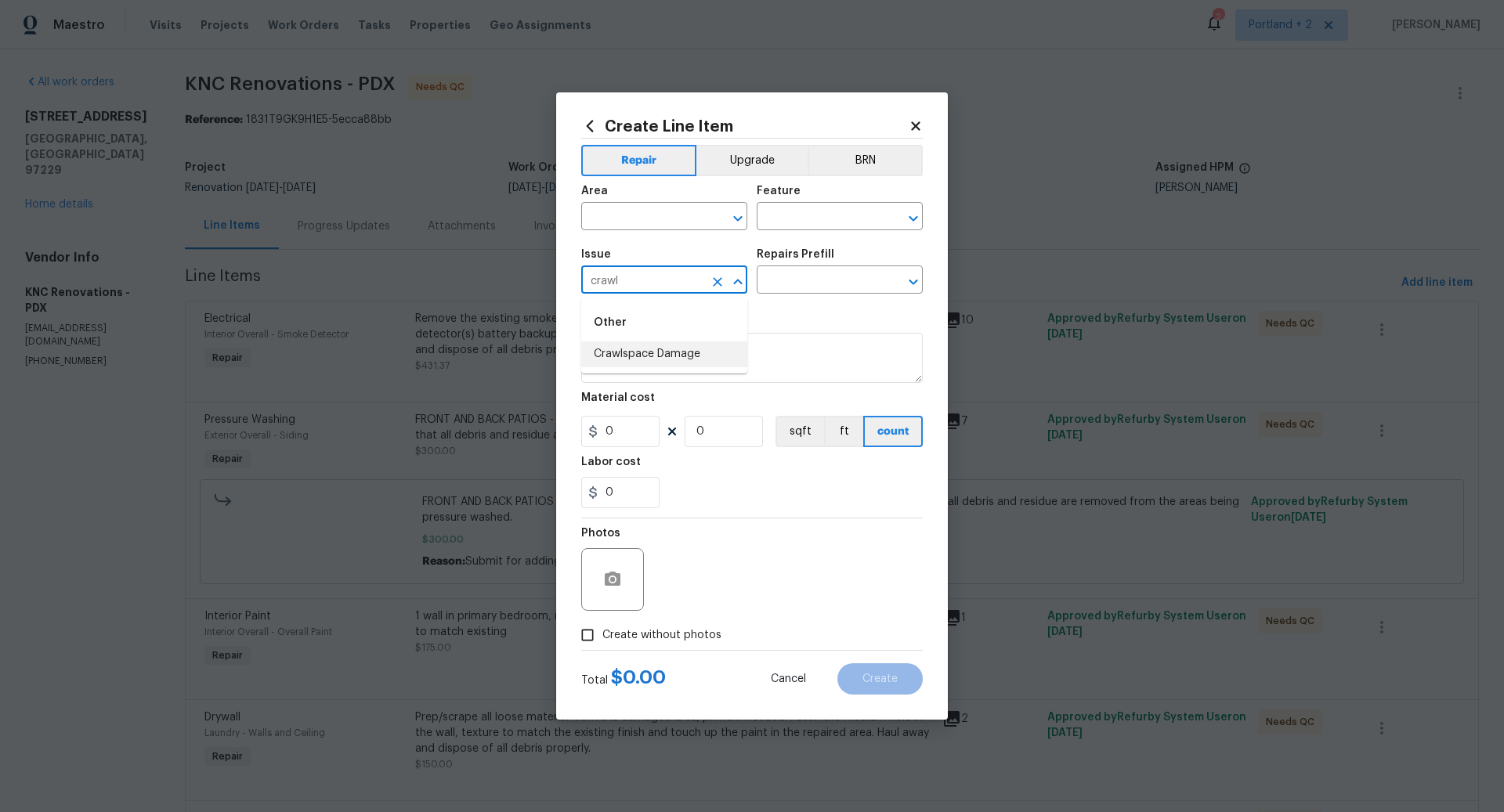
click at [649, 350] on li "Crawlspace Damage" at bounding box center [665, 355] width 166 height 26
type input "Crawlspace Damage"
click at [814, 288] on input "text" at bounding box center [818, 281] width 122 height 24
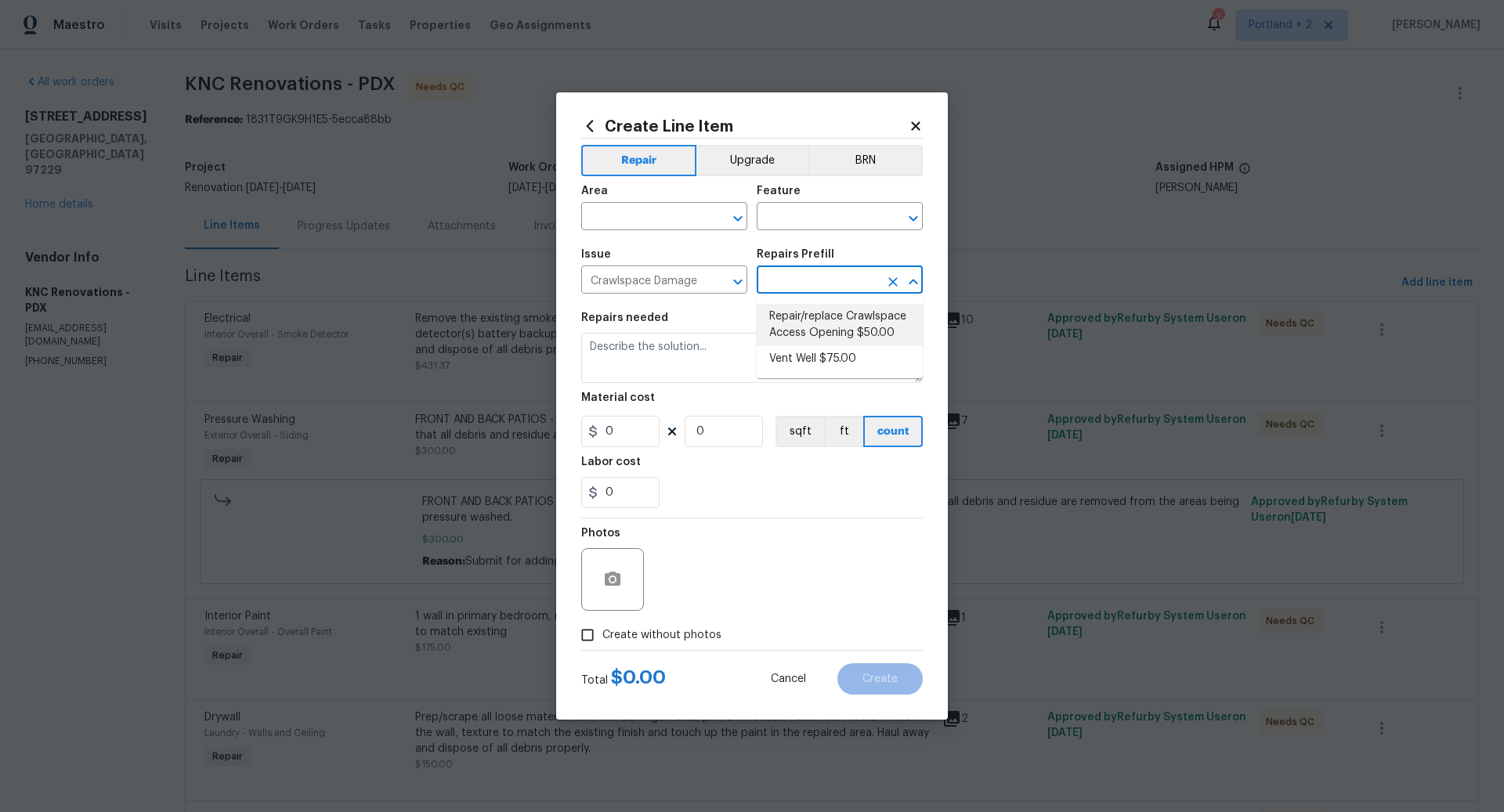
click at [815, 327] on li "Repair/replace Crawlspace Access Opening $50.00" at bounding box center [840, 325] width 166 height 42
type input "Foundation"
type input "Repair/replace Crawlspace Access Opening $50.00"
type textarea "Repair/replace damaged crawlspace access opening"
type input "50"
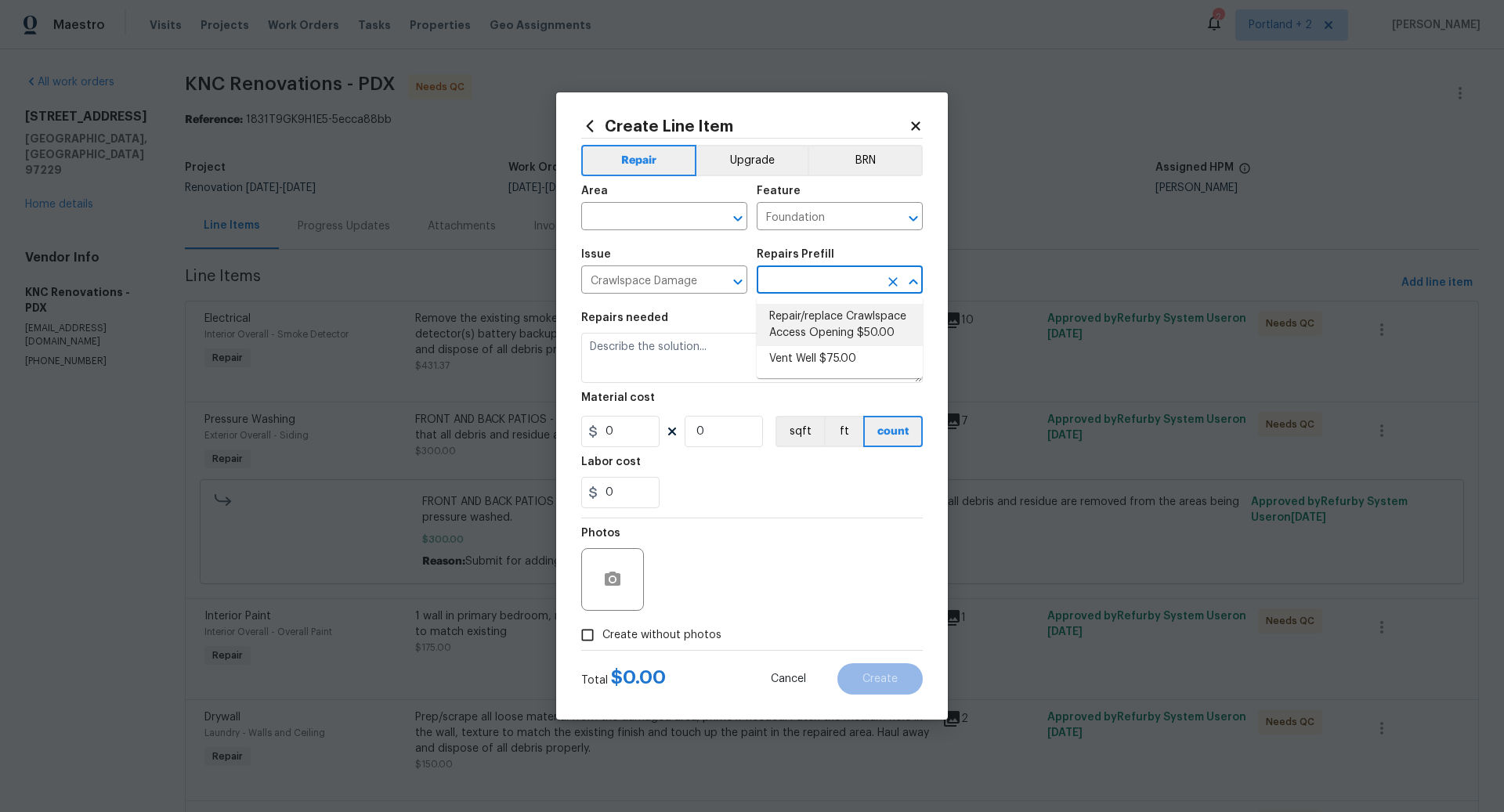
type input "1"
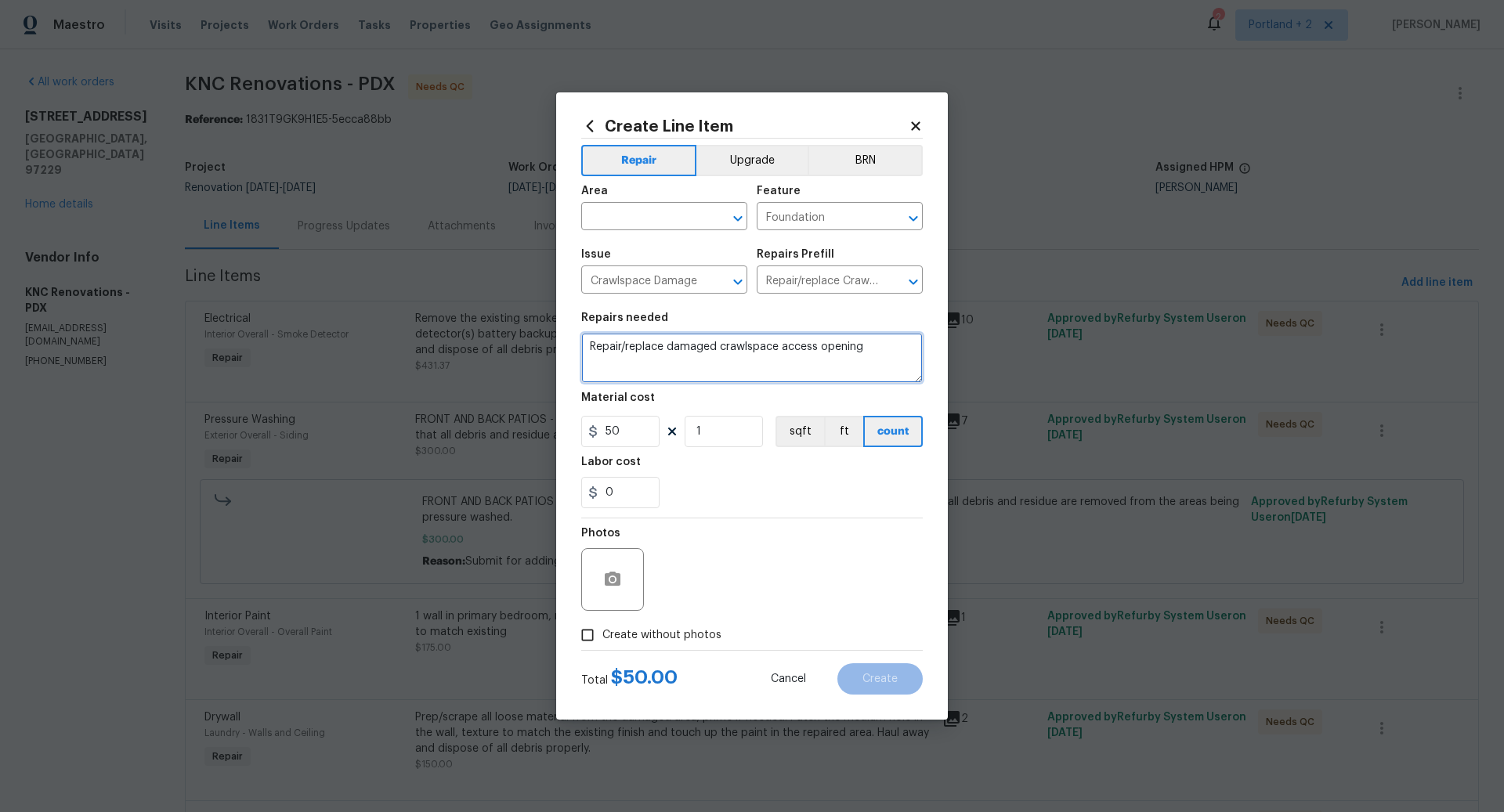
click at [740, 345] on textarea "Repair/replace damaged crawlspace access opening" at bounding box center [752, 357] width 342 height 50
type textarea "REPLACE CRAWLSPACE VAPOR BARRIER."
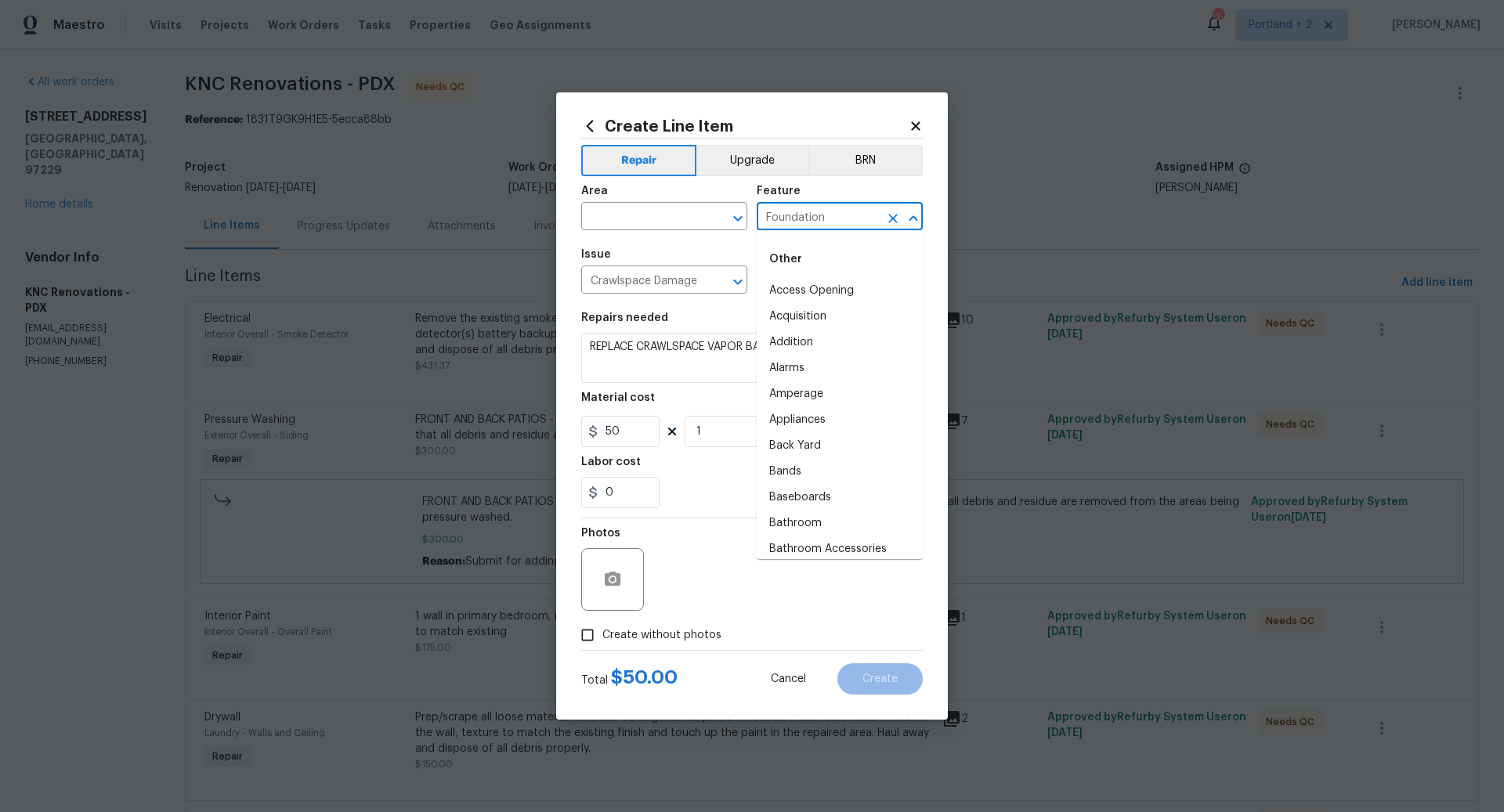
click at [824, 220] on input "Foundation" at bounding box center [818, 218] width 122 height 24
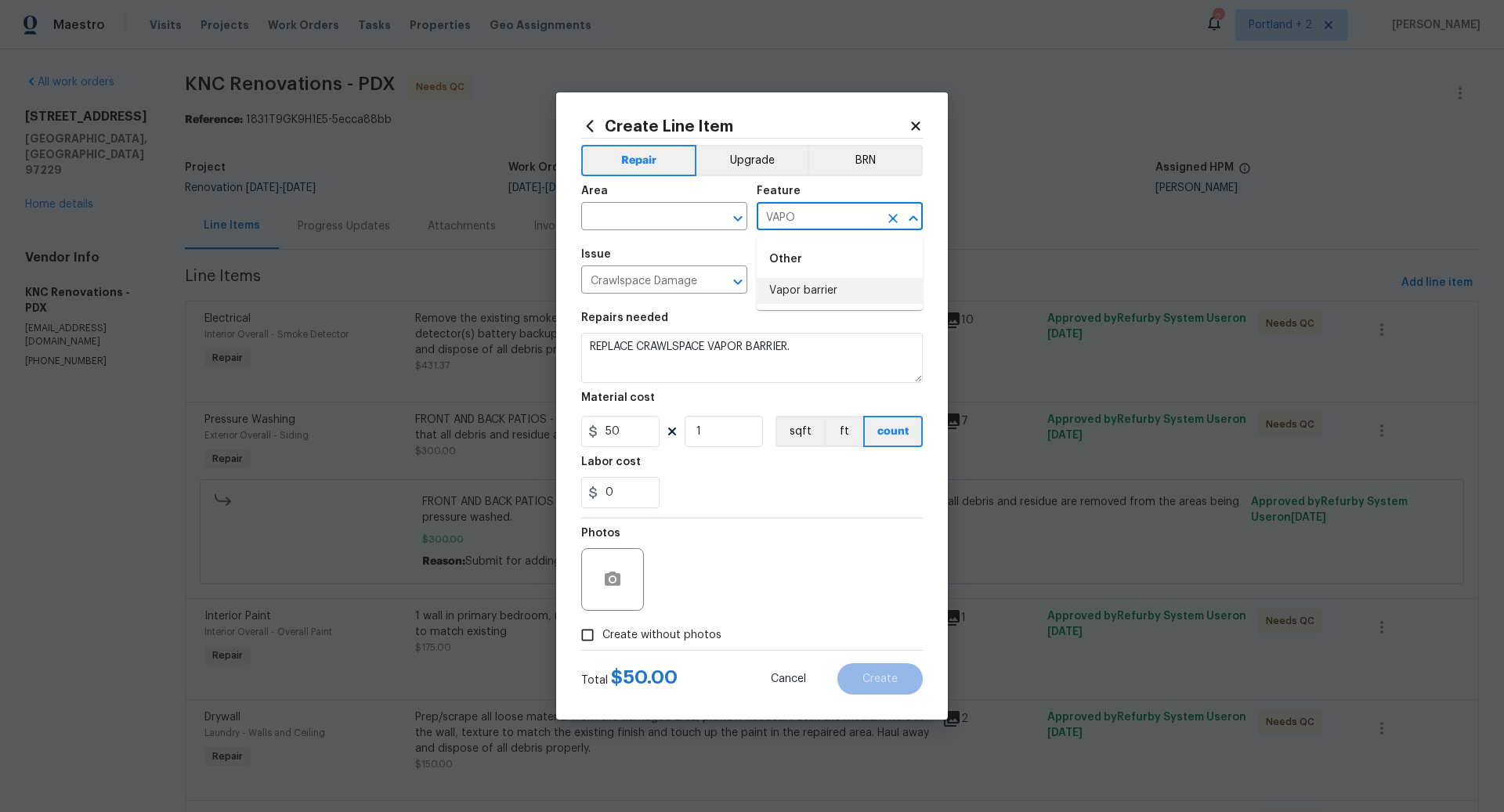
click at [823, 288] on li "Vapor barrier" at bounding box center [840, 291] width 166 height 26
type input "Vapor barrier"
click at [626, 218] on input "text" at bounding box center [643, 218] width 122 height 24
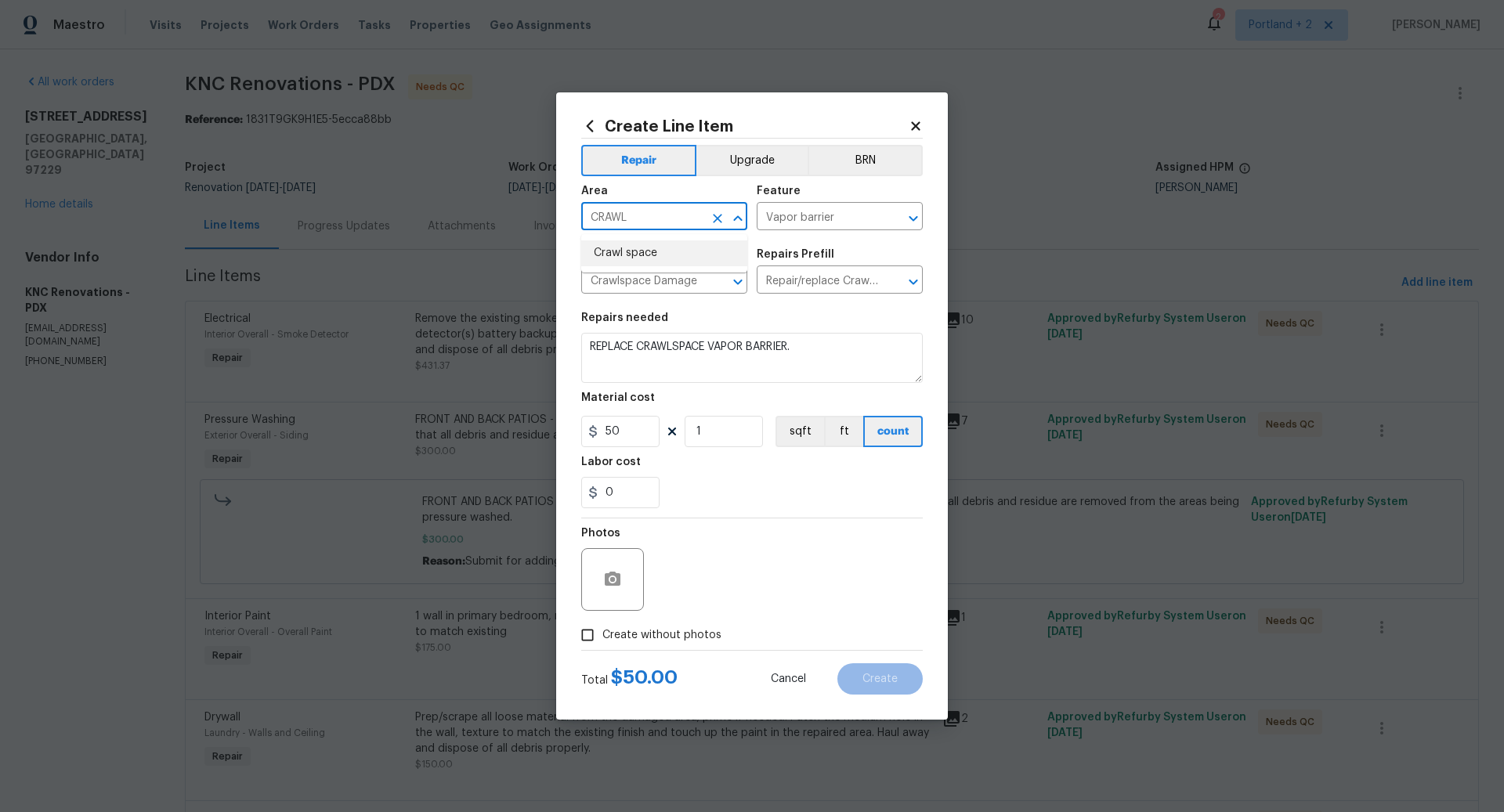
click at [637, 254] on li "Crawl space" at bounding box center [665, 254] width 166 height 26
type input "Crawl space"
click at [723, 435] on input "1" at bounding box center [723, 431] width 78 height 31
type input "30"
click at [732, 505] on div "0" at bounding box center [752, 492] width 342 height 31
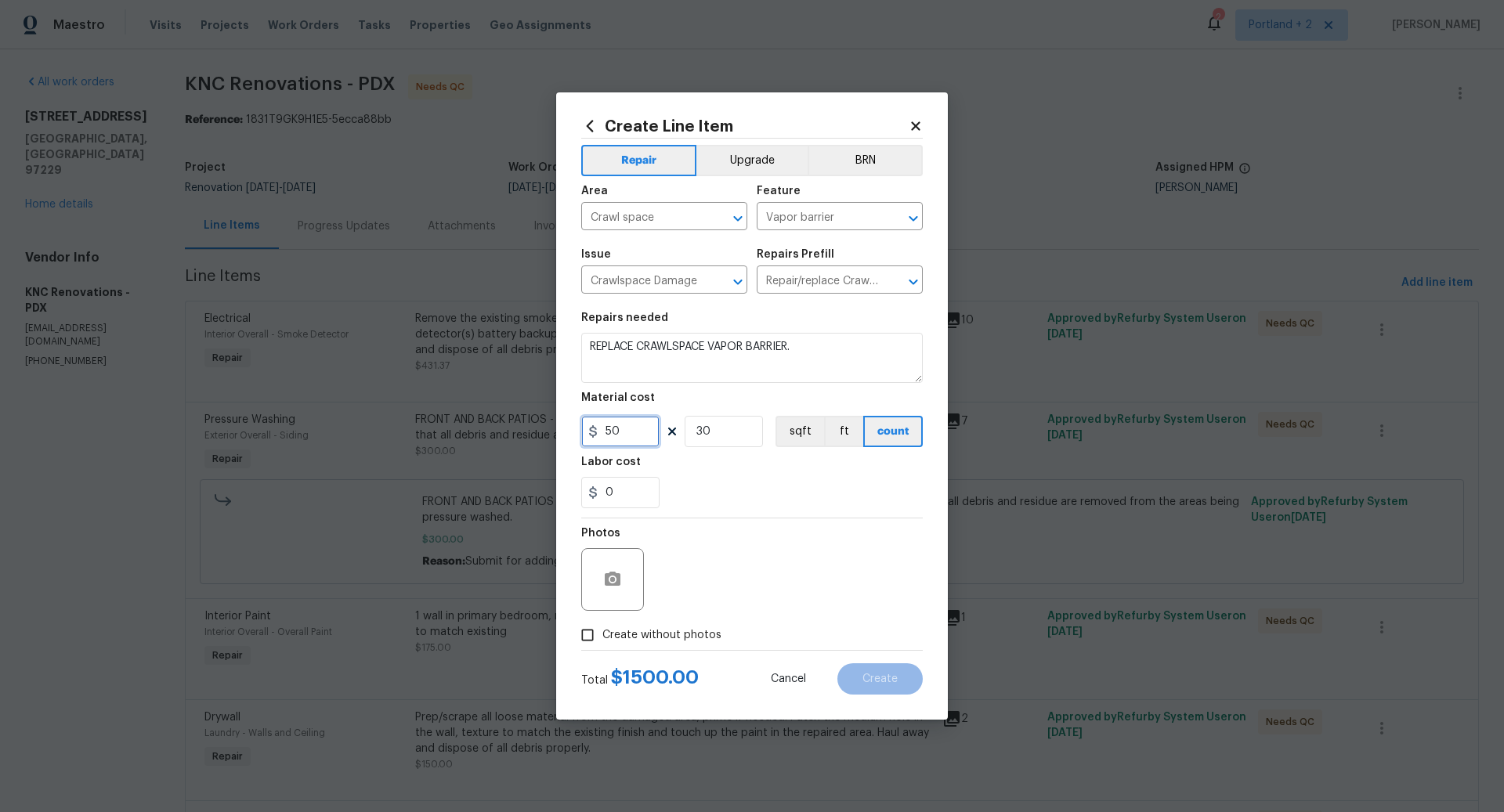
click at [638, 426] on input "50" at bounding box center [621, 431] width 78 height 31
type input "1.08"
click at [745, 436] on input "30" at bounding box center [723, 431] width 78 height 31
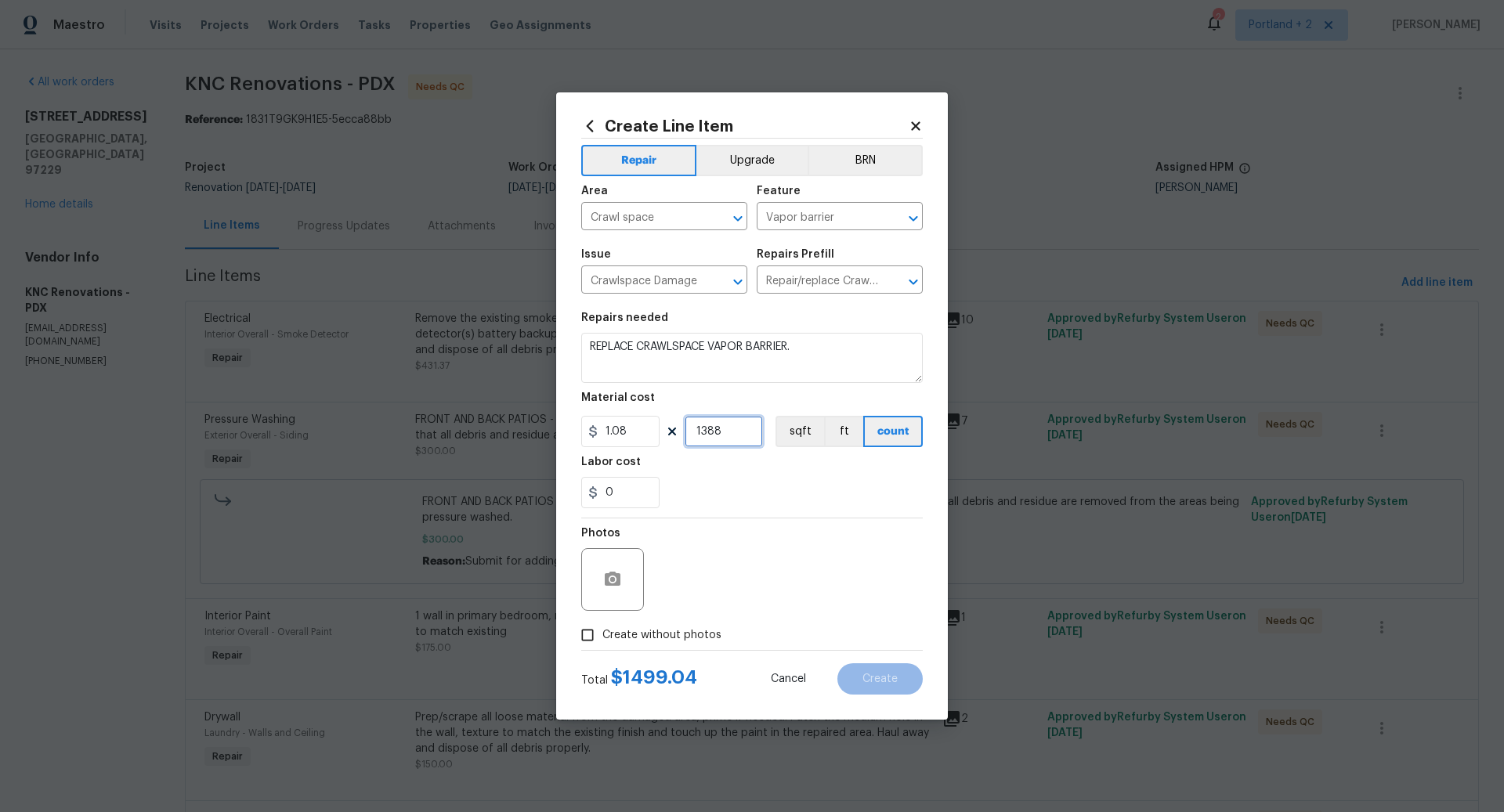
type input "1388"
click at [795, 517] on section "Repairs needed REPLACE CRAWLSPACE VAPOR BARRIER. Material cost 1.08 1388 sqft f…" at bounding box center [752, 410] width 342 height 214
click at [639, 435] on input "1.08" at bounding box center [621, 431] width 78 height 31
click at [641, 432] on input "1.09" at bounding box center [621, 431] width 78 height 31
type input "1.08"
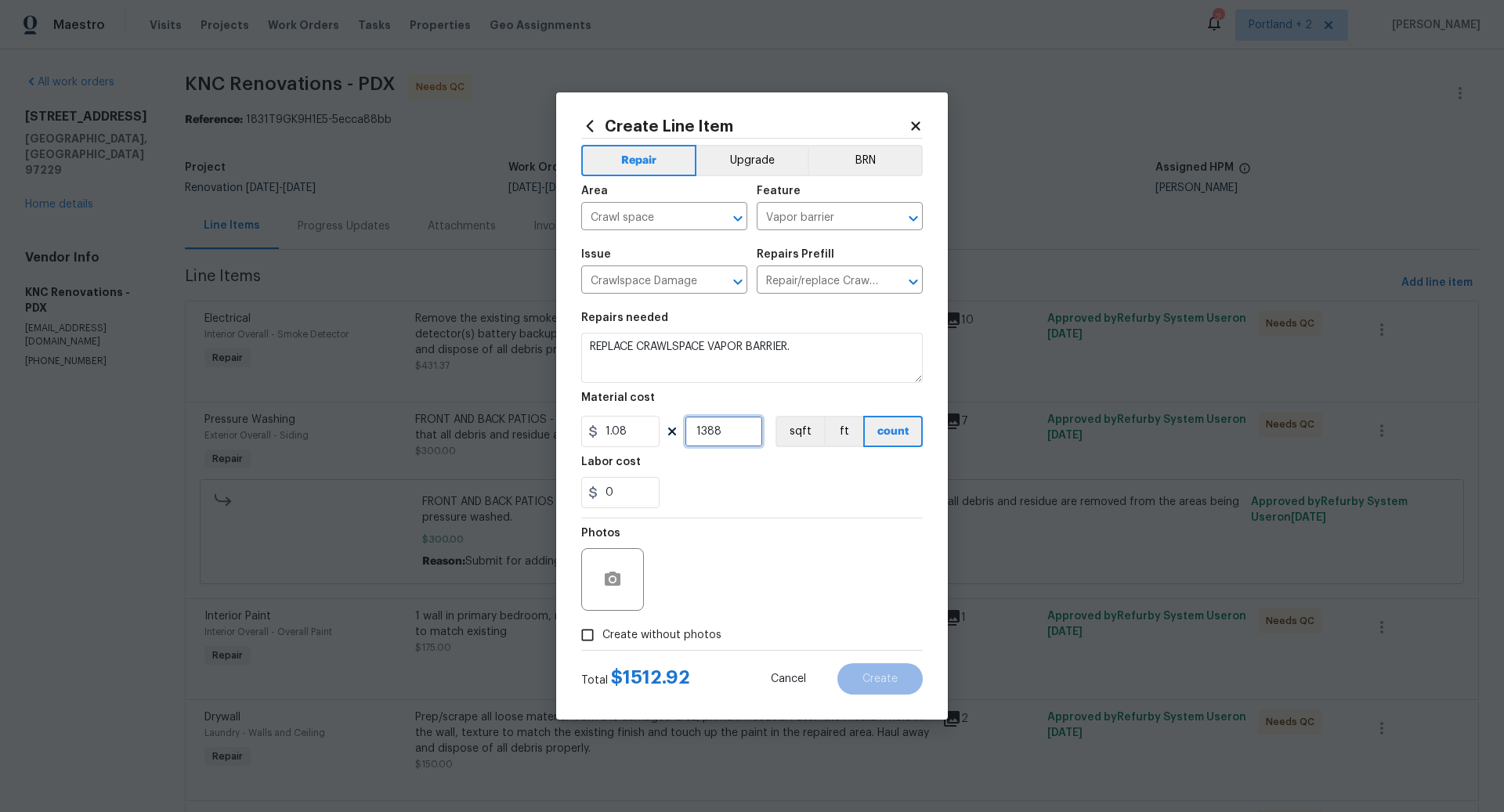
click at [745, 431] on input "1388" at bounding box center [723, 431] width 78 height 31
type input "1389"
click at [590, 635] on input "Create without photos" at bounding box center [587, 635] width 29 height 29
checkbox input "true"
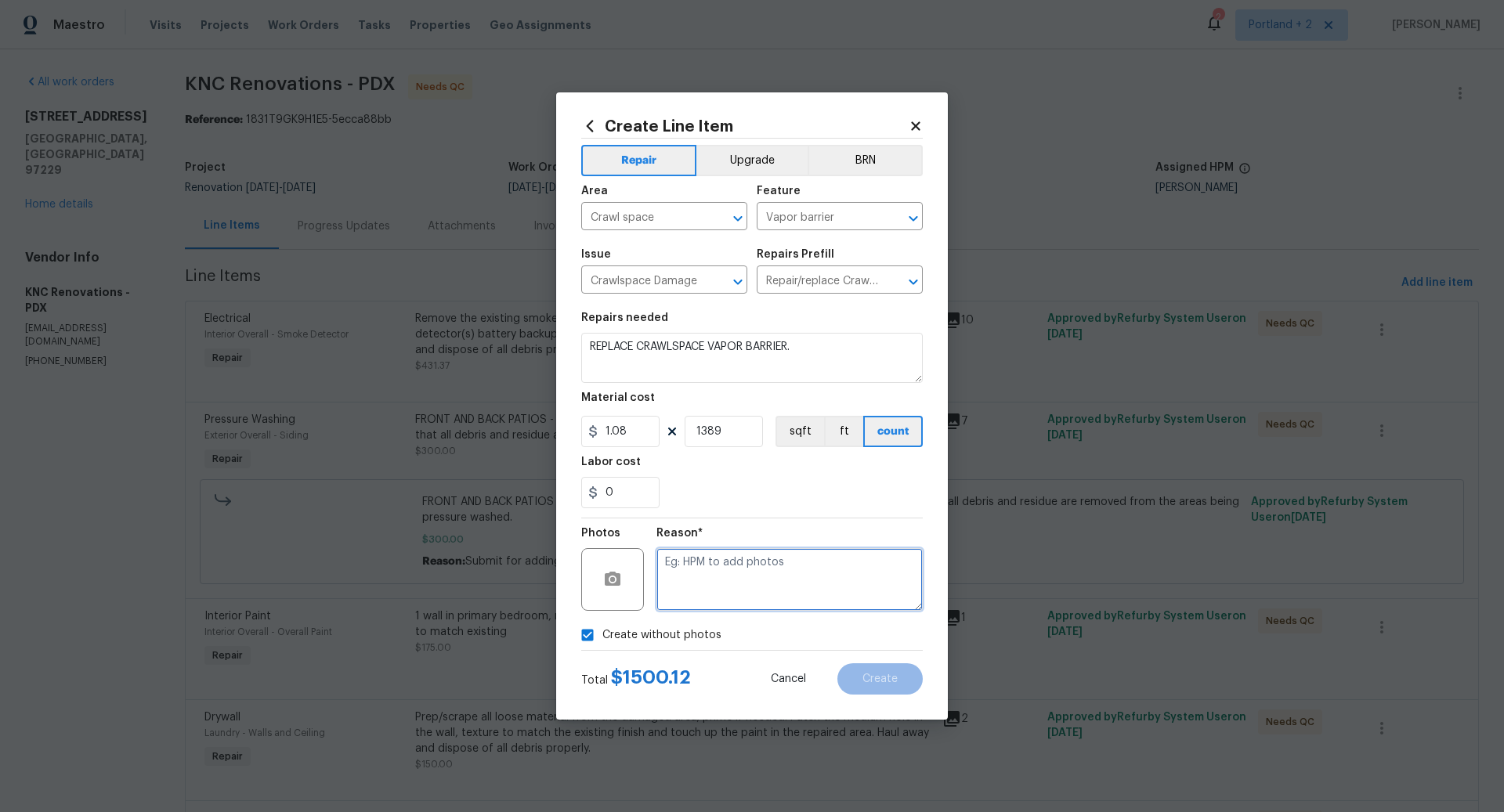
click at [771, 548] on textarea at bounding box center [790, 579] width 267 height 63
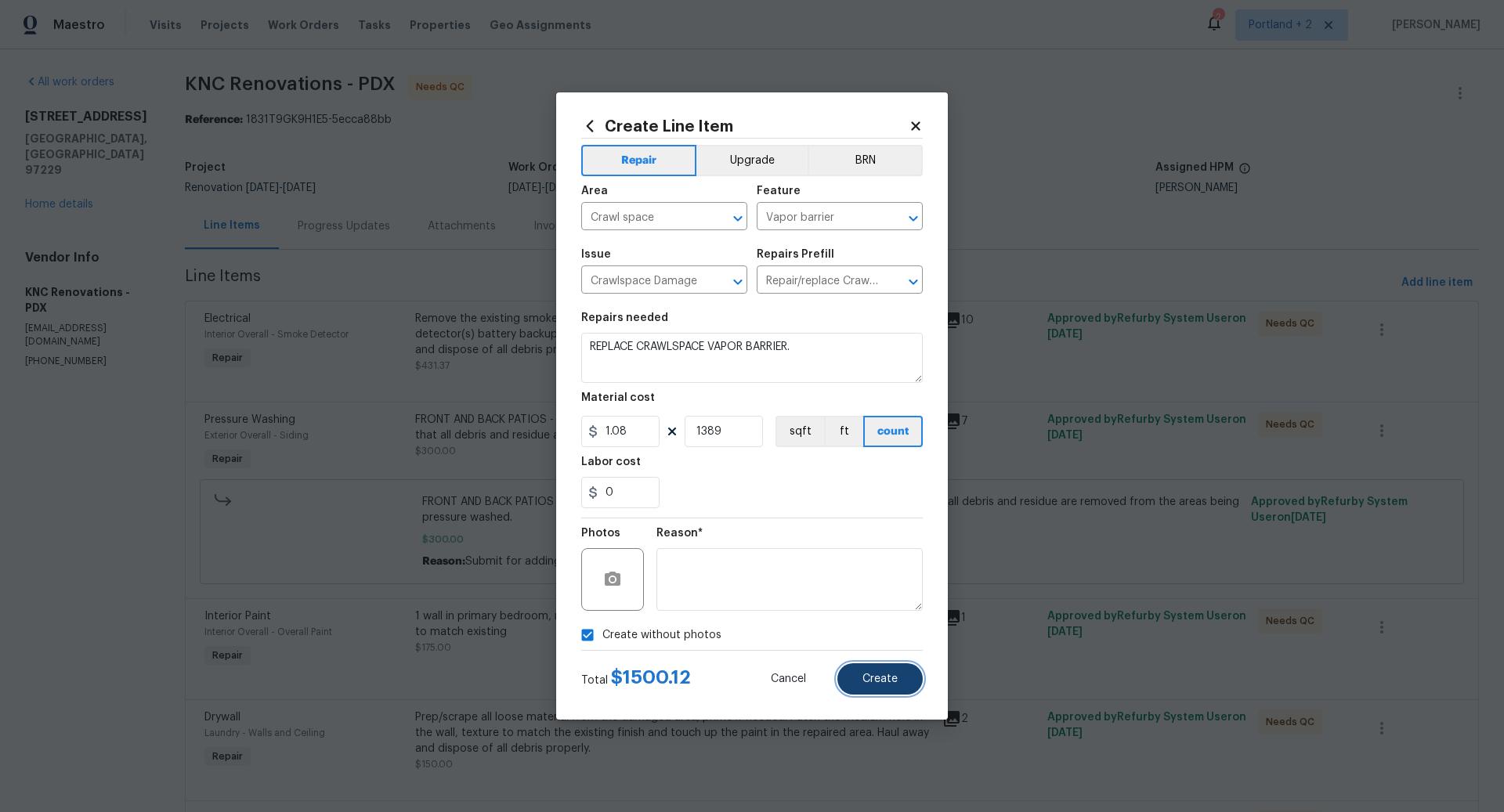
click at [887, 673] on span "Create" at bounding box center [879, 679] width 35 height 11
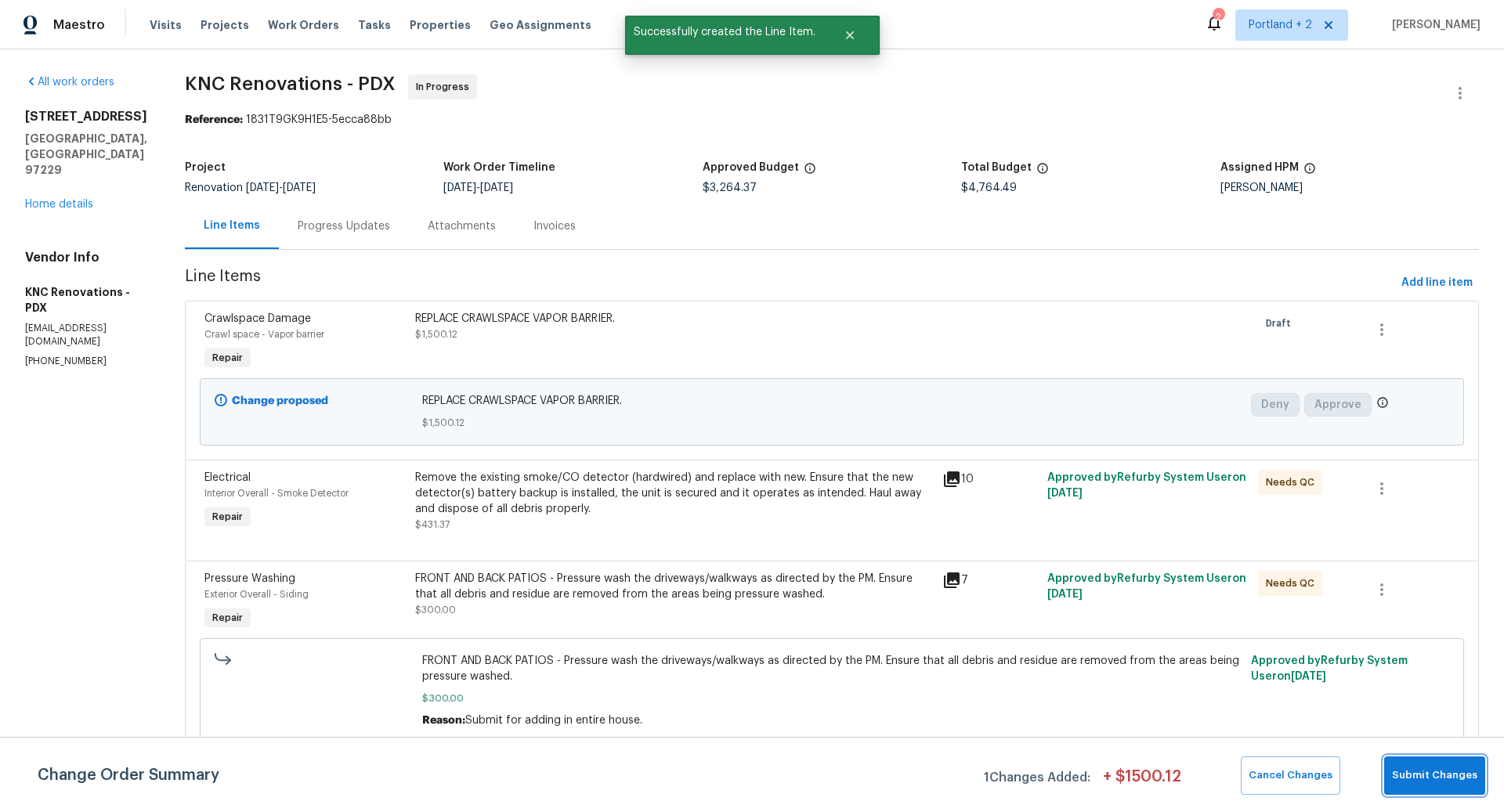
click at [1431, 773] on span "Submit Changes" at bounding box center [1435, 775] width 86 height 18
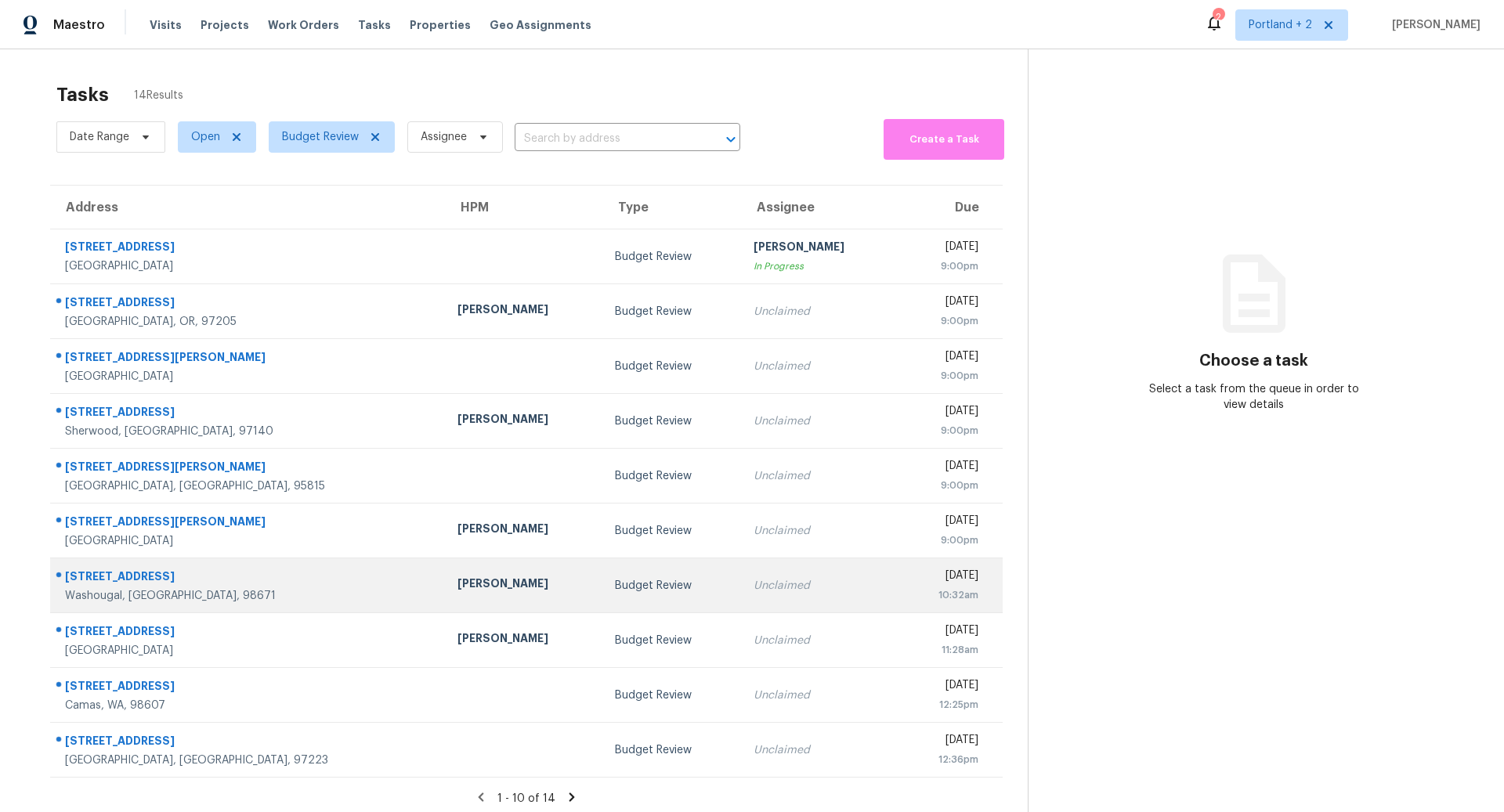
scroll to position [49, 0]
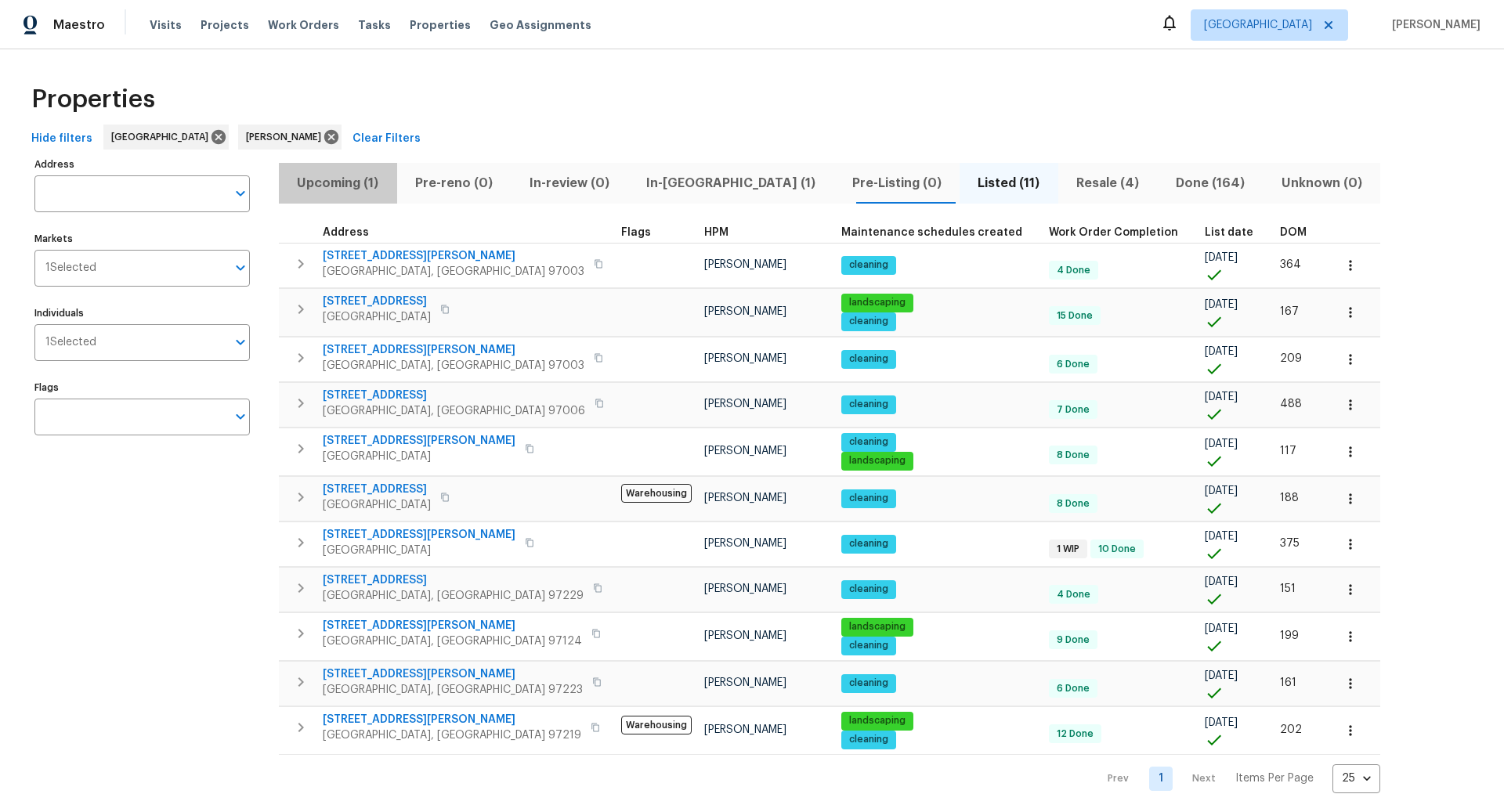
click at [337, 178] on span "Upcoming (1)" at bounding box center [338, 183] width 100 height 22
